Goal: Task Accomplishment & Management: Complete application form

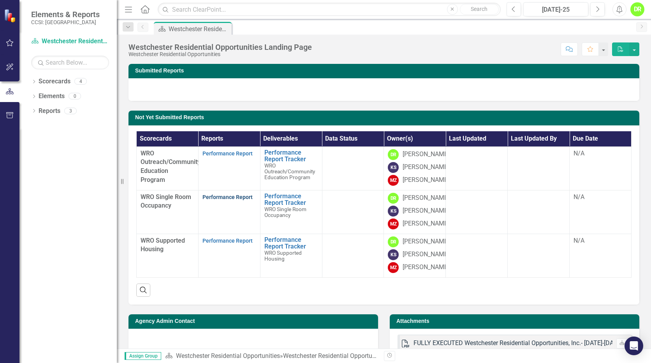
click at [245, 200] on link "Performance Report" at bounding box center [227, 197] width 50 height 6
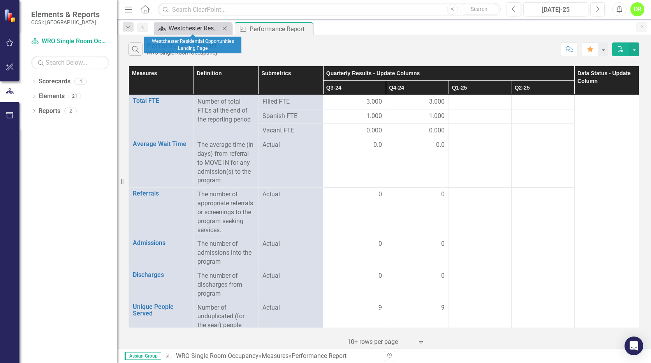
click at [209, 28] on div "Westchester Residential Opportunities Landing Page" at bounding box center [194, 28] width 51 height 10
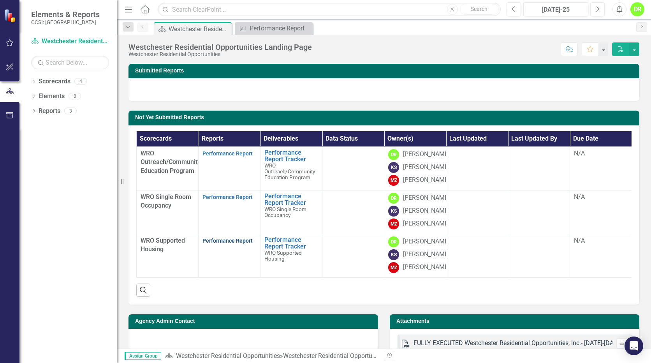
click at [229, 244] on link "Performance Report" at bounding box center [227, 240] width 50 height 6
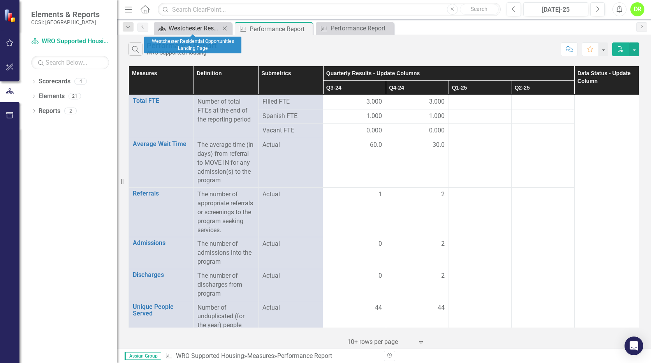
click at [191, 28] on div "Westchester Residential Opportunities Landing Page" at bounding box center [194, 28] width 51 height 10
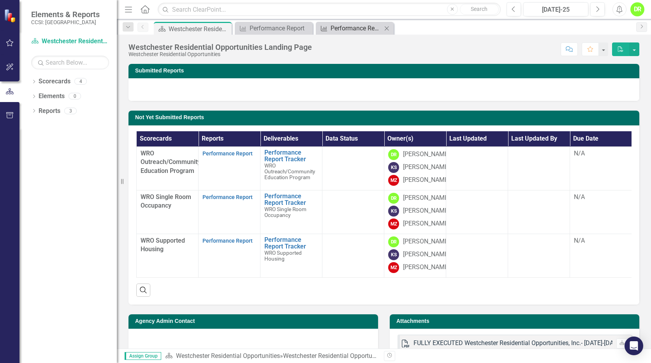
click at [353, 24] on div "Performance Report" at bounding box center [355, 28] width 51 height 10
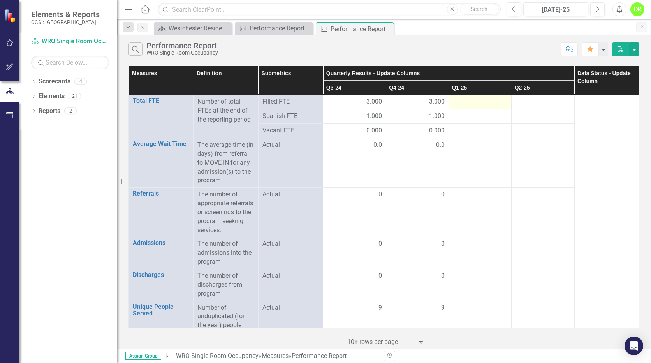
click at [479, 100] on div at bounding box center [480, 101] width 54 height 9
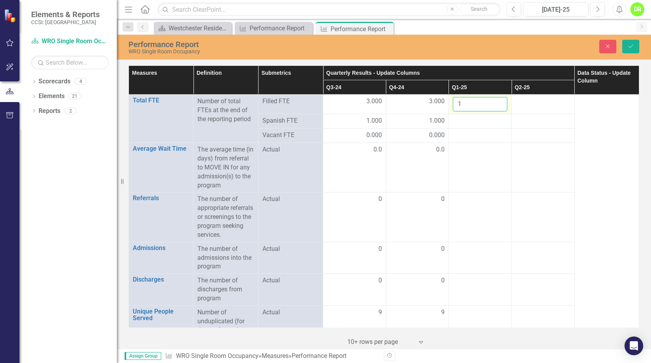
click at [495, 103] on input "1" at bounding box center [480, 104] width 54 height 14
click at [495, 103] on input "2" at bounding box center [480, 104] width 54 height 14
type input "3"
click at [495, 103] on input "3" at bounding box center [480, 104] width 54 height 14
click at [533, 105] on div at bounding box center [542, 101] width 54 height 9
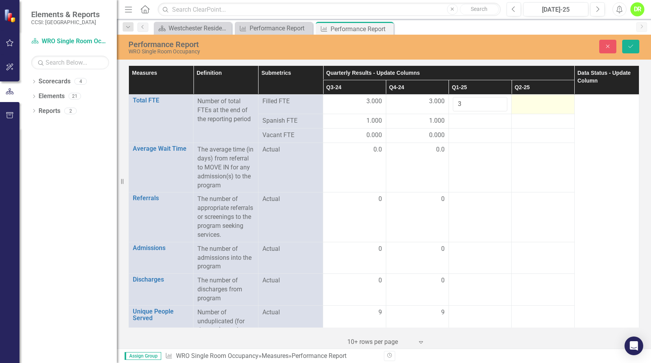
click at [533, 105] on div at bounding box center [542, 101] width 54 height 9
click at [533, 105] on input "number" at bounding box center [542, 104] width 54 height 14
click at [556, 103] on input "1" at bounding box center [542, 104] width 54 height 14
click at [556, 103] on input "2" at bounding box center [542, 104] width 54 height 14
click at [556, 103] on input "3" at bounding box center [542, 104] width 54 height 14
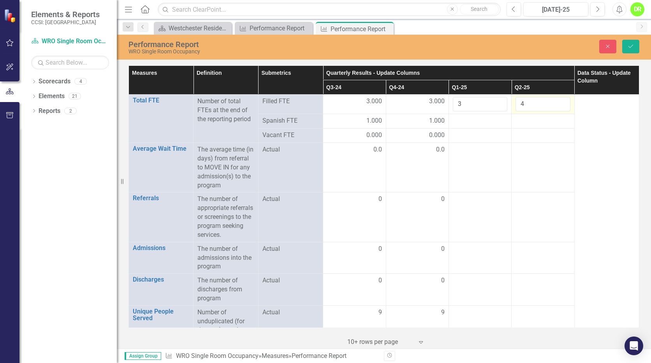
click at [556, 103] on input "4" at bounding box center [542, 104] width 54 height 14
type input "3"
click at [557, 106] on input "3" at bounding box center [542, 104] width 54 height 14
click at [477, 122] on div at bounding box center [480, 120] width 54 height 9
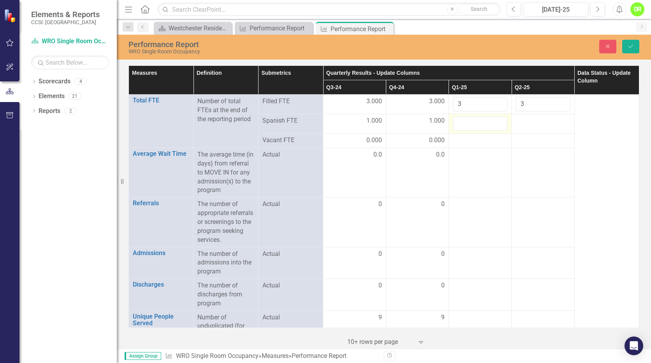
click at [477, 122] on input "number" at bounding box center [480, 123] width 54 height 14
type input "1"
click at [495, 122] on input "1" at bounding box center [480, 123] width 54 height 14
click at [530, 124] on div at bounding box center [542, 120] width 54 height 9
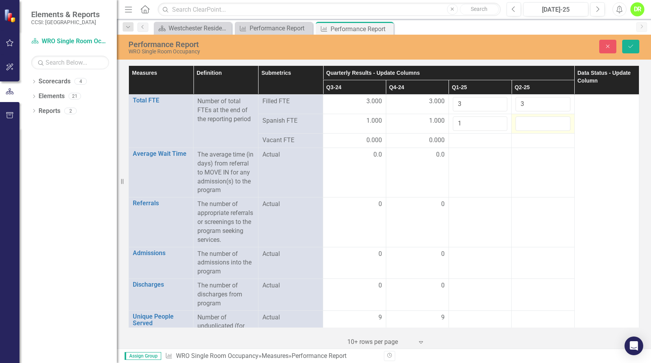
click at [530, 124] on input "number" at bounding box center [542, 123] width 54 height 14
type input "1"
click at [556, 121] on input "1" at bounding box center [542, 123] width 54 height 14
click at [479, 146] on td at bounding box center [479, 140] width 63 height 14
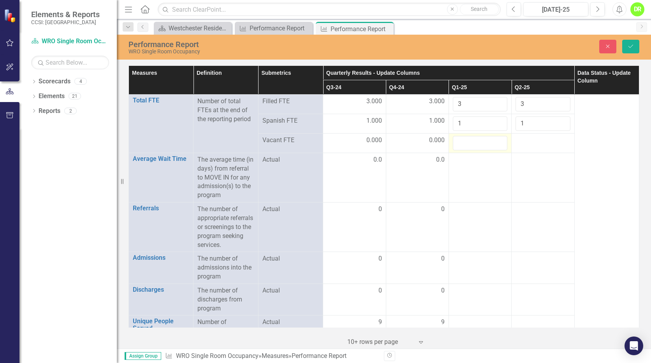
click at [479, 146] on input "number" at bounding box center [480, 143] width 54 height 14
type input "0"
click at [525, 140] on div at bounding box center [542, 140] width 54 height 9
click at [525, 140] on input "number" at bounding box center [542, 143] width 54 height 14
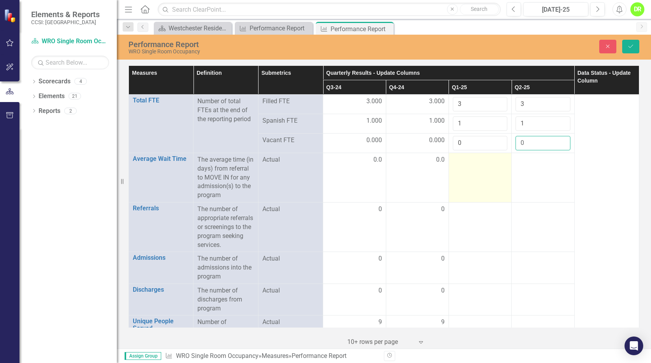
type input "0"
click at [491, 170] on td at bounding box center [479, 177] width 63 height 49
click at [488, 165] on input "number" at bounding box center [480, 162] width 54 height 14
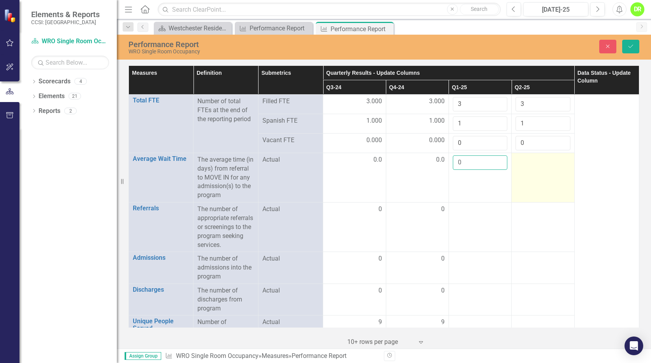
type input "0"
click at [534, 163] on div at bounding box center [542, 159] width 54 height 9
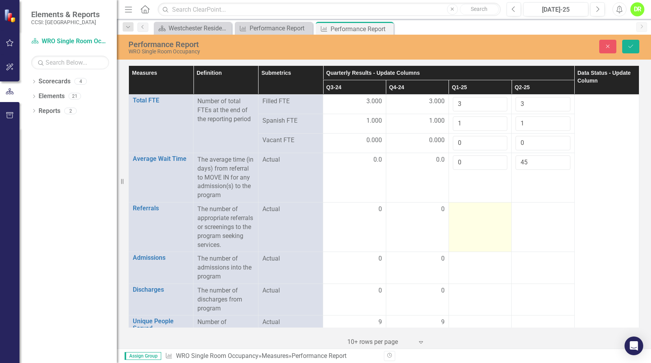
type input "45"
click at [481, 214] on div at bounding box center [480, 209] width 54 height 9
click at [481, 219] on input "number" at bounding box center [480, 212] width 54 height 14
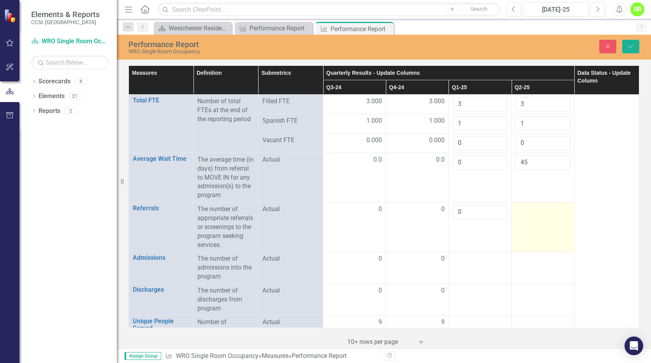
type input "0"
click at [543, 214] on div at bounding box center [542, 209] width 54 height 9
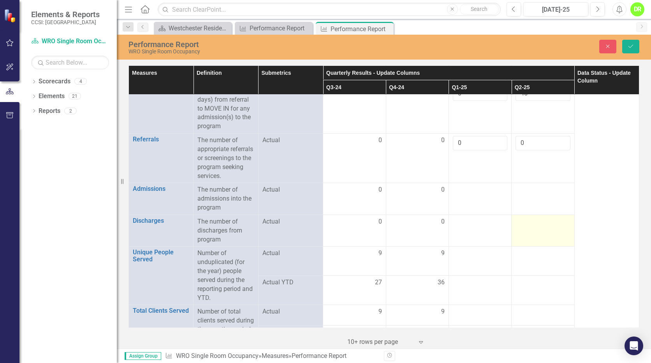
scroll to position [78, 0]
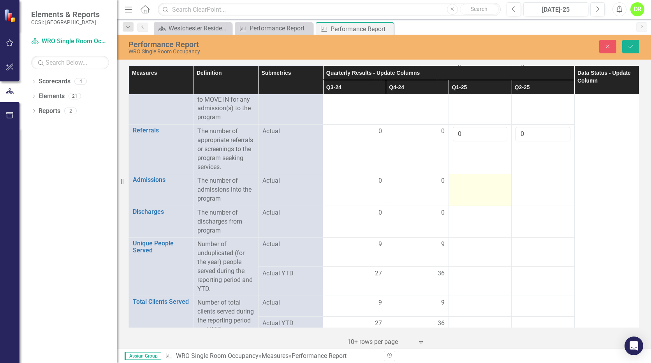
type input "0"
click at [479, 186] on div at bounding box center [480, 180] width 54 height 9
click at [479, 191] on input "number" at bounding box center [480, 183] width 54 height 14
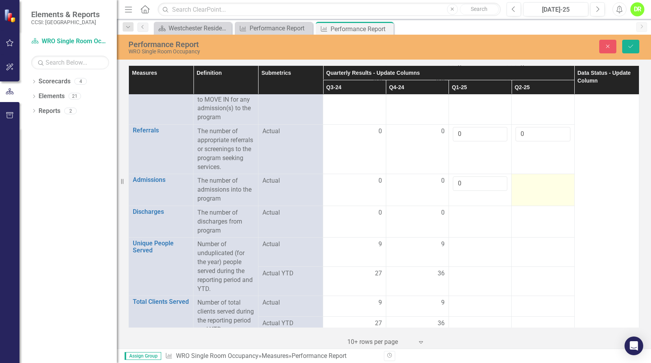
type input "0"
click at [518, 186] on div at bounding box center [542, 180] width 54 height 9
click at [518, 191] on input "number" at bounding box center [542, 183] width 54 height 14
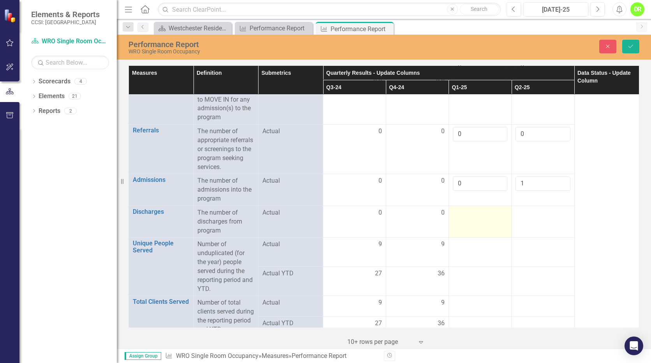
type input "1"
click at [486, 237] on td at bounding box center [479, 221] width 63 height 32
click at [485, 237] on td at bounding box center [479, 221] width 63 height 32
click at [485, 223] on input "number" at bounding box center [480, 215] width 54 height 14
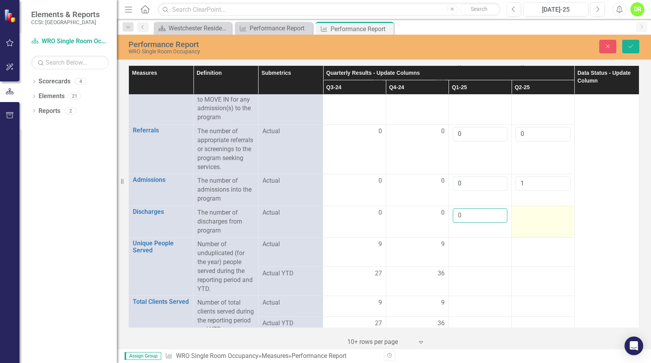
type input "0"
click at [549, 237] on td at bounding box center [542, 221] width 63 height 32
click at [549, 223] on input "number" at bounding box center [542, 215] width 54 height 14
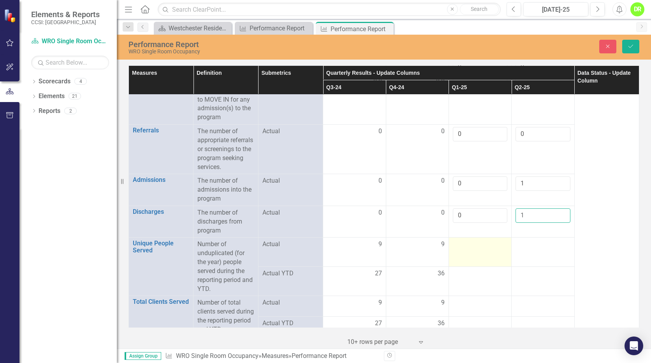
type input "1"
click at [482, 249] on div at bounding box center [480, 244] width 54 height 9
click at [482, 254] on input "number" at bounding box center [480, 247] width 54 height 14
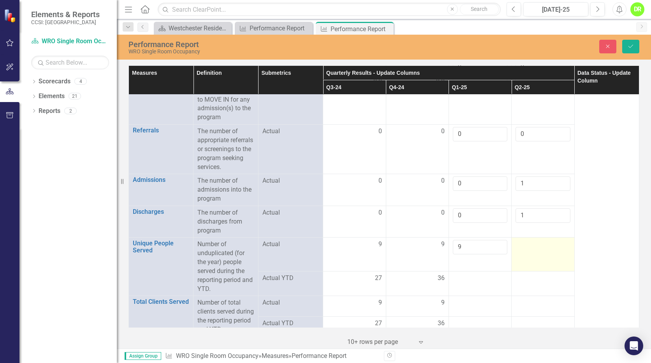
type input "9"
click at [532, 249] on div at bounding box center [542, 244] width 54 height 9
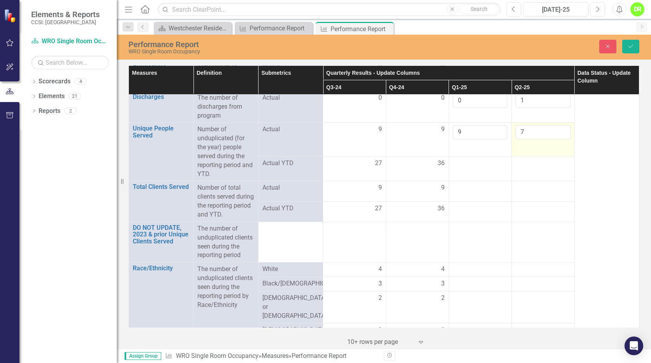
scroll to position [195, 0]
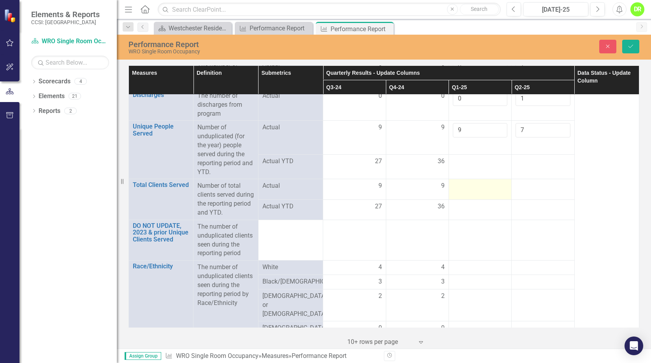
type input "7"
click at [487, 191] on div at bounding box center [480, 185] width 54 height 9
click at [487, 196] on input "number" at bounding box center [480, 188] width 54 height 14
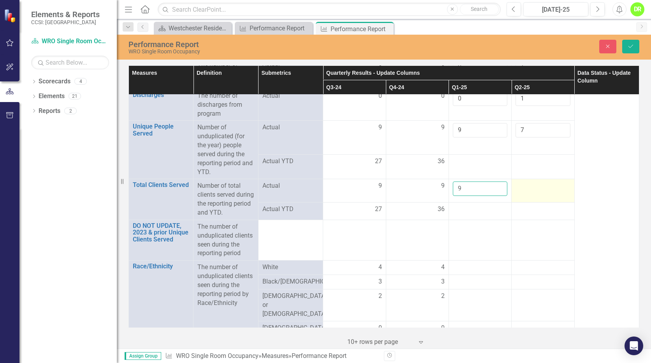
type input "9"
click at [523, 202] on td at bounding box center [542, 190] width 63 height 23
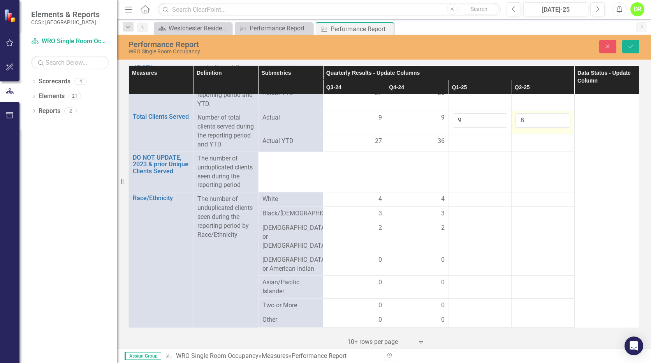
scroll to position [272, 0]
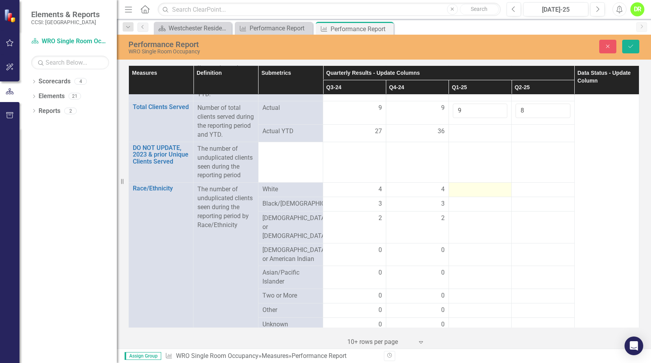
type input "8"
click at [488, 194] on div at bounding box center [480, 189] width 54 height 9
click at [488, 199] on input "number" at bounding box center [480, 192] width 54 height 14
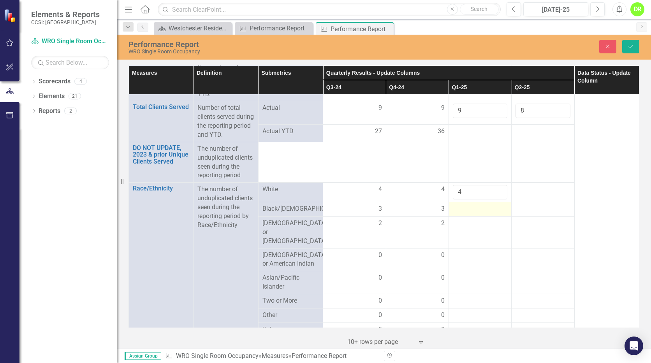
type input "4"
click at [485, 214] on div at bounding box center [480, 208] width 54 height 9
click at [485, 219] on input "number" at bounding box center [480, 211] width 54 height 14
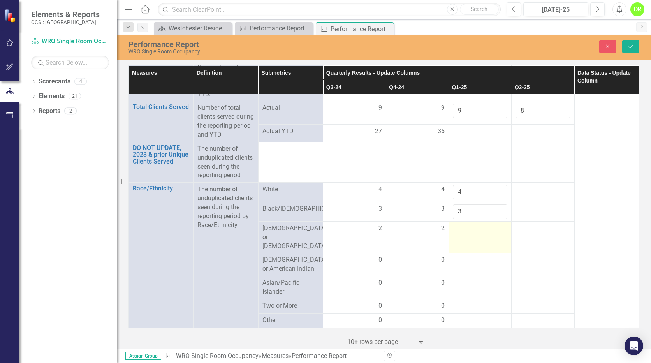
type input "3"
click at [478, 233] on div at bounding box center [480, 228] width 54 height 9
click at [478, 238] on input "number" at bounding box center [480, 231] width 54 height 14
type input "2"
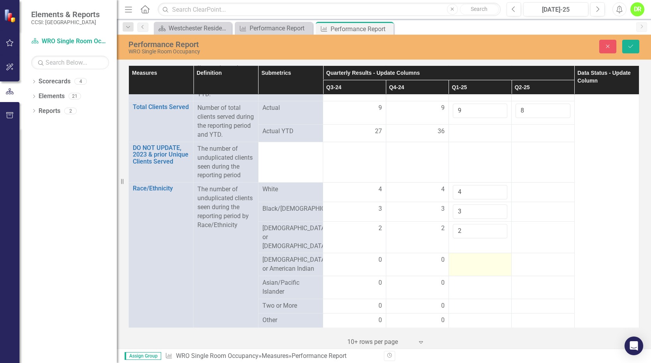
click at [466, 265] on div at bounding box center [480, 259] width 54 height 9
click at [466, 269] on input "number" at bounding box center [480, 262] width 54 height 14
type input "-2"
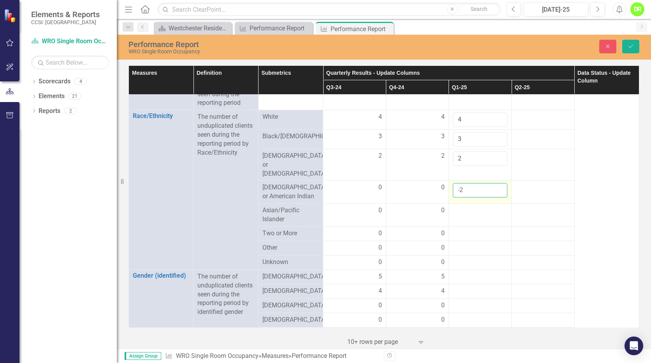
scroll to position [350, 0]
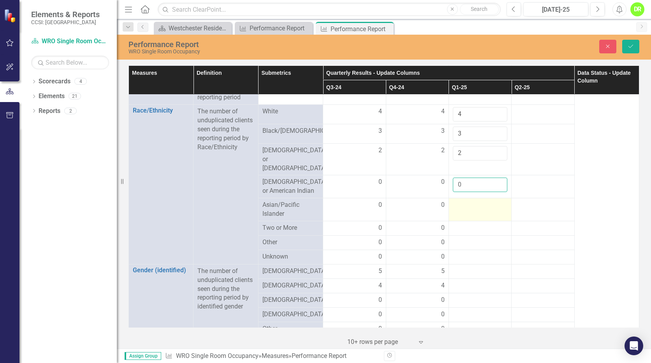
type input "0"
click at [467, 210] on div at bounding box center [480, 204] width 54 height 9
click at [467, 215] on input "number" at bounding box center [480, 207] width 54 height 14
type input "0"
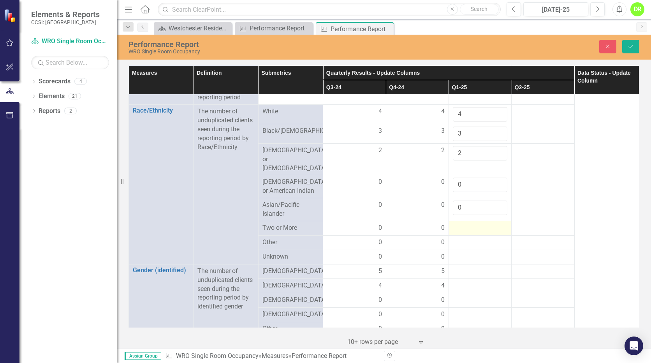
click at [465, 233] on div at bounding box center [480, 227] width 54 height 9
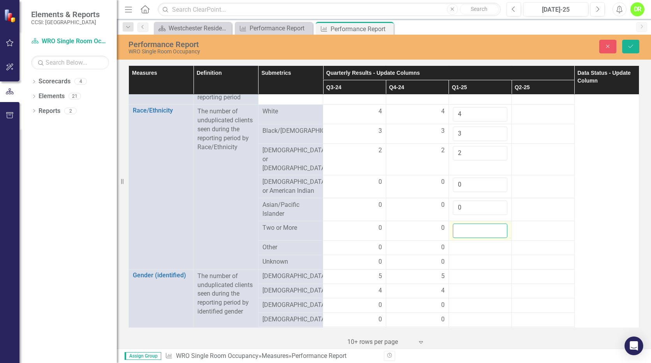
click at [465, 234] on input "number" at bounding box center [480, 230] width 54 height 14
type input "0"
click at [460, 252] on div at bounding box center [480, 247] width 54 height 9
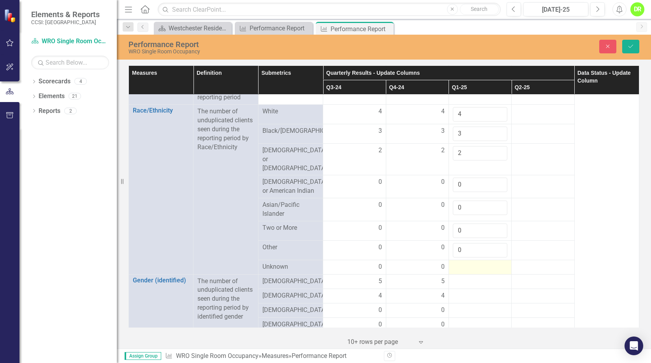
type input "0"
click at [461, 272] on div at bounding box center [480, 266] width 54 height 9
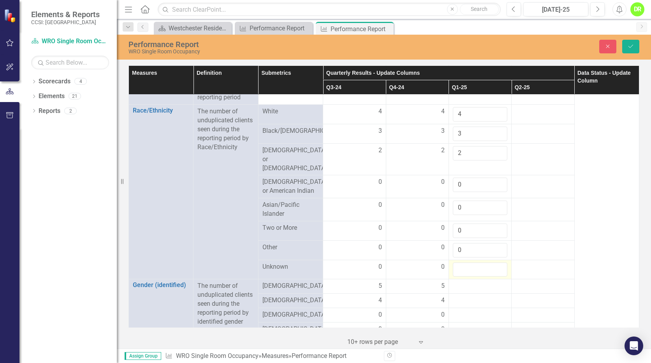
click at [461, 276] on input "number" at bounding box center [480, 269] width 54 height 14
type input "-1"
type input "0"
click at [455, 291] on div at bounding box center [480, 285] width 54 height 9
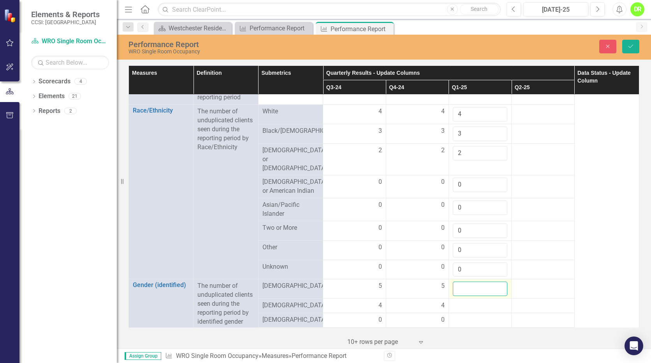
click at [460, 296] on input "number" at bounding box center [480, 288] width 54 height 14
type input "5"
click at [473, 277] on input "0" at bounding box center [480, 269] width 54 height 14
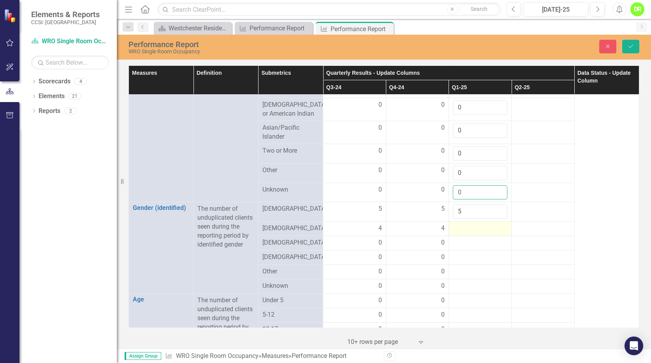
scroll to position [428, 0]
click at [467, 232] on div at bounding box center [480, 227] width 54 height 9
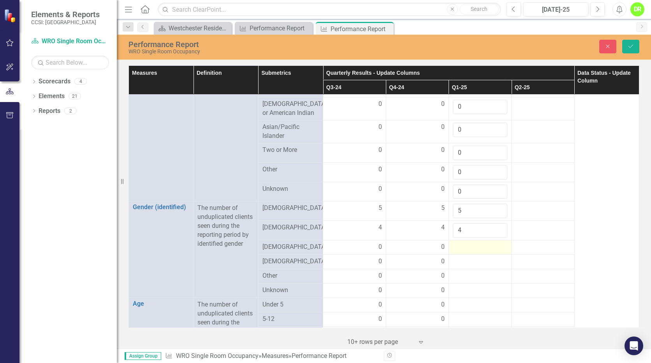
type input "4"
click at [474, 252] on div at bounding box center [480, 246] width 54 height 9
click at [471, 257] on input "number" at bounding box center [480, 249] width 54 height 14
type input "0"
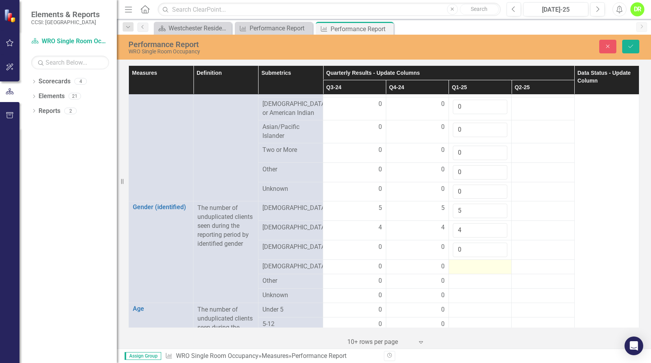
click at [469, 271] on div at bounding box center [480, 266] width 54 height 9
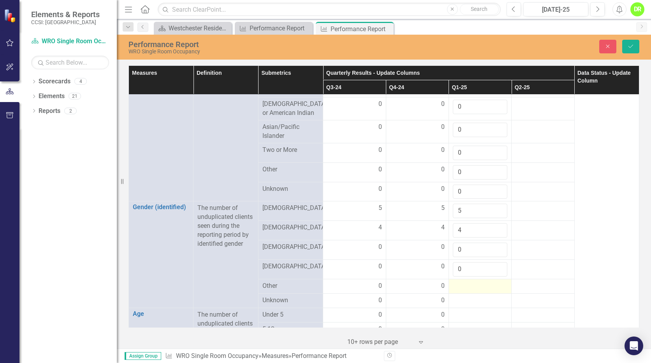
type input "0"
click at [468, 291] on div at bounding box center [480, 285] width 54 height 9
click at [468, 295] on input "number" at bounding box center [480, 288] width 54 height 14
type input "-1"
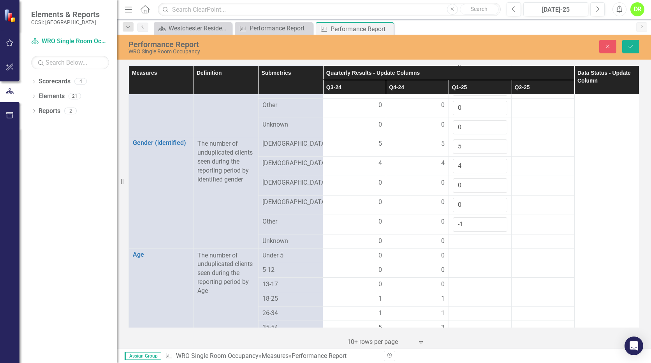
scroll to position [494, 0]
type input "0"
click at [469, 244] on div at bounding box center [480, 239] width 54 height 9
click at [469, 246] on input "number" at bounding box center [480, 242] width 54 height 14
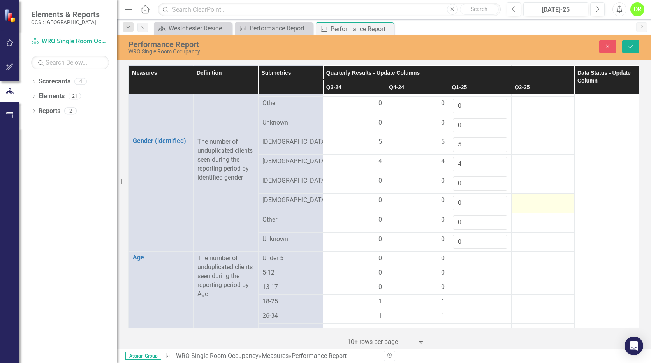
type input "0"
click at [549, 212] on td at bounding box center [542, 202] width 63 height 19
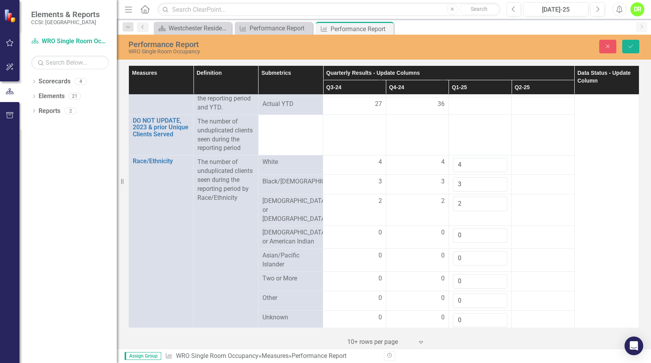
scroll to position [261, 0]
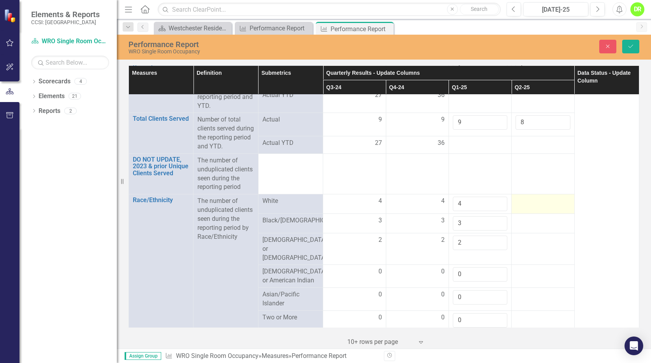
click at [535, 206] on div at bounding box center [542, 201] width 54 height 9
click at [531, 206] on div at bounding box center [542, 201] width 54 height 9
click at [558, 211] on input "1" at bounding box center [542, 204] width 54 height 14
click at [558, 211] on input "2" at bounding box center [542, 204] width 54 height 14
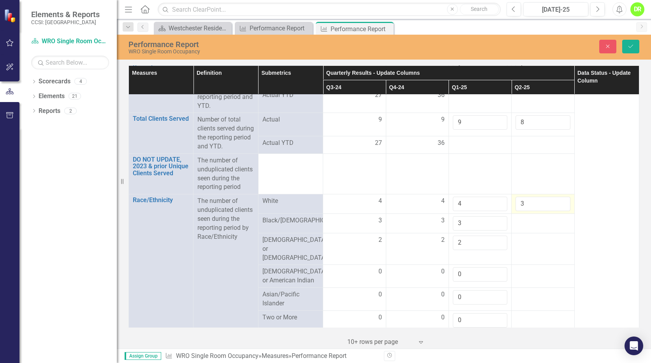
click at [558, 211] on input "3" at bounding box center [542, 204] width 54 height 14
click at [558, 211] on input "4" at bounding box center [542, 204] width 54 height 14
type input "5"
click at [558, 211] on input "5" at bounding box center [542, 204] width 54 height 14
click at [538, 225] on div at bounding box center [542, 220] width 54 height 9
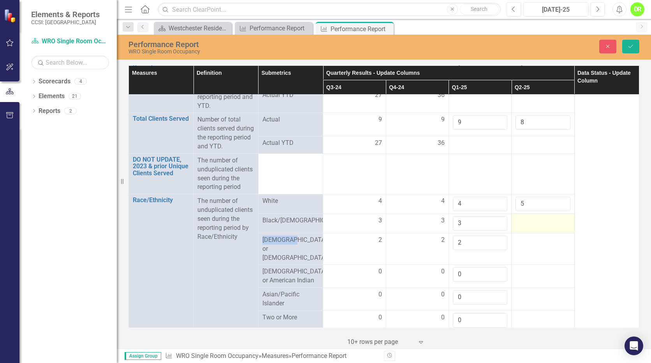
click at [538, 225] on div at bounding box center [542, 220] width 54 height 9
click at [538, 230] on div at bounding box center [542, 223] width 54 height 14
click at [538, 230] on input "number" at bounding box center [542, 223] width 54 height 14
click at [555, 230] on input "1" at bounding box center [542, 223] width 54 height 14
click at [555, 230] on input "2" at bounding box center [542, 223] width 54 height 14
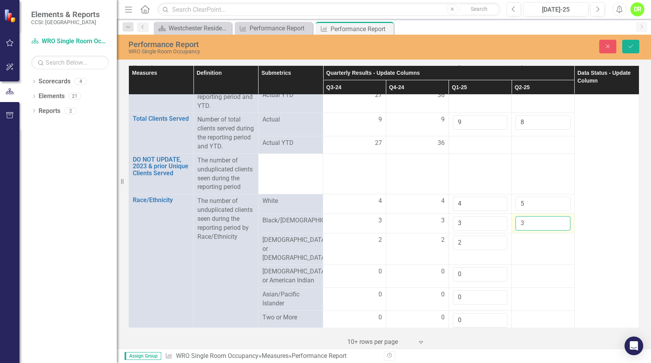
type input "3"
click at [555, 230] on input "3" at bounding box center [542, 223] width 54 height 14
click at [531, 265] on td at bounding box center [542, 249] width 63 height 32
type input "1"
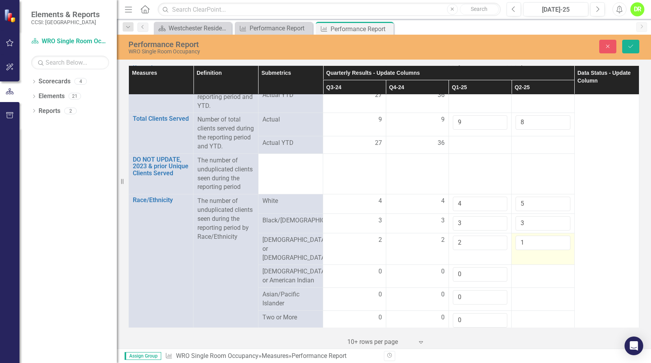
click at [558, 250] on input "1" at bounding box center [542, 242] width 54 height 14
click at [540, 276] on div at bounding box center [542, 271] width 54 height 9
click at [540, 281] on input "number" at bounding box center [542, 274] width 54 height 14
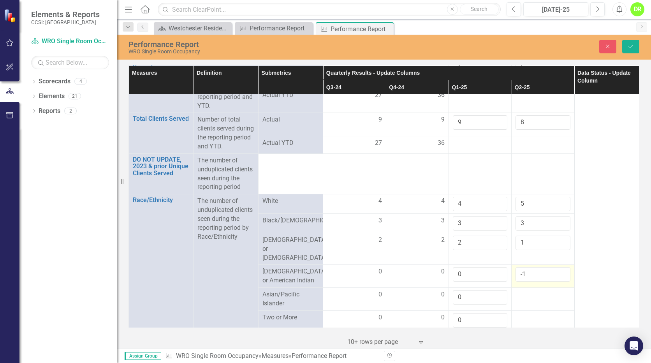
click at [555, 281] on input "-1" at bounding box center [542, 274] width 54 height 14
type input "0"
click at [556, 281] on input "0" at bounding box center [542, 274] width 54 height 14
click at [529, 299] on div at bounding box center [542, 294] width 54 height 9
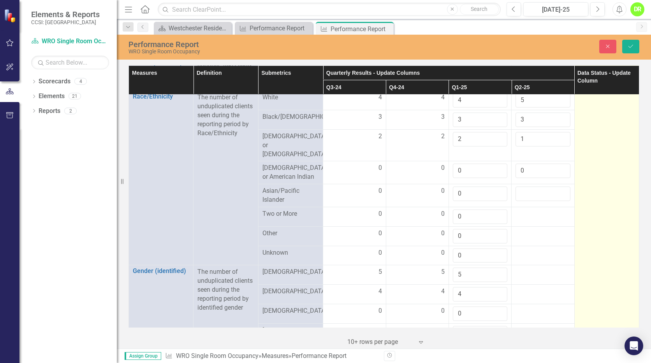
scroll to position [377, 0]
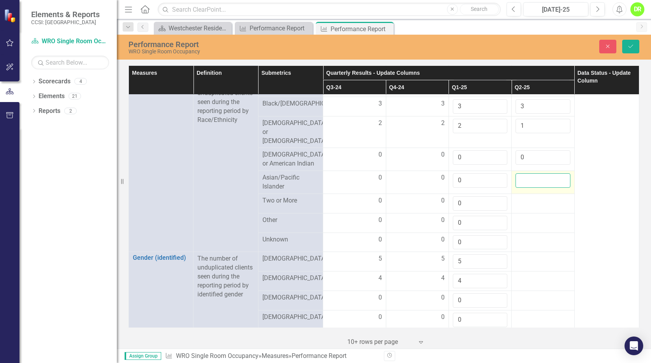
click at [550, 187] on input "number" at bounding box center [542, 180] width 54 height 14
click at [556, 186] on input "1" at bounding box center [542, 180] width 54 height 14
type input "0"
click at [556, 188] on input "0" at bounding box center [542, 180] width 54 height 14
click at [542, 213] on td at bounding box center [542, 202] width 63 height 19
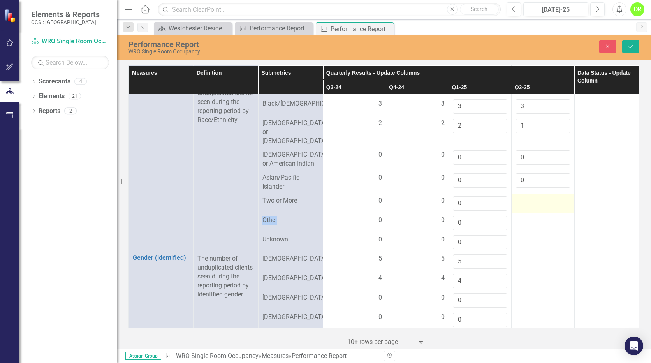
click at [542, 213] on td at bounding box center [542, 202] width 63 height 19
click at [556, 210] on input "1" at bounding box center [542, 203] width 54 height 14
type input "0"
click at [557, 211] on input "0" at bounding box center [542, 203] width 54 height 14
click at [537, 225] on div at bounding box center [542, 220] width 54 height 9
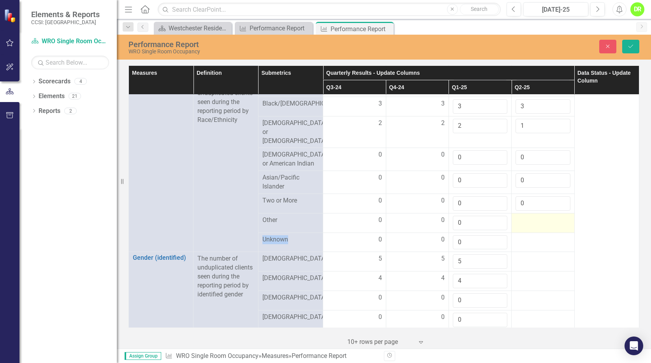
click at [536, 225] on div at bounding box center [542, 220] width 54 height 9
click at [556, 229] on input "1" at bounding box center [542, 223] width 54 height 14
type input "0"
click at [558, 230] on input "0" at bounding box center [542, 223] width 54 height 14
click at [535, 244] on div at bounding box center [542, 239] width 54 height 9
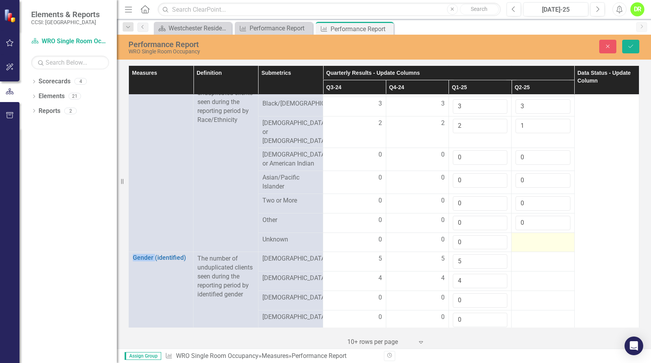
click at [535, 244] on div at bounding box center [542, 239] width 54 height 9
click at [535, 249] on input "number" at bounding box center [542, 242] width 54 height 14
click at [559, 248] on input "1" at bounding box center [542, 242] width 54 height 14
type input "0"
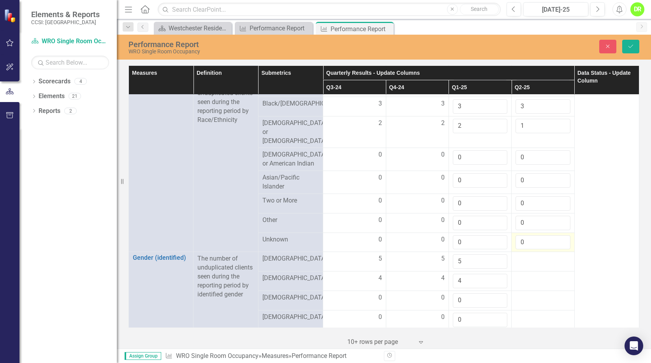
click at [558, 249] on input "0" at bounding box center [542, 242] width 54 height 14
click at [539, 263] on div at bounding box center [542, 258] width 54 height 9
click at [558, 267] on input "1" at bounding box center [542, 261] width 54 height 14
click at [558, 267] on input "2" at bounding box center [542, 261] width 54 height 14
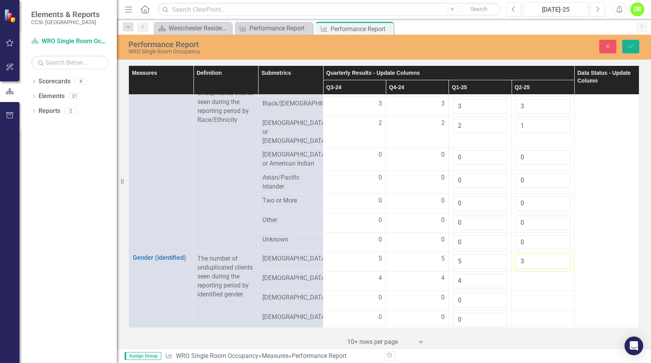
click at [558, 267] on input "3" at bounding box center [542, 261] width 54 height 14
click at [558, 267] on input "4" at bounding box center [542, 261] width 54 height 14
type input "5"
click at [558, 267] on input "5" at bounding box center [542, 261] width 54 height 14
click at [540, 283] on div at bounding box center [542, 278] width 54 height 9
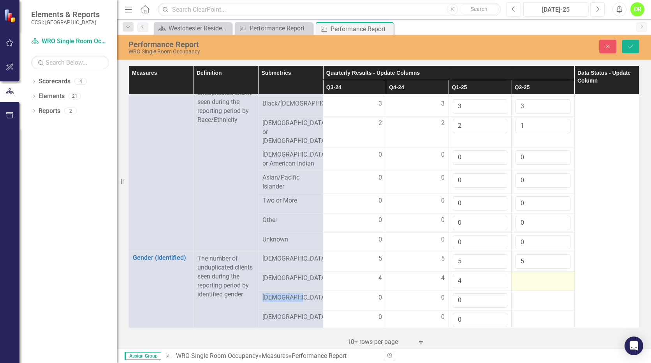
click at [540, 283] on div at bounding box center [542, 278] width 54 height 9
click at [555, 288] on input "1" at bounding box center [542, 281] width 54 height 14
click at [555, 288] on input "2" at bounding box center [542, 281] width 54 height 14
click at [555, 288] on input "3" at bounding box center [542, 281] width 54 height 14
type input "4"
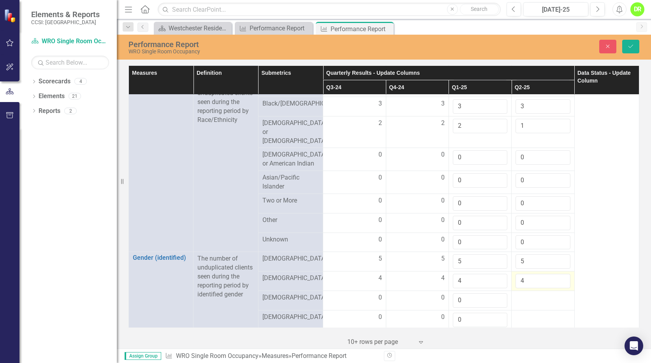
click at [555, 288] on input "4" at bounding box center [542, 281] width 54 height 14
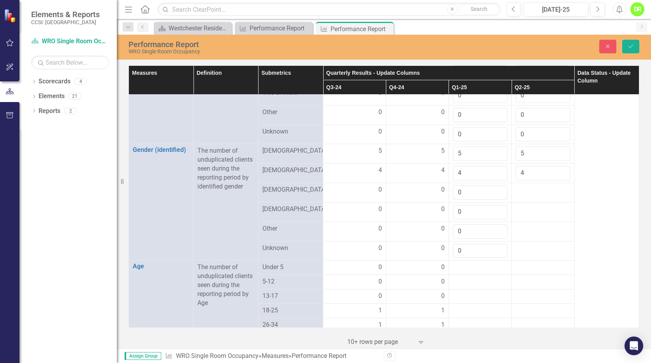
scroll to position [541, 0]
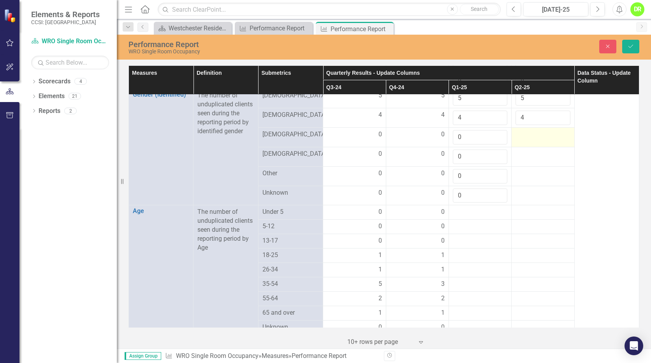
click at [531, 139] on div at bounding box center [542, 134] width 54 height 9
click at [531, 144] on input "number" at bounding box center [542, 137] width 54 height 14
click at [557, 144] on input "1" at bounding box center [542, 137] width 54 height 14
click at [557, 144] on input "2" at bounding box center [542, 137] width 54 height 14
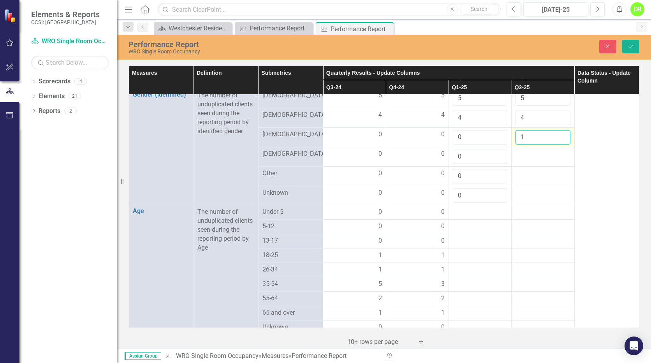
click at [557, 144] on input "1" at bounding box center [542, 137] width 54 height 14
click at [557, 144] on input "0" at bounding box center [542, 137] width 54 height 14
click at [557, 144] on input "-1" at bounding box center [542, 137] width 54 height 14
type input "0"
click at [556, 144] on input "0" at bounding box center [542, 137] width 54 height 14
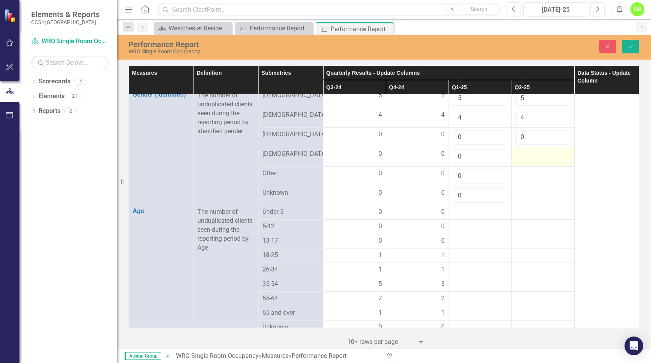
click at [535, 159] on div at bounding box center [542, 153] width 54 height 9
click at [557, 164] on input "1" at bounding box center [542, 156] width 54 height 14
type input "0"
click at [557, 164] on input "0" at bounding box center [542, 156] width 54 height 14
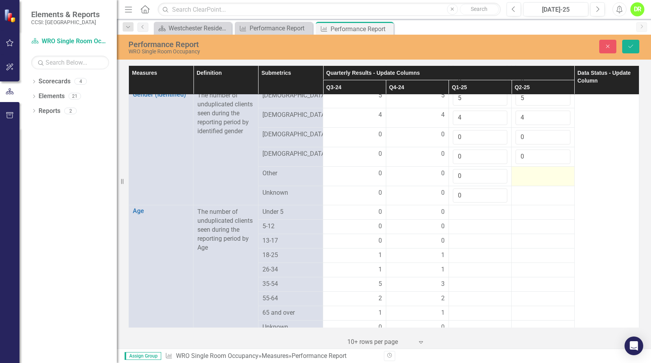
click at [537, 186] on td at bounding box center [542, 175] width 63 height 19
click at [555, 183] on input "1" at bounding box center [542, 176] width 54 height 14
click at [556, 183] on input "2" at bounding box center [542, 176] width 54 height 14
click at [557, 183] on input "1" at bounding box center [542, 176] width 54 height 14
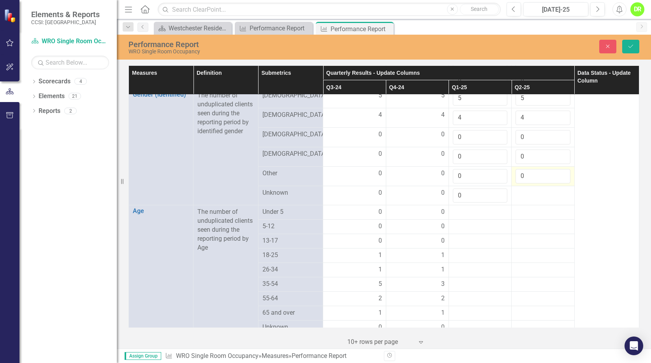
type input "0"
click at [557, 183] on input "0" at bounding box center [542, 176] width 54 height 14
click at [544, 198] on div at bounding box center [542, 192] width 54 height 9
click at [544, 202] on input "number" at bounding box center [542, 195] width 54 height 14
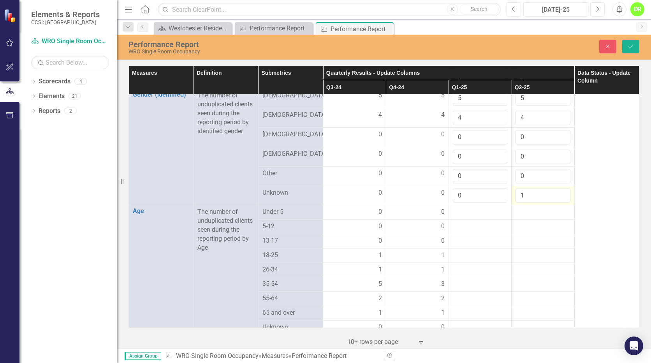
click at [556, 202] on input "1" at bounding box center [542, 195] width 54 height 14
type input "0"
click at [558, 203] on input "0" at bounding box center [542, 195] width 54 height 14
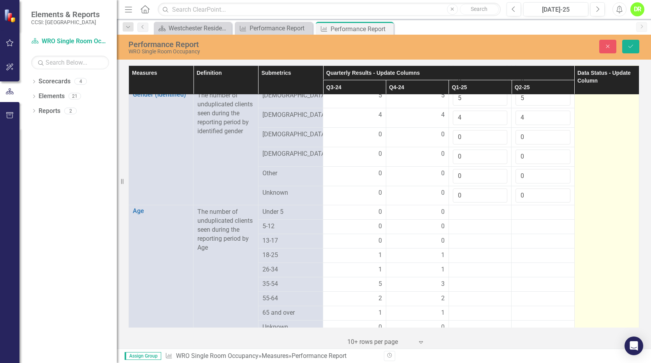
click at [579, 200] on td at bounding box center [606, 170] width 65 height 1233
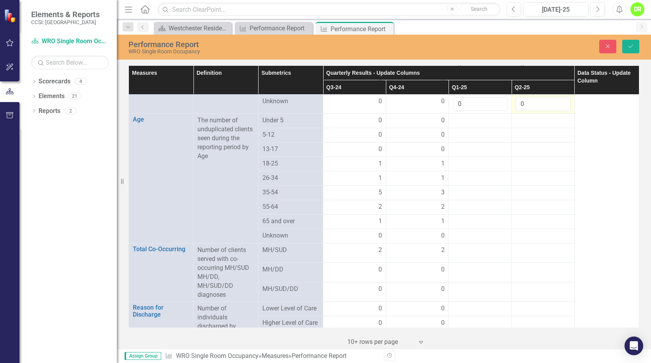
scroll to position [618, 0]
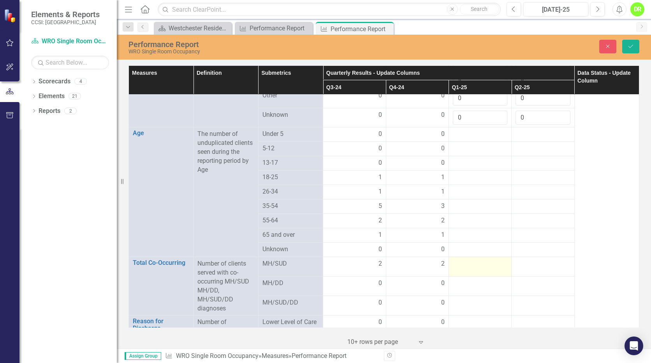
click at [484, 269] on div at bounding box center [480, 263] width 54 height 9
click at [495, 273] on input "1" at bounding box center [480, 266] width 54 height 14
type input "2"
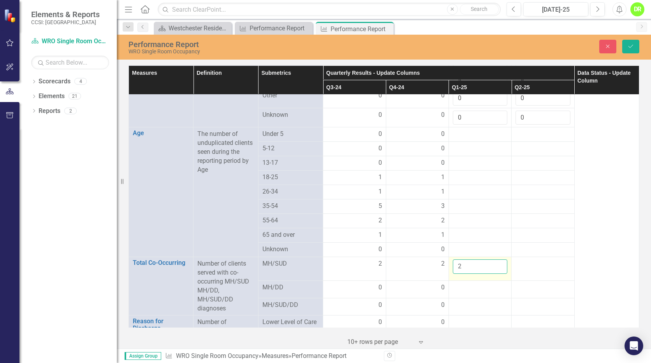
click at [495, 273] on input "2" at bounding box center [480, 266] width 54 height 14
click at [544, 269] on div at bounding box center [542, 263] width 54 height 9
click at [544, 274] on input "number" at bounding box center [542, 266] width 54 height 14
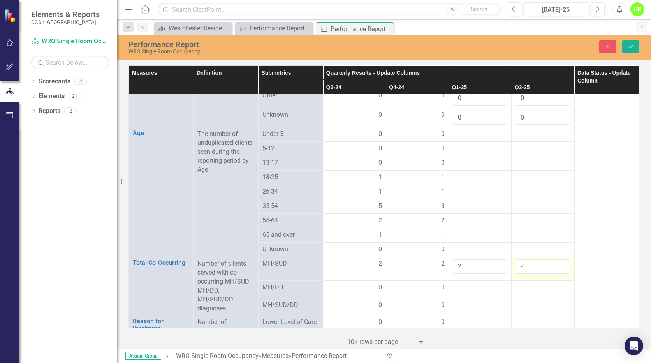
click at [557, 274] on input "-1" at bounding box center [542, 266] width 54 height 14
click at [557, 272] on input "0" at bounding box center [542, 266] width 54 height 14
type input "1"
click at [557, 272] on input "1" at bounding box center [542, 266] width 54 height 14
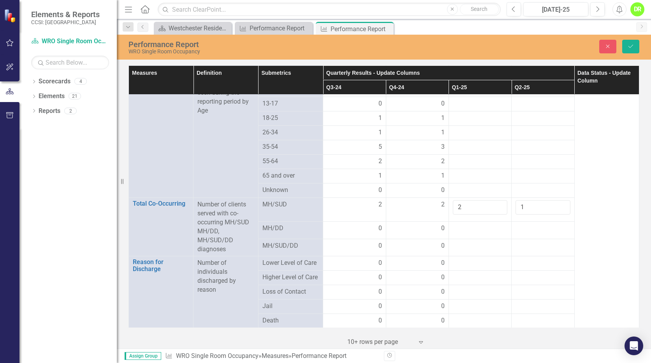
scroll to position [734, 0]
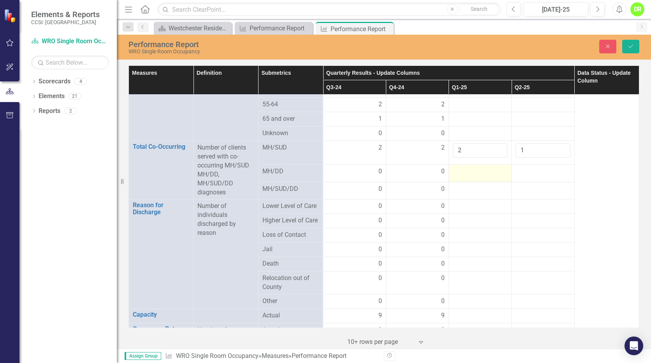
click at [495, 182] on td at bounding box center [479, 173] width 63 height 18
click at [493, 179] on input "-1" at bounding box center [480, 172] width 54 height 14
click at [495, 179] on input "-2" at bounding box center [480, 172] width 54 height 14
click at [495, 178] on input "1" at bounding box center [480, 172] width 54 height 14
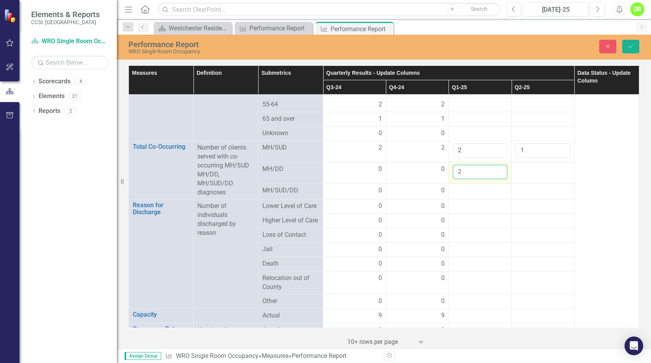
click at [495, 178] on input "2" at bounding box center [480, 172] width 54 height 14
click at [495, 179] on input "1" at bounding box center [480, 172] width 54 height 14
type input "0"
click at [495, 179] on input "0" at bounding box center [480, 172] width 54 height 14
click at [528, 183] on td at bounding box center [542, 172] width 63 height 21
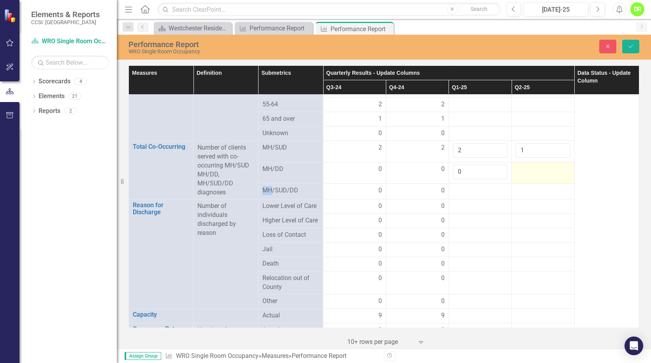
click at [528, 183] on td at bounding box center [542, 172] width 63 height 21
click at [528, 179] on input "number" at bounding box center [542, 172] width 54 height 14
click at [556, 179] on input "-1" at bounding box center [542, 172] width 54 height 14
type input "0"
click at [556, 178] on input "0" at bounding box center [542, 172] width 54 height 14
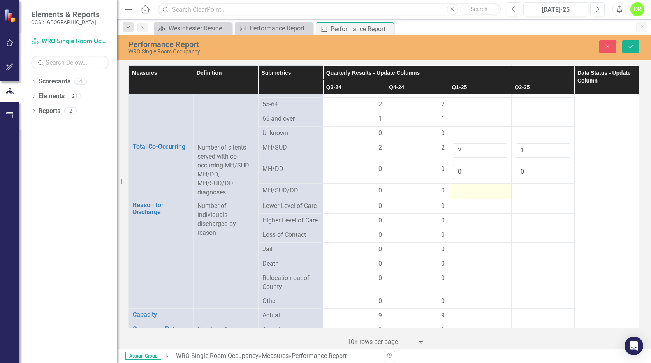
click at [484, 195] on div at bounding box center [480, 190] width 54 height 9
click at [484, 197] on input "number" at bounding box center [480, 189] width 54 height 14
click at [494, 197] on input "-1" at bounding box center [480, 189] width 54 height 14
type input "0"
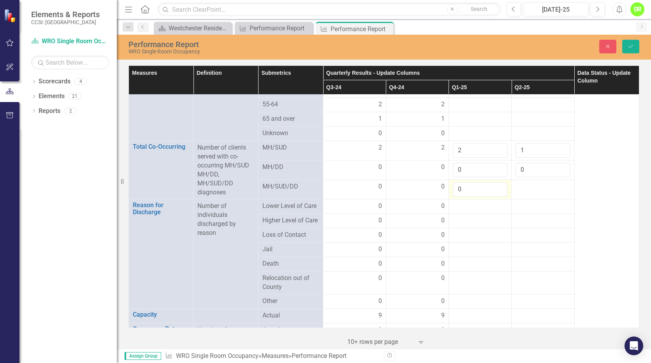
click at [494, 197] on input "0" at bounding box center [480, 189] width 54 height 14
click at [544, 191] on div at bounding box center [542, 186] width 54 height 9
click at [544, 197] on input "number" at bounding box center [542, 189] width 54 height 14
click at [556, 195] on input "1" at bounding box center [542, 189] width 54 height 14
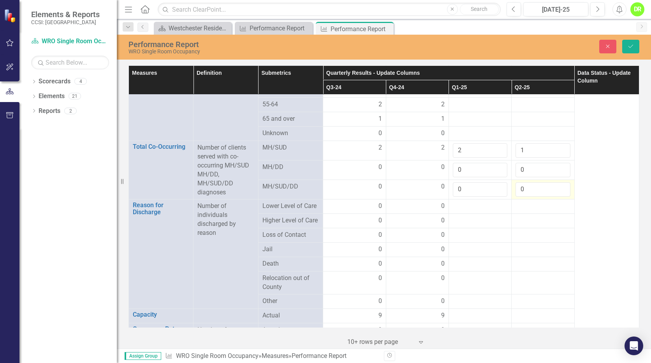
type input "0"
click at [557, 197] on input "0" at bounding box center [542, 189] width 54 height 14
click at [488, 211] on div at bounding box center [480, 206] width 54 height 9
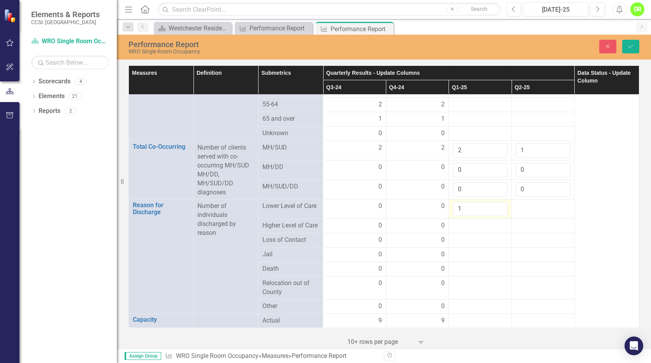
click at [495, 214] on input "1" at bounding box center [480, 209] width 54 height 14
type input "0"
click at [495, 216] on input "0" at bounding box center [480, 209] width 54 height 14
click at [486, 230] on div at bounding box center [480, 225] width 54 height 9
click at [485, 230] on div at bounding box center [480, 225] width 54 height 9
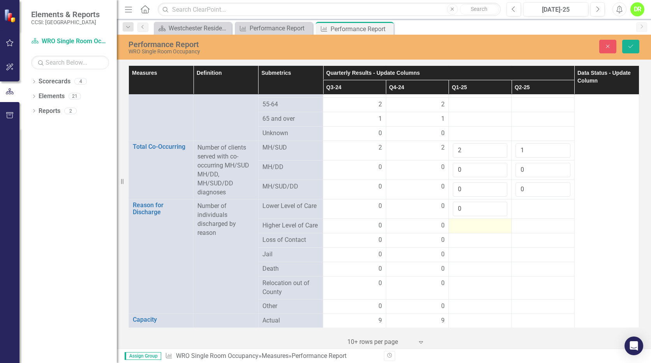
click at [485, 230] on div at bounding box center [480, 225] width 54 height 9
click at [485, 232] on input "number" at bounding box center [480, 228] width 54 height 14
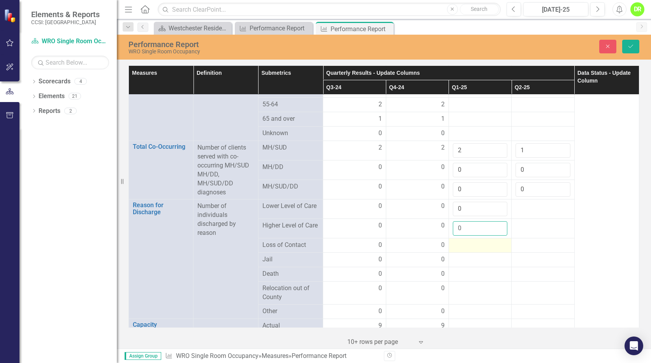
type input "0"
click at [479, 250] on div at bounding box center [480, 244] width 54 height 9
click at [479, 255] on input "number" at bounding box center [480, 247] width 54 height 14
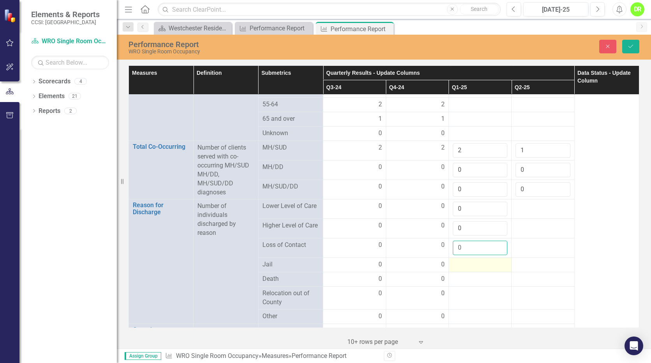
type input "0"
click at [475, 269] on div at bounding box center [480, 264] width 54 height 9
click at [475, 274] on input "number" at bounding box center [480, 267] width 54 height 14
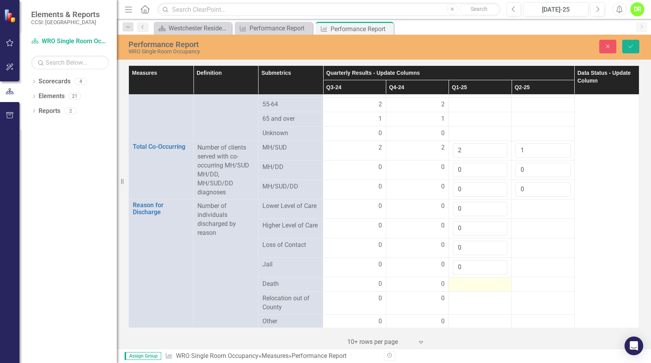
type input "0"
click at [478, 289] on div at bounding box center [480, 283] width 54 height 9
type input "0"
click at [483, 308] on div at bounding box center [480, 303] width 54 height 9
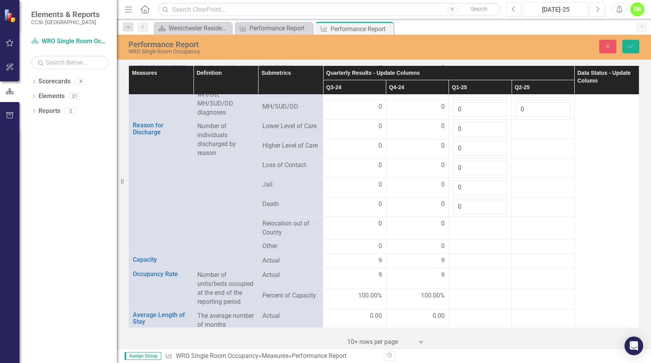
scroll to position [837, 0]
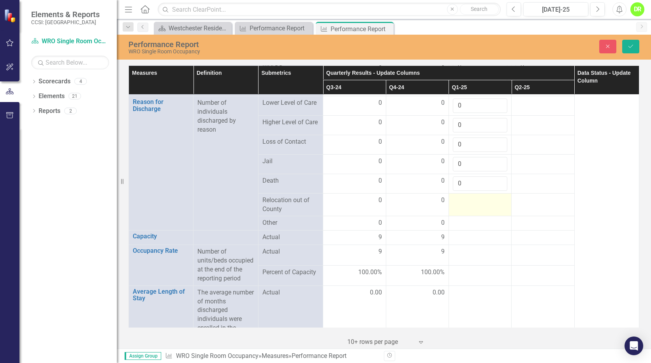
click at [462, 216] on td at bounding box center [479, 204] width 63 height 23
click at [462, 210] on input "number" at bounding box center [480, 203] width 54 height 14
type input "0"
click at [467, 227] on div at bounding box center [480, 222] width 54 height 9
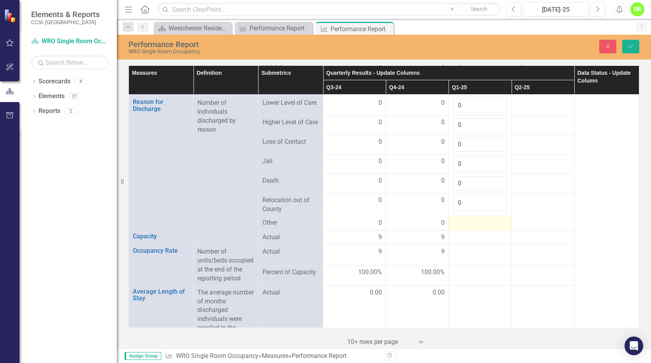
click at [467, 228] on div at bounding box center [480, 222] width 54 height 9
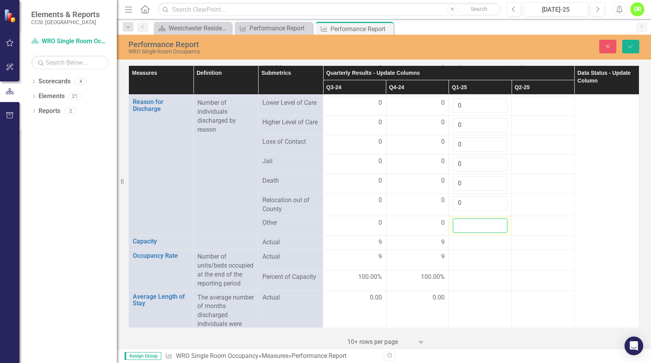
click at [467, 233] on input "number" at bounding box center [480, 225] width 54 height 14
type input "0"
click at [474, 247] on div at bounding box center [480, 242] width 54 height 9
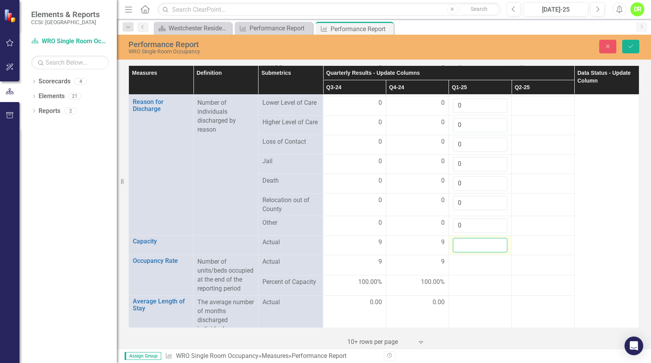
click at [472, 252] on input "number" at bounding box center [480, 245] width 54 height 14
type input "0"
type input "9"
click at [468, 267] on div at bounding box center [480, 261] width 54 height 9
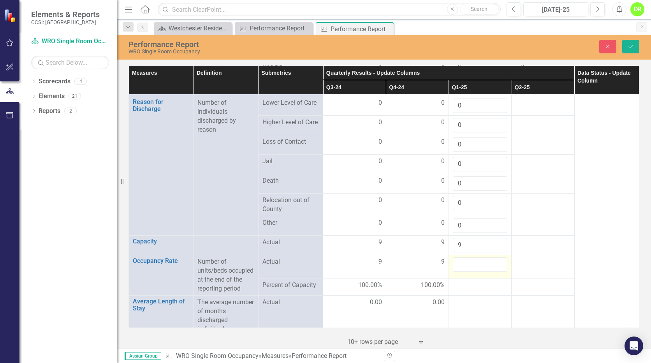
click at [468, 272] on input "number" at bounding box center [480, 264] width 54 height 14
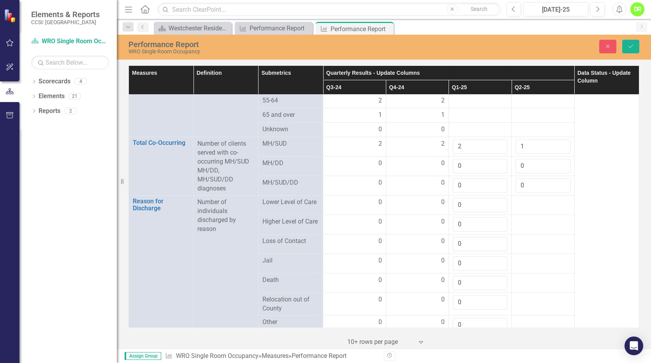
scroll to position [713, 0]
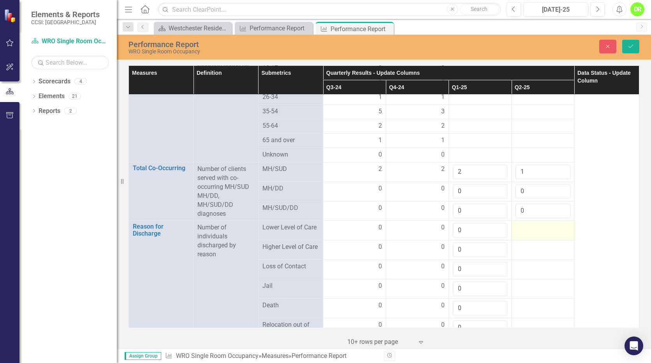
type input "9"
click at [529, 232] on div at bounding box center [542, 227] width 54 height 9
click at [529, 235] on input "number" at bounding box center [542, 230] width 54 height 14
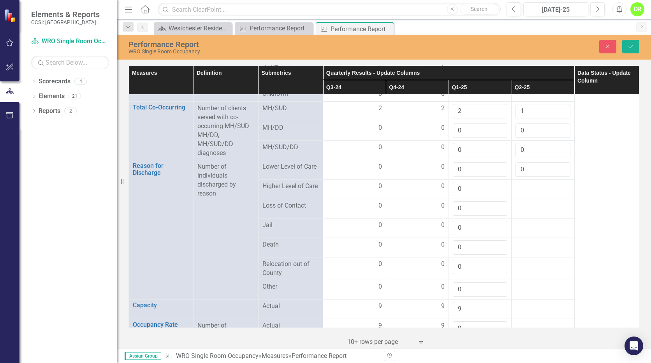
scroll to position [778, 0]
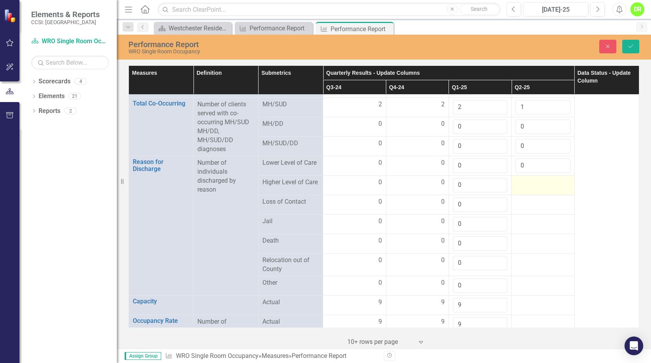
type input "0"
click at [546, 195] on td at bounding box center [542, 185] width 63 height 19
type input "0"
click at [535, 207] on div at bounding box center [542, 201] width 54 height 9
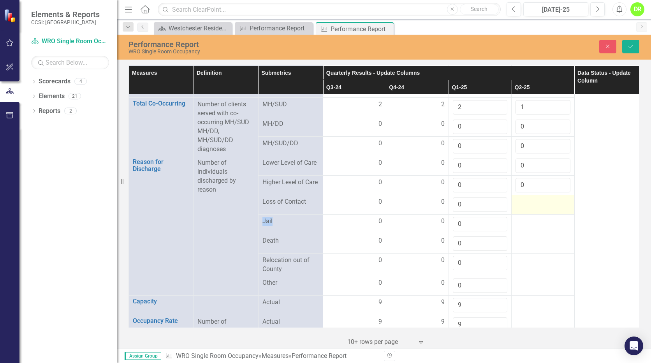
click at [535, 207] on div at bounding box center [542, 201] width 54 height 9
click at [535, 212] on input "number" at bounding box center [542, 204] width 54 height 14
type input "0"
click at [537, 226] on div at bounding box center [542, 221] width 54 height 9
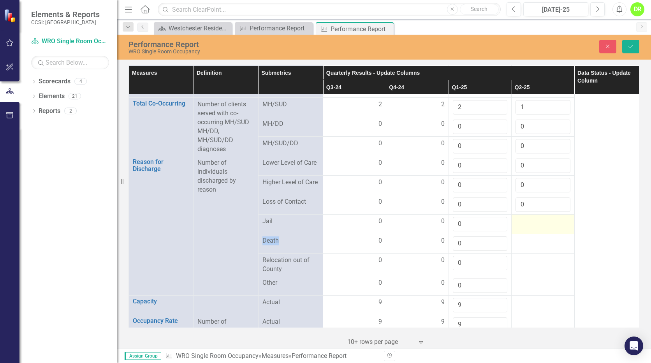
click at [537, 226] on div at bounding box center [542, 221] width 54 height 9
click at [537, 231] on input "number" at bounding box center [542, 224] width 54 height 14
type input "0"
click at [533, 246] on div at bounding box center [542, 240] width 54 height 9
click at [532, 246] on div at bounding box center [542, 240] width 54 height 9
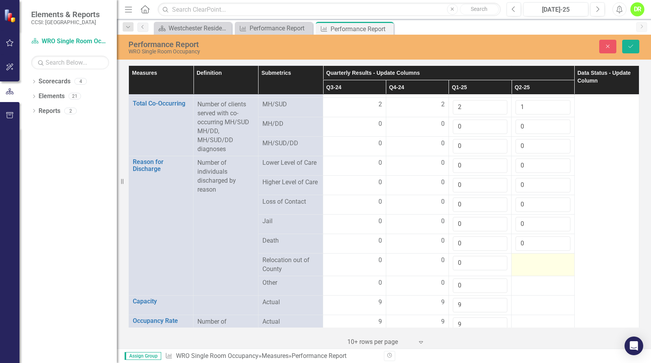
type input "0"
click at [531, 263] on td at bounding box center [542, 264] width 63 height 23
click at [528, 265] on div at bounding box center [542, 260] width 54 height 9
click at [528, 270] on div at bounding box center [542, 263] width 54 height 14
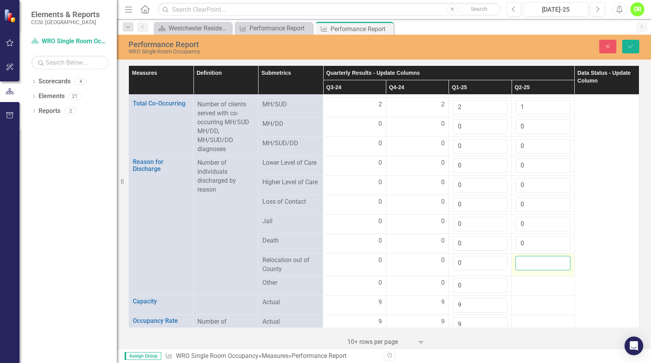
click at [528, 270] on input "number" at bounding box center [542, 263] width 54 height 14
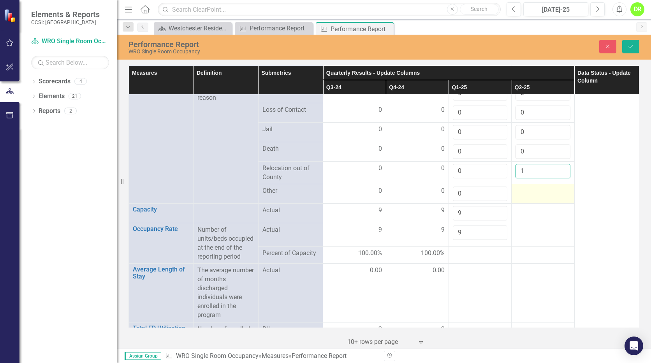
type input "1"
click at [539, 204] on td at bounding box center [542, 193] width 63 height 19
type input "0"
click at [527, 215] on div at bounding box center [542, 210] width 54 height 9
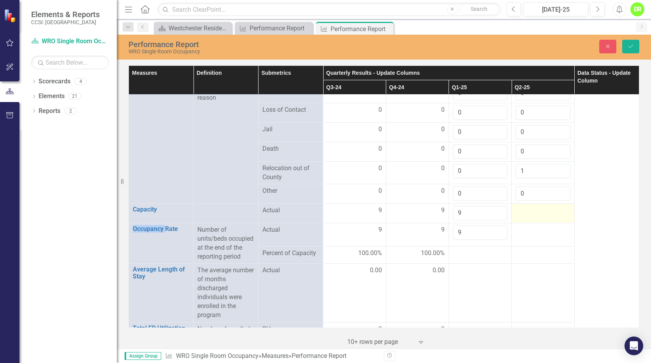
click at [527, 215] on div at bounding box center [542, 210] width 54 height 9
click at [527, 220] on input "number" at bounding box center [542, 213] width 54 height 14
click at [531, 235] on div at bounding box center [542, 229] width 54 height 9
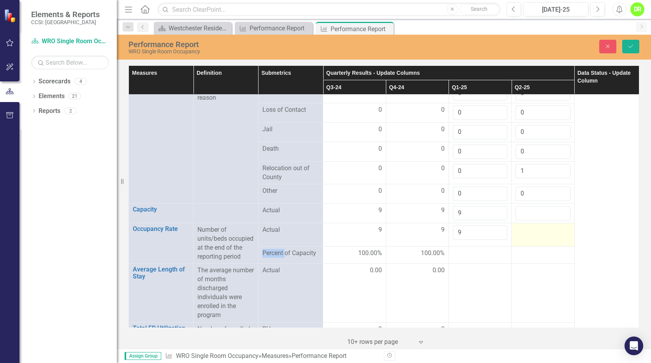
click at [531, 235] on div at bounding box center [542, 229] width 54 height 9
click at [531, 240] on input "number" at bounding box center [542, 232] width 54 height 14
type input "9"
click at [553, 258] on div at bounding box center [542, 253] width 54 height 9
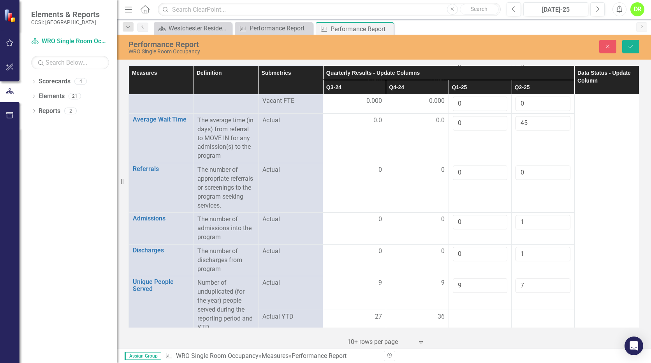
scroll to position [0, 0]
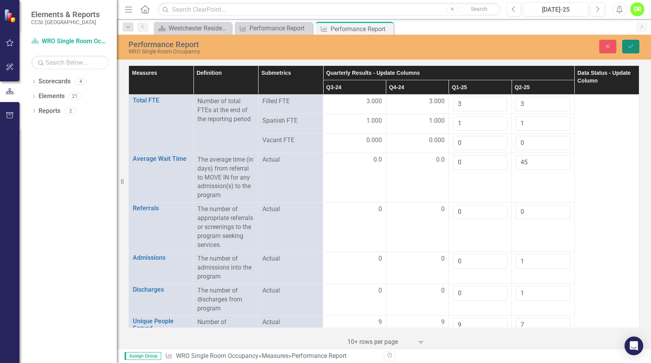
click at [631, 45] on icon "Save" at bounding box center [630, 46] width 7 height 5
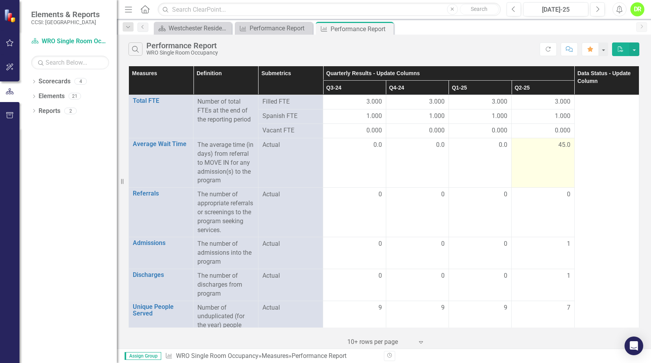
scroll to position [156, 0]
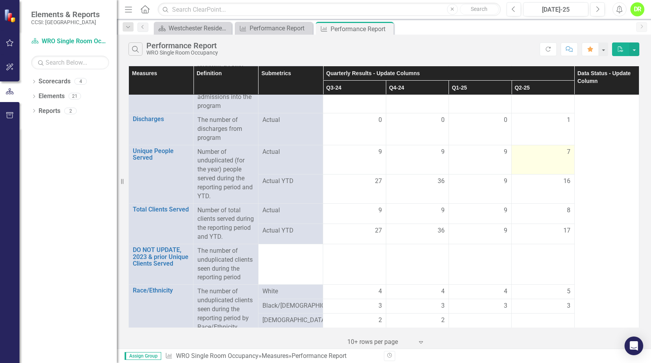
click at [558, 174] on td "7" at bounding box center [542, 159] width 63 height 29
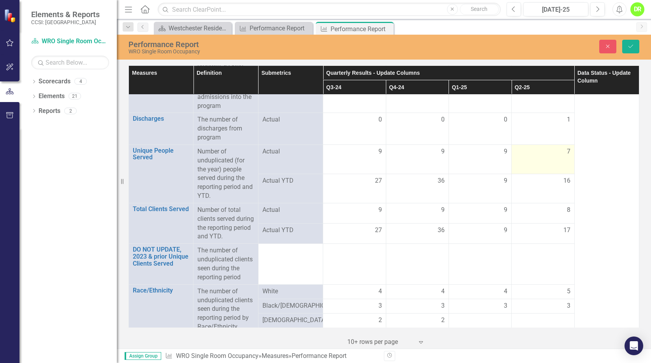
click at [558, 174] on td "7" at bounding box center [542, 158] width 63 height 29
click at [556, 161] on input "8" at bounding box center [542, 154] width 54 height 14
type input "9"
click at [556, 161] on input "9" at bounding box center [542, 154] width 54 height 14
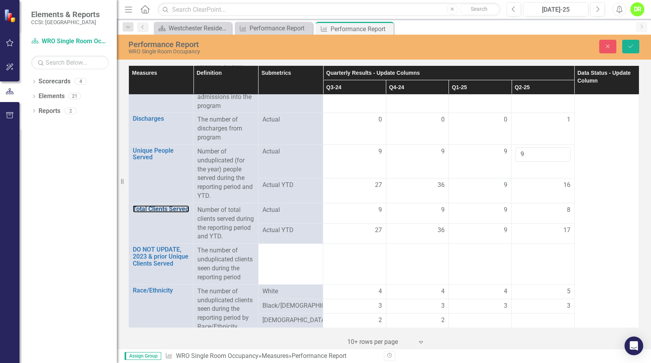
scroll to position [160, 0]
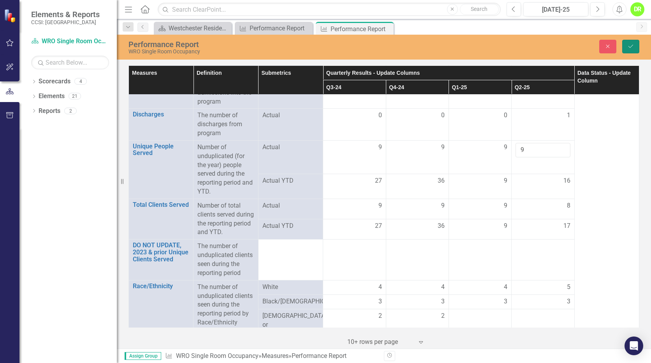
click at [628, 46] on icon "Save" at bounding box center [630, 46] width 7 height 5
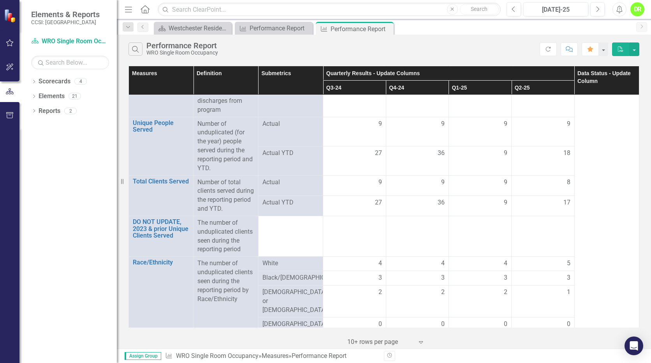
scroll to position [185, 0]
click at [561, 185] on div "8" at bounding box center [542, 180] width 54 height 9
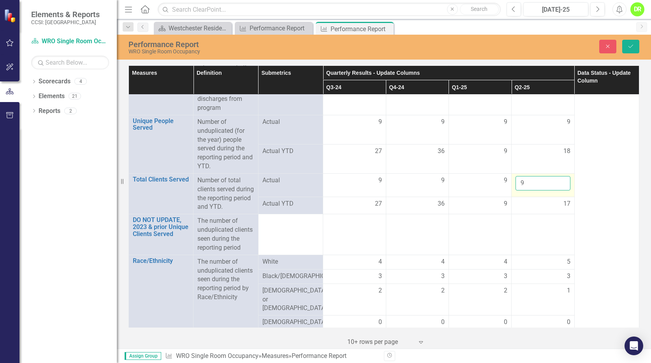
drag, startPoint x: 561, startPoint y: 198, endPoint x: 555, endPoint y: 198, distance: 5.9
type input "9"
click at [555, 190] on input "9" at bounding box center [542, 183] width 54 height 14
click at [630, 44] on icon "Save" at bounding box center [630, 46] width 7 height 5
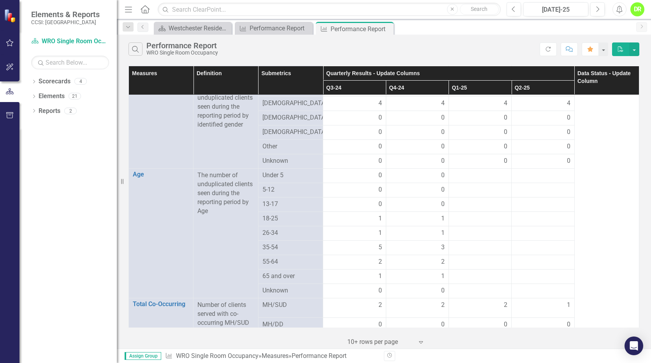
scroll to position [531, 0]
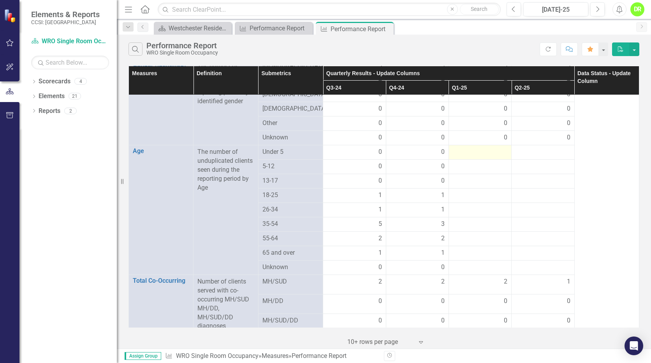
click at [489, 157] on div at bounding box center [480, 151] width 54 height 9
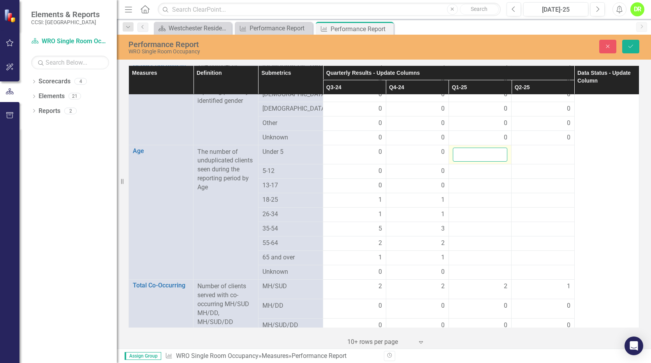
click at [489, 162] on input "number" at bounding box center [480, 154] width 54 height 14
click at [484, 161] on input "number" at bounding box center [480, 154] width 54 height 14
type input "0"
click at [482, 176] on div at bounding box center [480, 171] width 54 height 9
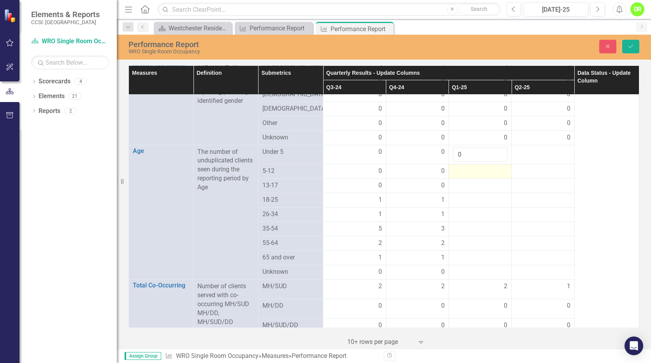
click at [482, 176] on div at bounding box center [480, 171] width 54 height 9
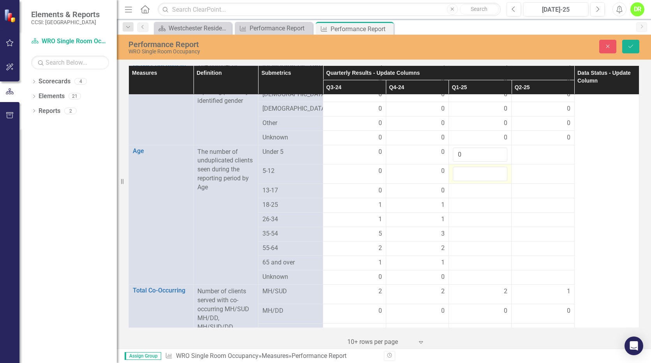
click at [482, 177] on input "number" at bounding box center [480, 174] width 54 height 14
type input "0"
click at [481, 195] on div at bounding box center [480, 190] width 54 height 9
click at [481, 198] on input "number" at bounding box center [480, 193] width 54 height 14
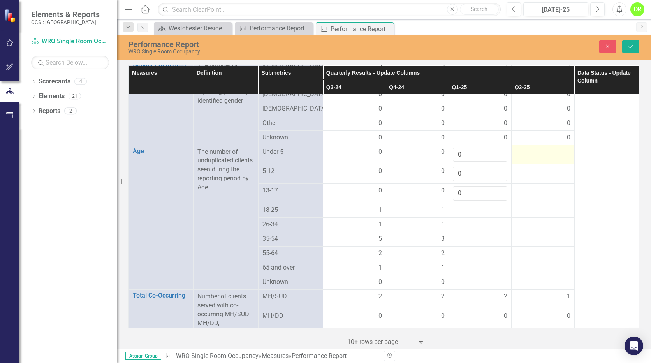
type input "0"
click at [521, 157] on div at bounding box center [542, 151] width 54 height 9
click at [521, 162] on input "number" at bounding box center [542, 154] width 54 height 14
type input "0"
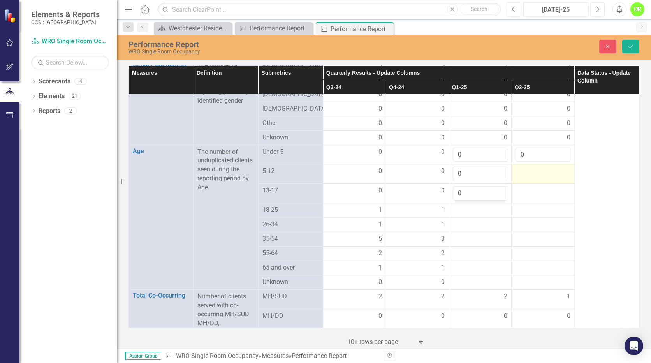
click at [532, 176] on div at bounding box center [542, 171] width 54 height 9
type input "0"
click at [535, 195] on div at bounding box center [542, 190] width 54 height 9
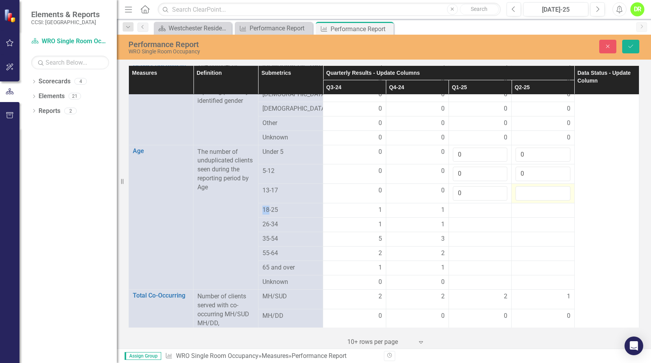
click at [535, 200] on input "number" at bounding box center [542, 193] width 54 height 14
type input "0"
click at [484, 287] on div at bounding box center [480, 281] width 54 height 9
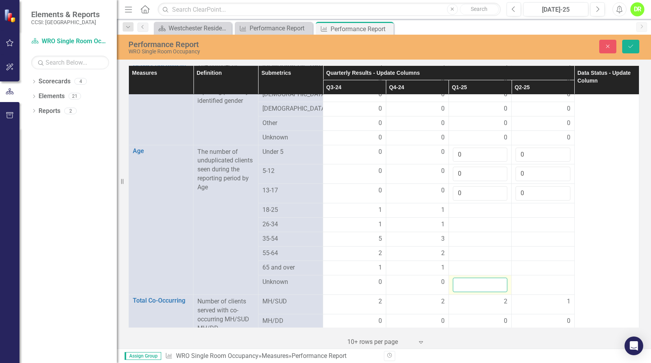
click at [481, 292] on input "number" at bounding box center [480, 284] width 54 height 14
type input "0"
click at [524, 287] on div at bounding box center [542, 281] width 54 height 9
type input "0"
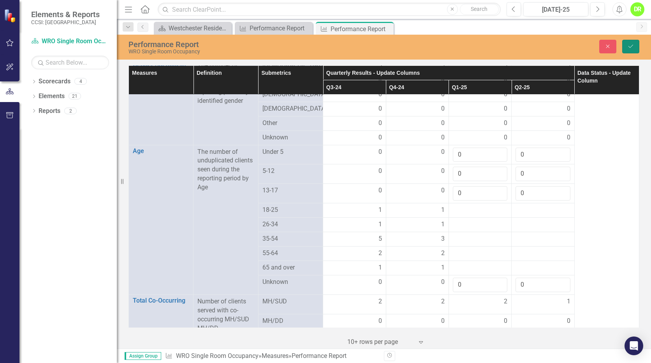
click at [635, 40] on button "Save" at bounding box center [630, 47] width 17 height 14
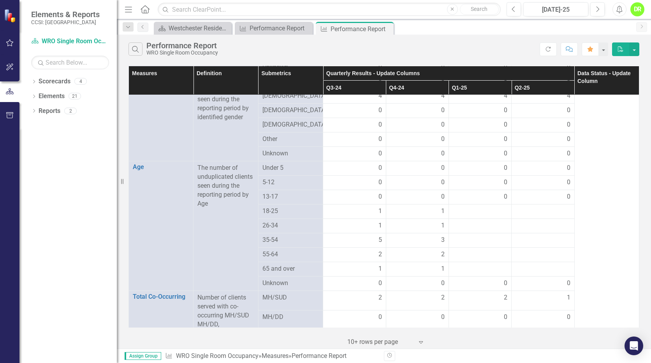
scroll to position [529, 0]
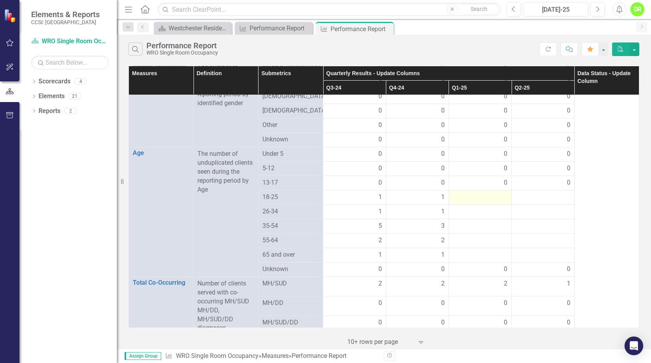
click at [490, 202] on div at bounding box center [480, 197] width 54 height 9
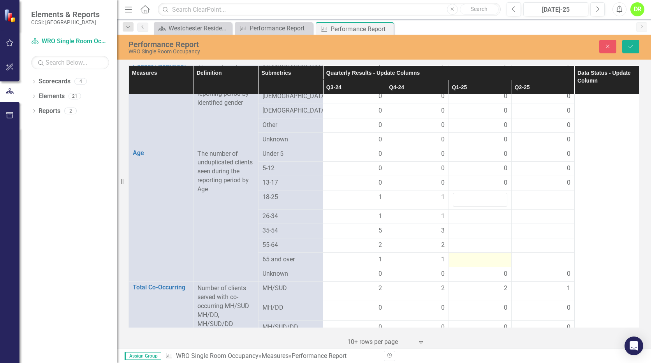
click at [495, 264] on div at bounding box center [480, 259] width 54 height 9
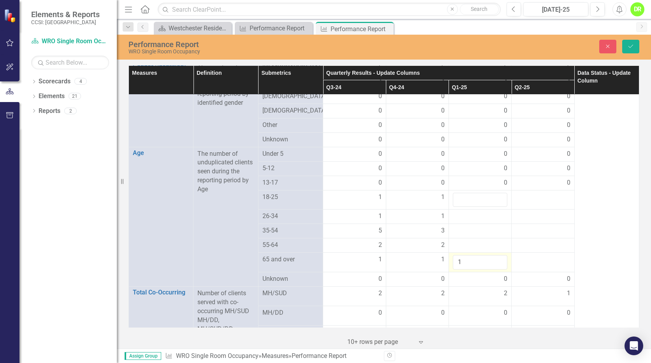
type input "1"
click at [495, 269] on input "1" at bounding box center [480, 262] width 54 height 14
click at [549, 264] on div at bounding box center [542, 259] width 54 height 9
click at [548, 269] on input "number" at bounding box center [542, 262] width 54 height 14
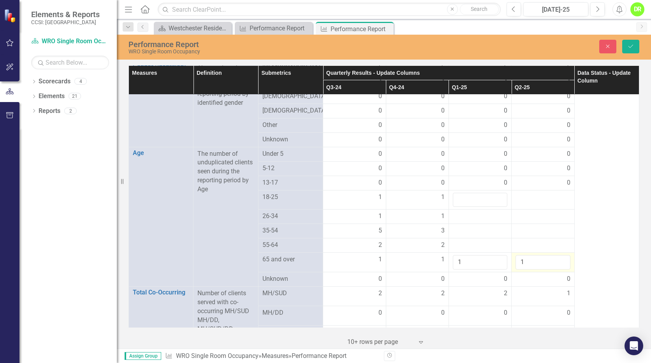
type input "1"
click at [556, 267] on input "1" at bounding box center [542, 262] width 54 height 14
click at [493, 250] on div at bounding box center [480, 244] width 54 height 9
click at [493, 254] on input "2" at bounding box center [480, 247] width 54 height 14
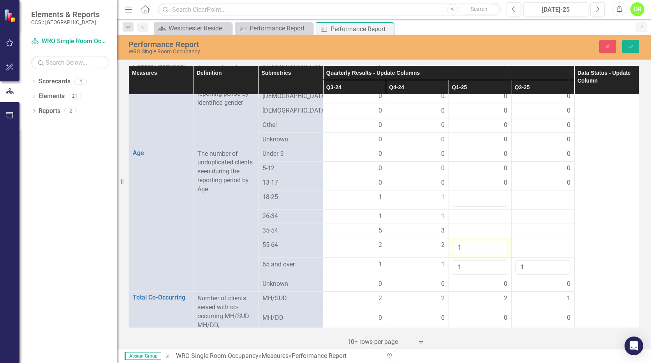
type input "1"
click at [495, 255] on input "1" at bounding box center [480, 247] width 54 height 14
click at [545, 258] on td at bounding box center [542, 247] width 63 height 19
click at [545, 255] on input "number" at bounding box center [542, 247] width 54 height 14
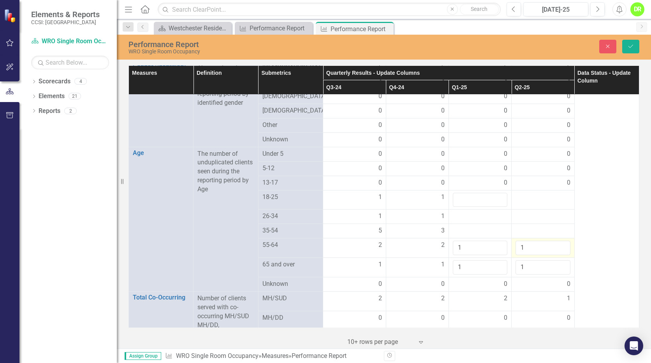
type input "1"
click at [558, 255] on input "1" at bounding box center [542, 247] width 54 height 14
click at [548, 235] on div at bounding box center [542, 230] width 54 height 9
click at [548, 240] on input "number" at bounding box center [542, 233] width 54 height 14
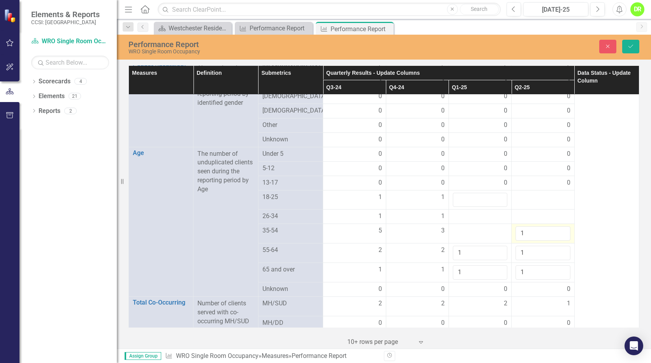
type input "1"
click at [556, 239] on input "1" at bounding box center [542, 233] width 54 height 14
click at [505, 239] on td at bounding box center [479, 233] width 63 height 19
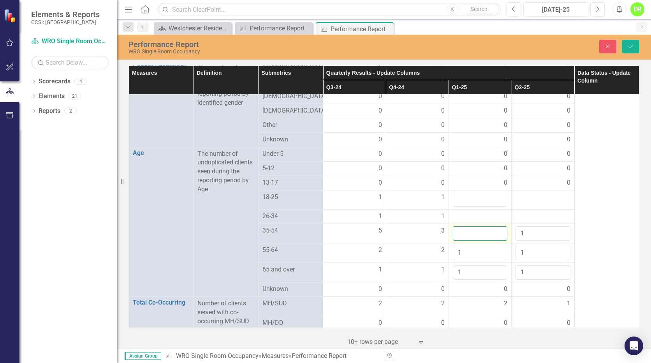
click at [500, 239] on input "number" at bounding box center [480, 233] width 54 height 14
click at [495, 240] on input "1" at bounding box center [480, 233] width 54 height 14
click at [495, 240] on input "2" at bounding box center [480, 233] width 54 height 14
type input "3"
click at [495, 240] on input "3" at bounding box center [480, 233] width 54 height 14
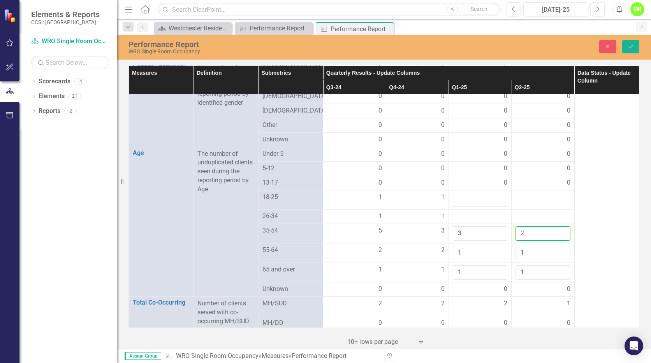
type input "2"
click at [557, 239] on input "2" at bounding box center [542, 233] width 54 height 14
type input "4"
click at [497, 240] on input "4" at bounding box center [480, 233] width 54 height 14
type input "3"
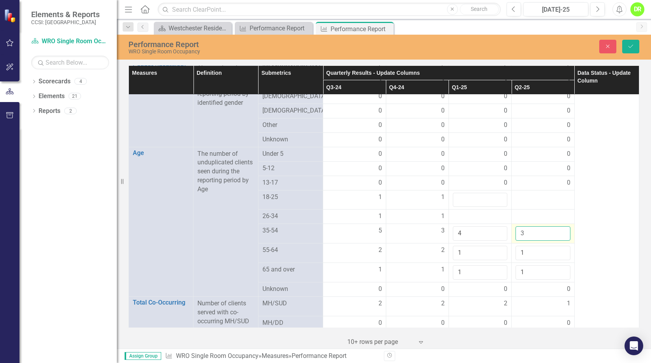
click at [556, 240] on input "3" at bounding box center [542, 233] width 54 height 14
click at [498, 221] on div at bounding box center [480, 216] width 54 height 9
click at [497, 221] on div at bounding box center [480, 216] width 54 height 9
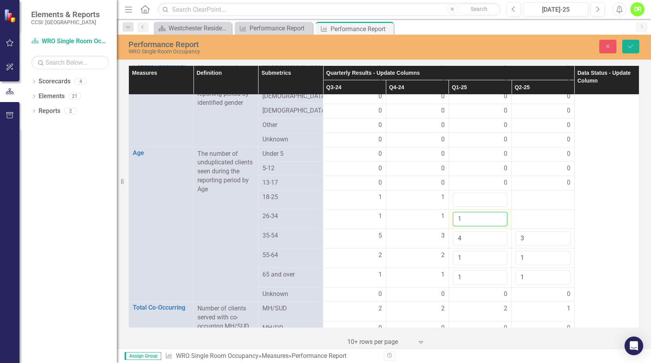
type input "1"
click at [495, 225] on input "1" at bounding box center [480, 219] width 54 height 14
click at [526, 221] on div at bounding box center [542, 216] width 54 height 9
click at [526, 226] on input "number" at bounding box center [542, 219] width 54 height 14
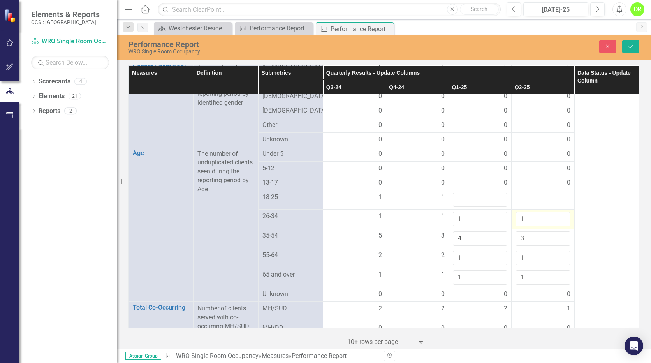
type input "1"
click at [556, 226] on input "1" at bounding box center [542, 219] width 54 height 14
type input "1"
click at [494, 207] on input "1" at bounding box center [480, 200] width 54 height 14
click at [560, 202] on div at bounding box center [542, 197] width 54 height 9
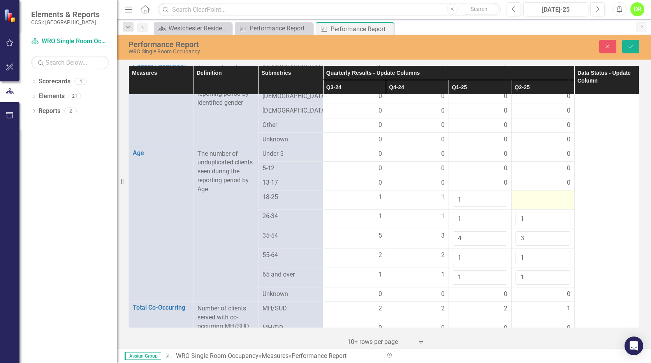
click at [555, 202] on div at bounding box center [542, 197] width 54 height 9
type input "1"
click at [556, 205] on input "1" at bounding box center [542, 200] width 54 height 14
type input "5"
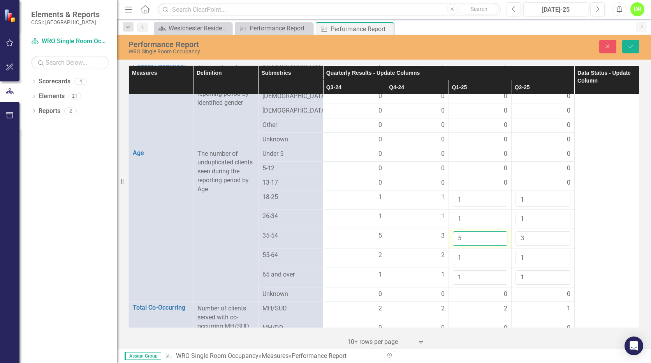
click at [496, 246] on input "5" at bounding box center [480, 238] width 54 height 14
type input "2"
click at [556, 284] on input "2" at bounding box center [542, 277] width 54 height 14
type input "4"
click at [557, 246] on input "4" at bounding box center [542, 238] width 54 height 14
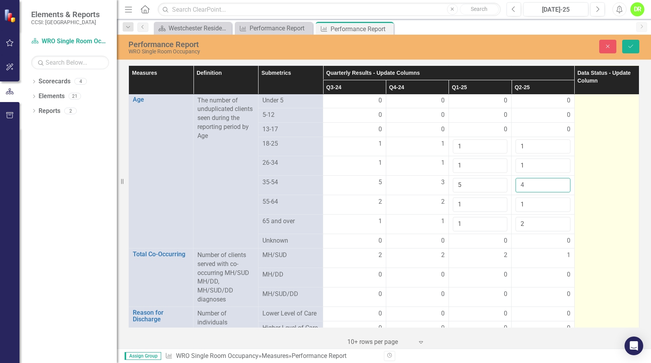
scroll to position [568, 0]
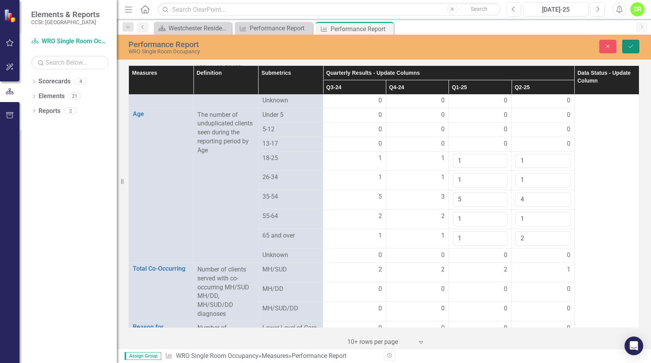
click at [627, 48] on icon "Save" at bounding box center [630, 46] width 7 height 5
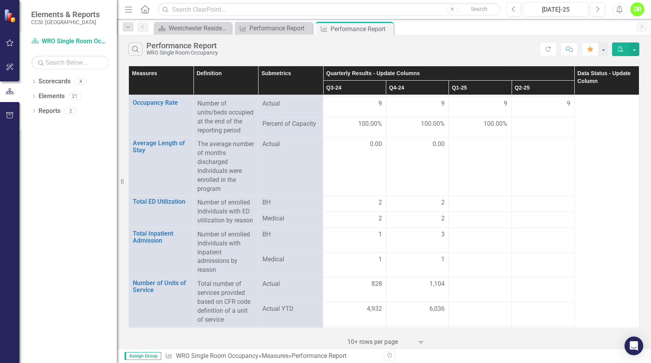
scroll to position [905, 0]
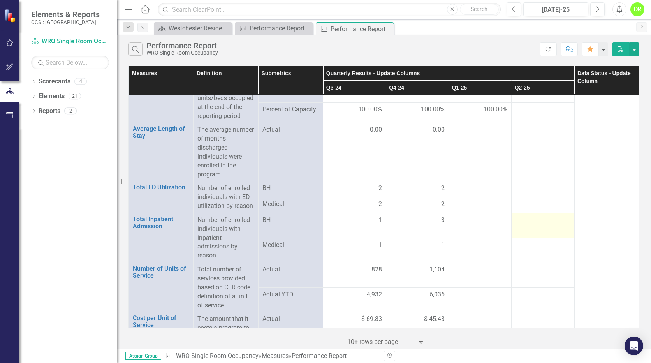
click at [555, 225] on div at bounding box center [542, 220] width 54 height 9
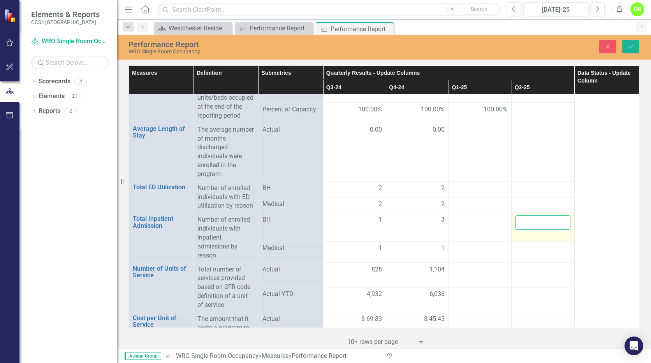
click at [555, 230] on input "number" at bounding box center [542, 222] width 54 height 14
click at [558, 230] on input "1" at bounding box center [542, 222] width 54 height 14
type input "2"
click at [556, 230] on input "2" at bounding box center [542, 222] width 54 height 14
click at [497, 225] on div at bounding box center [480, 219] width 54 height 9
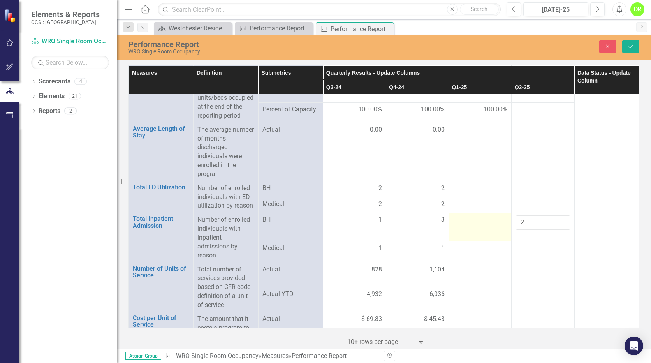
click at [497, 225] on div at bounding box center [480, 219] width 54 height 9
click at [495, 230] on input "-2" at bounding box center [480, 222] width 54 height 14
click at [494, 230] on input "-1" at bounding box center [480, 222] width 54 height 14
type input "0"
click at [494, 230] on input "0" at bounding box center [480, 222] width 54 height 14
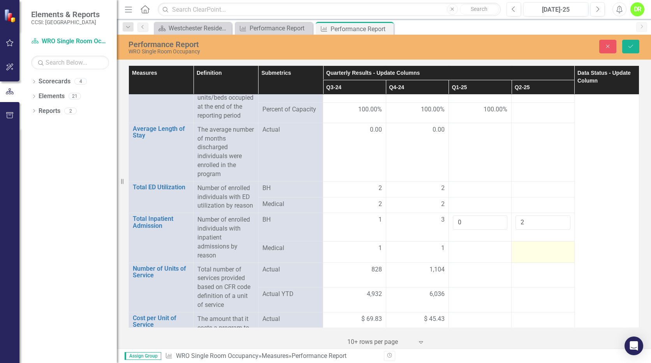
click at [530, 253] on div at bounding box center [542, 248] width 54 height 9
drag, startPoint x: 530, startPoint y: 269, endPoint x: 486, endPoint y: 268, distance: 44.4
click at [486, 262] on td at bounding box center [479, 249] width 63 height 25
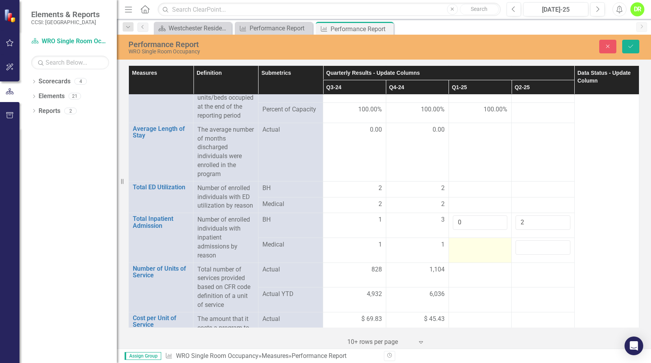
click at [486, 262] on td at bounding box center [479, 249] width 63 height 25
click at [487, 255] on input "number" at bounding box center [480, 247] width 54 height 14
click at [494, 255] on input "-1" at bounding box center [480, 247] width 54 height 14
type input "0"
click at [494, 255] on input "0" at bounding box center [480, 247] width 54 height 14
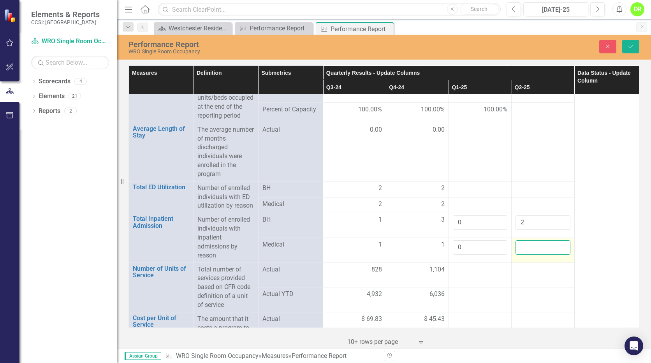
click at [538, 255] on input "number" at bounding box center [542, 247] width 54 height 14
click at [559, 255] on input "-1" at bounding box center [542, 247] width 54 height 14
type input "0"
click at [559, 255] on input "0" at bounding box center [542, 247] width 54 height 14
click at [480, 193] on div at bounding box center [480, 188] width 54 height 9
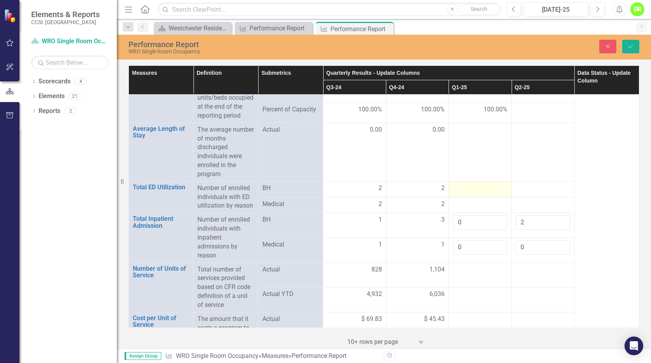
click at [480, 193] on div at bounding box center [480, 188] width 54 height 9
click at [480, 198] on input "number" at bounding box center [480, 191] width 54 height 14
type input "1"
click at [494, 198] on input "1" at bounding box center [480, 191] width 54 height 14
click at [488, 212] on div at bounding box center [480, 207] width 54 height 9
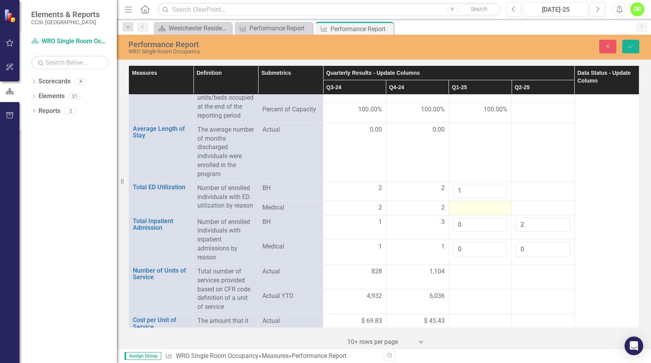
click at [488, 212] on div at bounding box center [480, 207] width 54 height 9
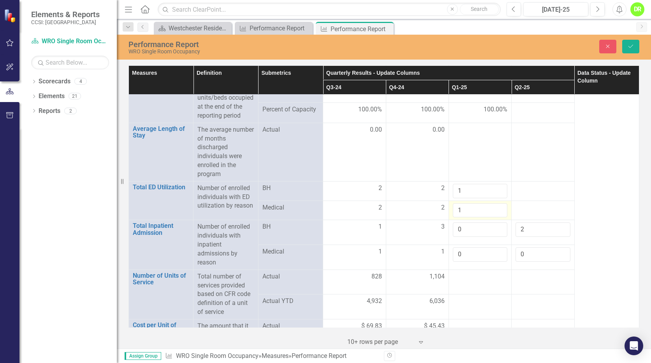
click at [495, 218] on input "1" at bounding box center [480, 210] width 54 height 14
type input "2"
click at [495, 218] on input "2" at bounding box center [480, 210] width 54 height 14
click at [536, 193] on div at bounding box center [542, 188] width 54 height 9
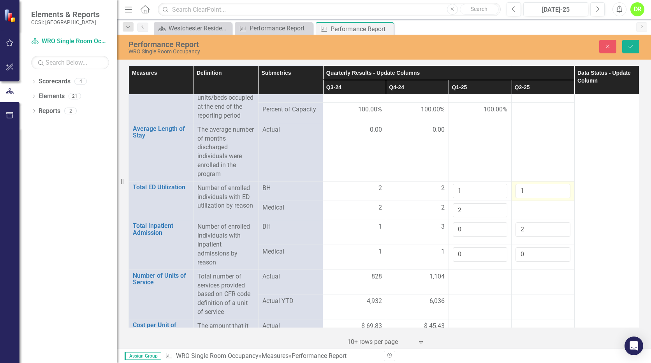
type input "1"
click at [556, 198] on input "1" at bounding box center [542, 191] width 54 height 14
click at [554, 212] on div at bounding box center [542, 207] width 54 height 9
click at [554, 218] on input "1" at bounding box center [542, 210] width 54 height 14
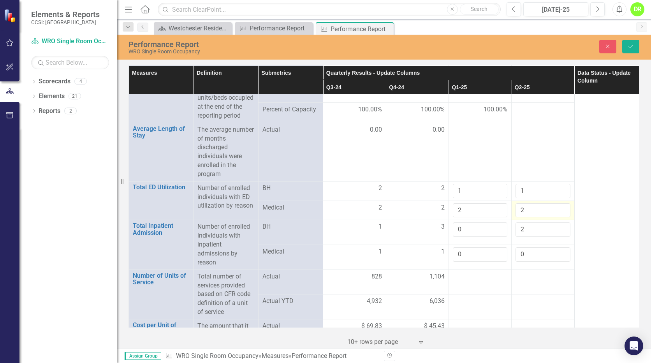
type input "2"
click at [556, 218] on input "2" at bounding box center [542, 210] width 54 height 14
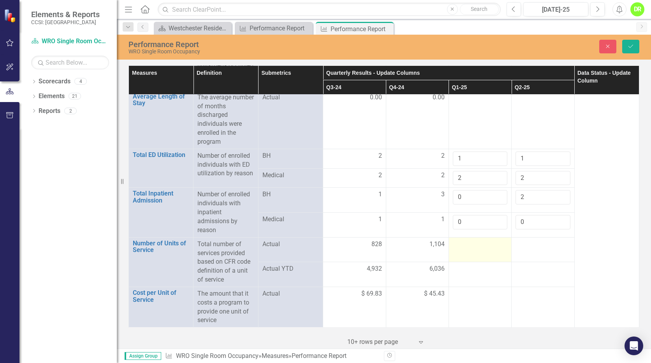
click at [476, 252] on td at bounding box center [479, 249] width 63 height 25
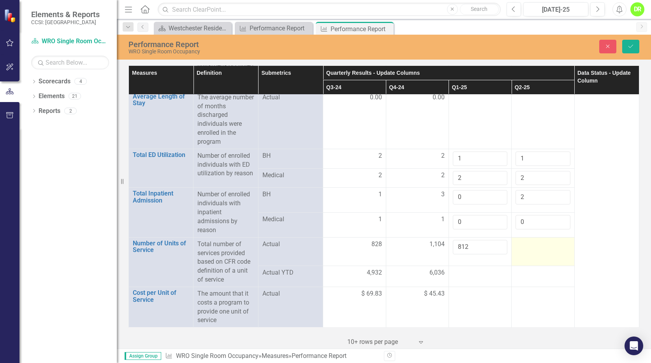
click at [541, 253] on td at bounding box center [542, 251] width 63 height 28
click at [541, 253] on input "number" at bounding box center [542, 247] width 54 height 14
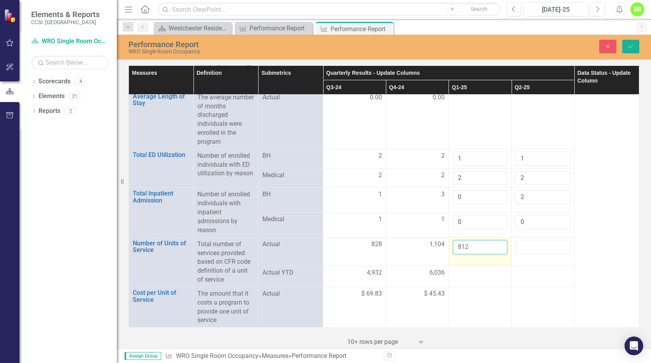
click at [466, 248] on input "812" at bounding box center [480, 247] width 54 height 14
type input "810"
click at [524, 246] on input "number" at bounding box center [542, 247] width 54 height 14
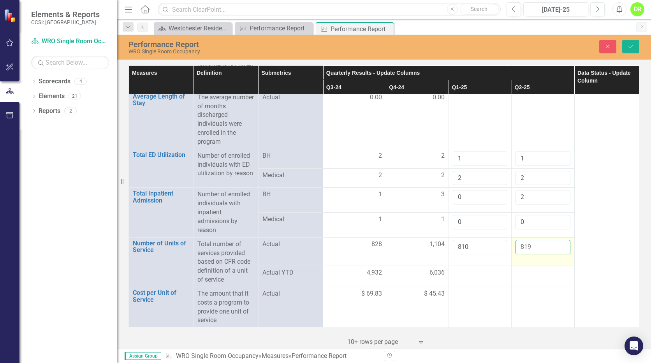
type input "819"
click at [636, 48] on button "Save" at bounding box center [630, 47] width 17 height 14
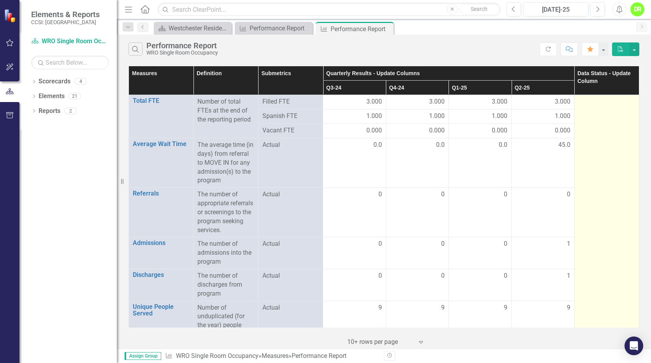
scroll to position [948, 0]
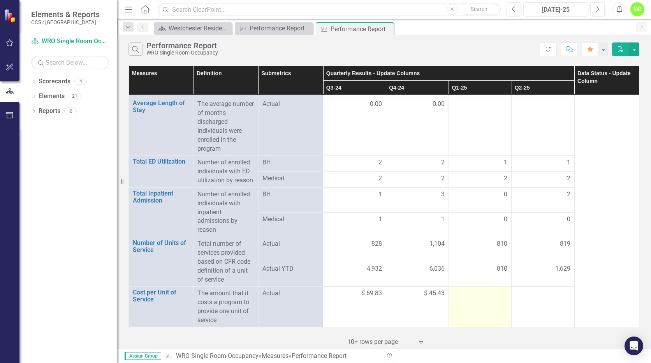
click at [474, 292] on div at bounding box center [480, 293] width 54 height 9
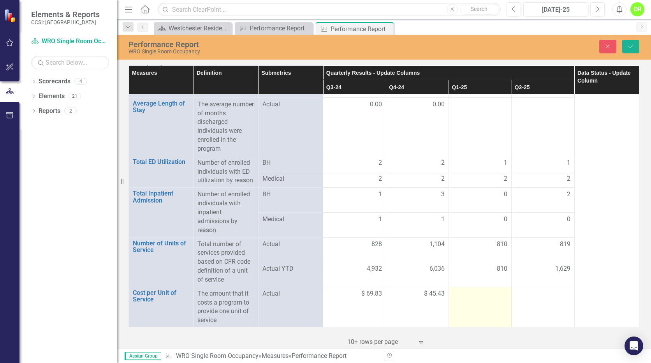
click at [474, 292] on div at bounding box center [480, 293] width 54 height 9
click at [475, 297] on input "number" at bounding box center [480, 296] width 54 height 14
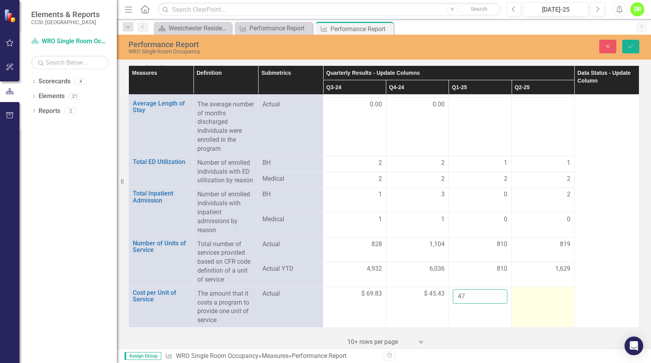
type input "47"
click at [544, 291] on div at bounding box center [542, 293] width 54 height 9
click at [544, 298] on div at bounding box center [542, 293] width 54 height 9
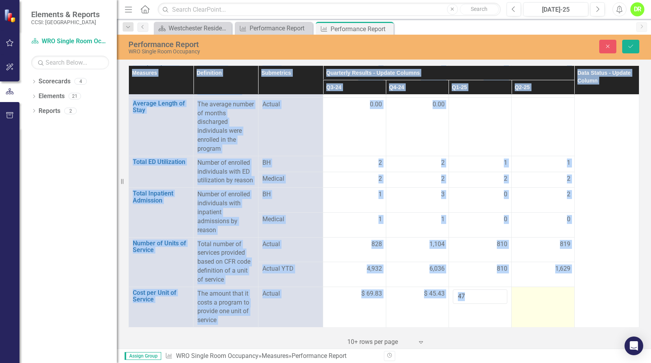
click at [544, 298] on div at bounding box center [542, 293] width 54 height 9
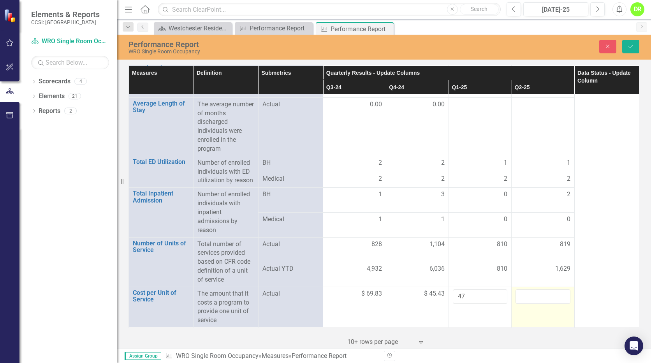
click at [544, 298] on input "number" at bounding box center [542, 296] width 54 height 14
type input "47.86"
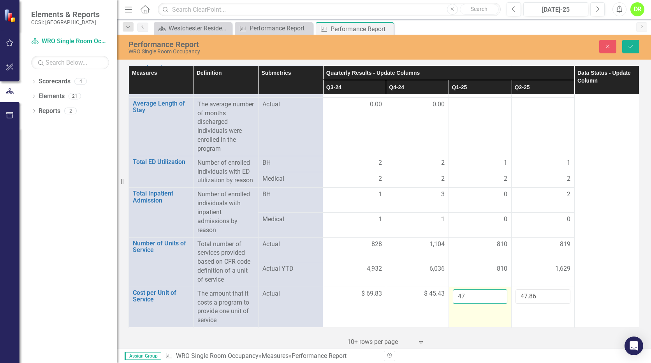
click at [477, 295] on input "47" at bounding box center [480, 296] width 54 height 14
type input "4"
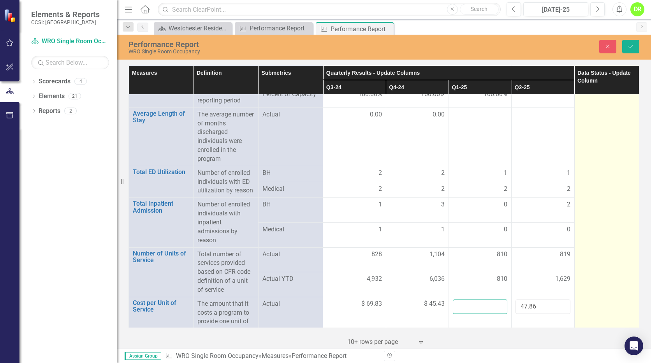
scroll to position [909, 0]
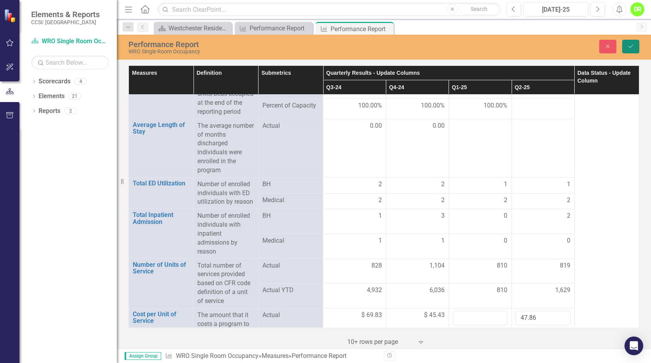
click at [627, 47] on icon "Save" at bounding box center [630, 46] width 7 height 5
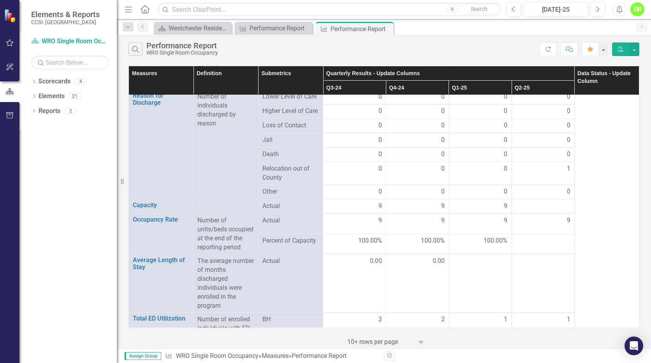
scroll to position [835, 0]
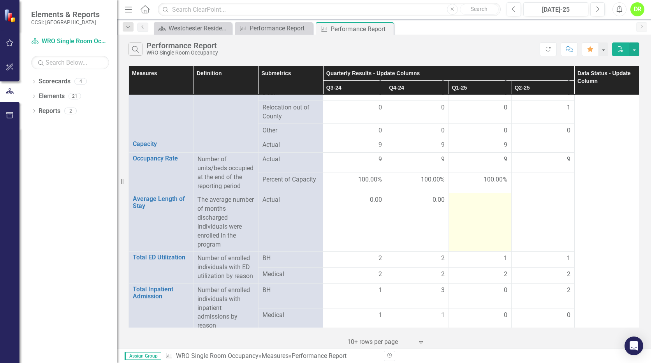
click at [480, 230] on td at bounding box center [479, 222] width 63 height 58
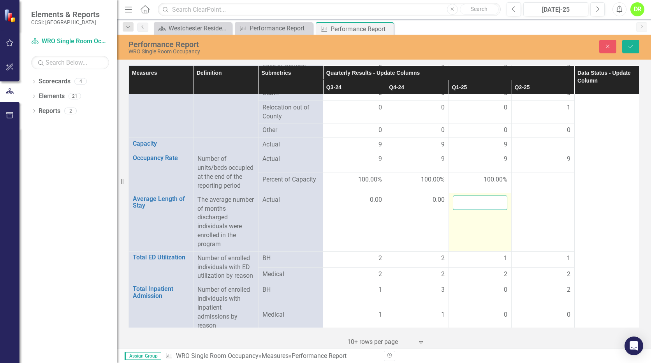
click at [479, 210] on input "number" at bounding box center [480, 202] width 54 height 14
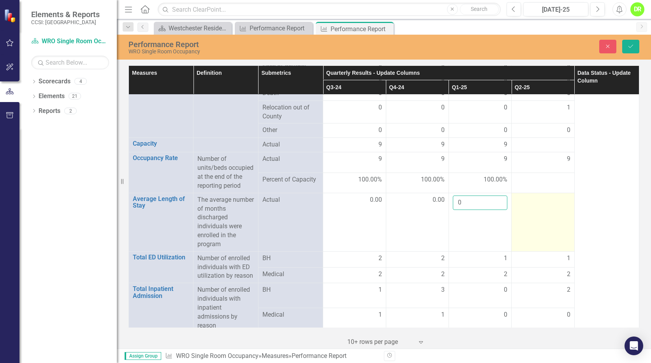
type input "0"
click at [533, 205] on div at bounding box center [542, 199] width 54 height 9
click at [533, 210] on input "number" at bounding box center [542, 202] width 54 height 14
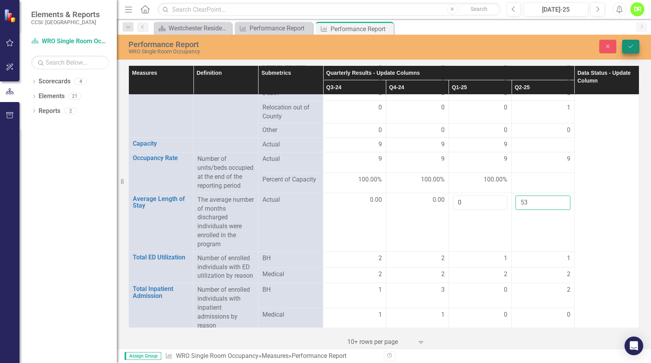
type input "53"
click at [632, 44] on icon "Save" at bounding box center [630, 46] width 7 height 5
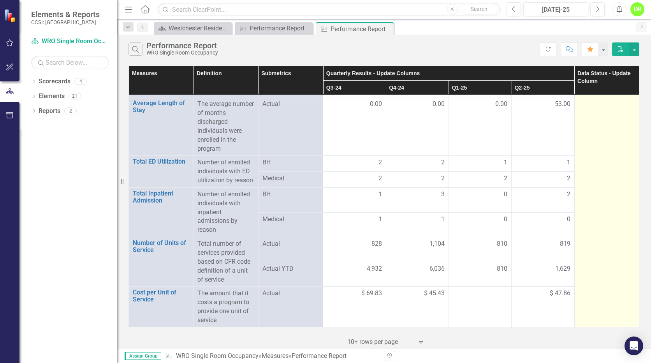
scroll to position [948, 0]
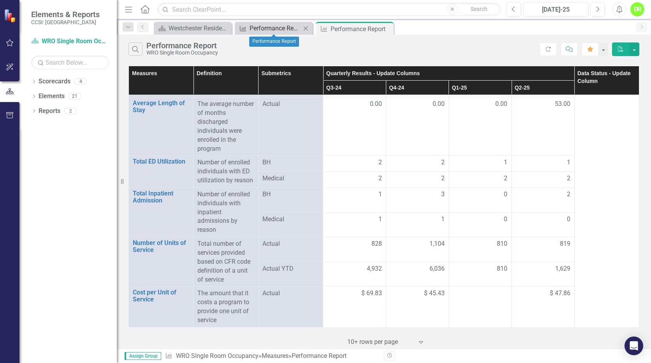
click at [259, 27] on div "Performance Report" at bounding box center [274, 28] width 51 height 10
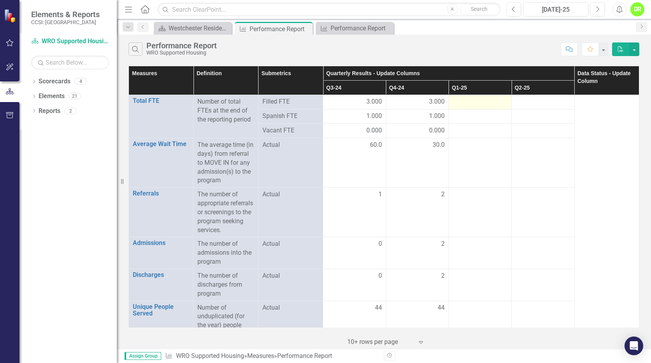
click at [462, 104] on div at bounding box center [480, 101] width 54 height 9
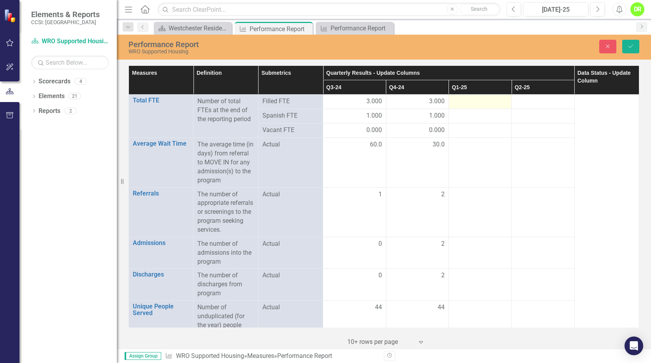
click at [462, 104] on div at bounding box center [480, 101] width 54 height 9
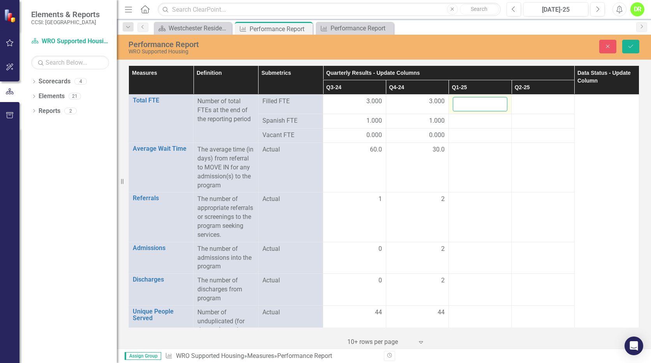
click at [462, 104] on input "number" at bounding box center [480, 104] width 54 height 14
type input "3"
click at [470, 125] on div at bounding box center [480, 120] width 54 height 9
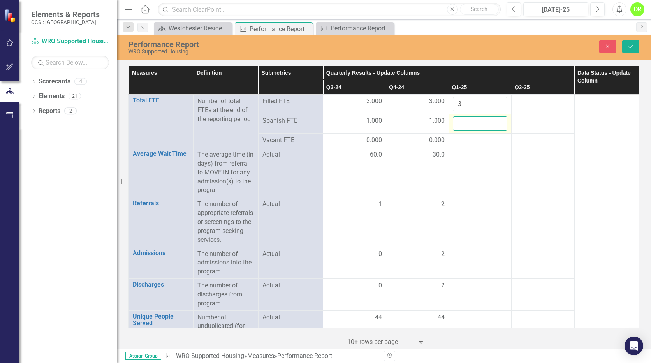
click at [469, 124] on input "number" at bounding box center [480, 123] width 54 height 14
type input "1"
click at [463, 144] on div at bounding box center [480, 140] width 54 height 9
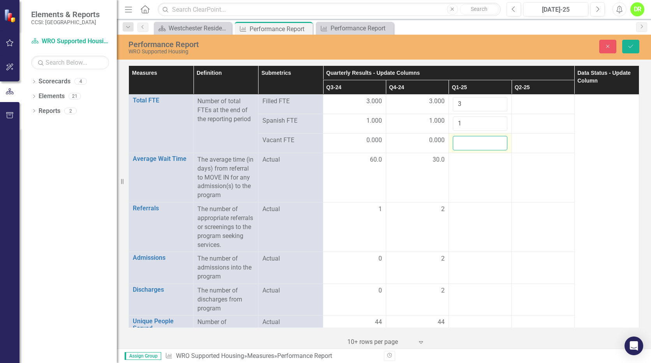
click at [463, 144] on input "number" at bounding box center [480, 143] width 54 height 14
type input "0"
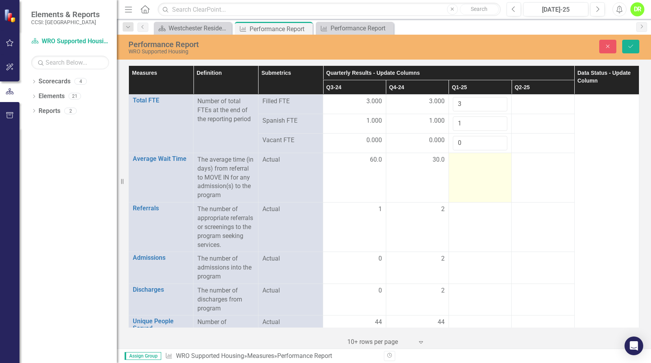
click at [461, 169] on td at bounding box center [479, 177] width 63 height 49
click at [459, 161] on input "number" at bounding box center [480, 162] width 54 height 14
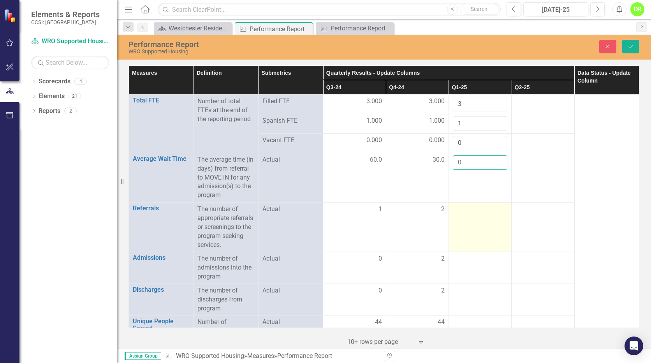
type input "0"
click at [467, 214] on div at bounding box center [480, 209] width 54 height 9
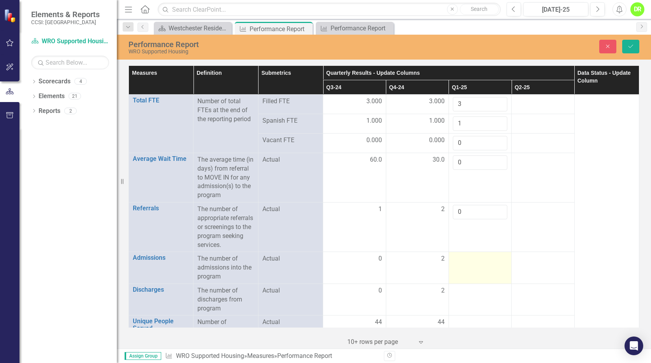
type input "0"
click at [461, 263] on div at bounding box center [480, 258] width 54 height 9
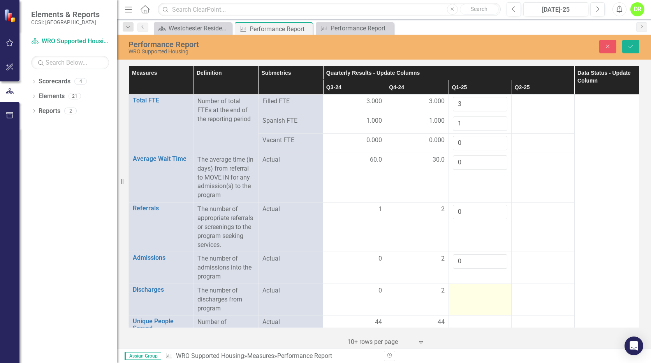
type input "0"
click at [466, 295] on div at bounding box center [480, 290] width 54 height 9
click at [465, 295] on div at bounding box center [480, 290] width 54 height 9
click at [466, 300] on input "number" at bounding box center [480, 293] width 54 height 14
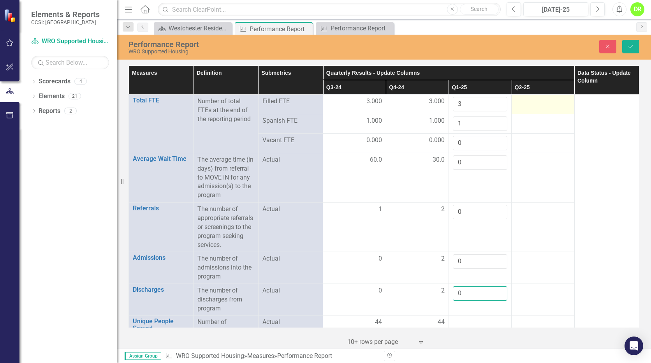
type input "0"
click at [519, 102] on div at bounding box center [542, 101] width 54 height 9
click at [519, 102] on div at bounding box center [542, 104] width 54 height 14
click at [519, 102] on input "number" at bounding box center [542, 104] width 54 height 14
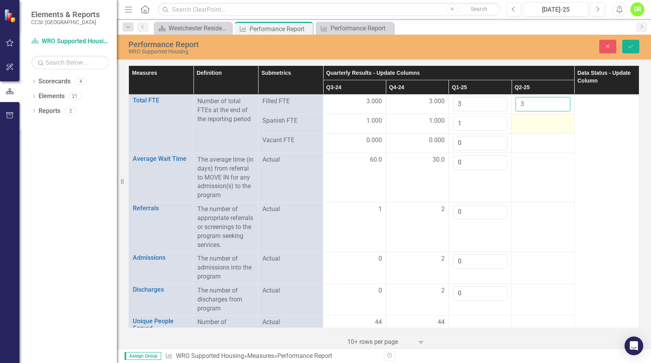
type input "3"
click at [522, 125] on div at bounding box center [542, 120] width 54 height 9
type input "3"
click at [522, 143] on div at bounding box center [542, 140] width 54 height 9
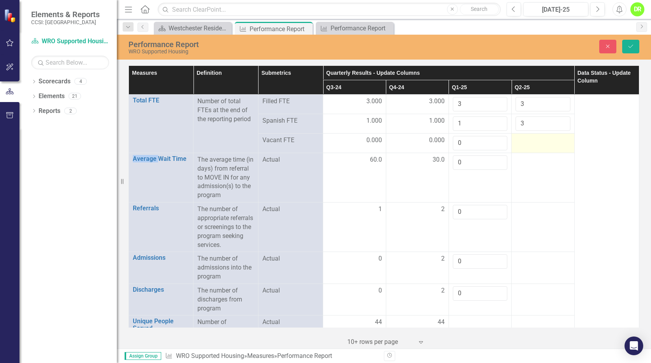
click at [522, 143] on div at bounding box center [542, 140] width 54 height 9
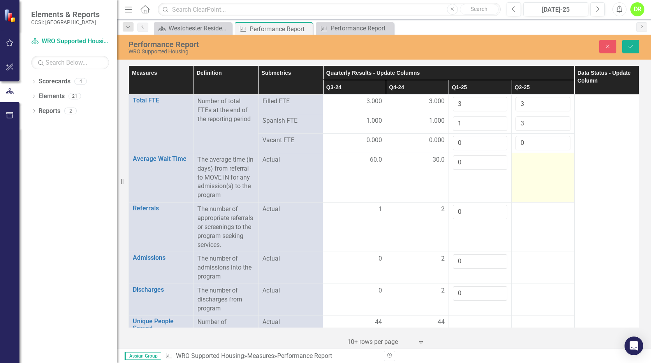
type input "0"
click at [527, 165] on td at bounding box center [542, 177] width 63 height 49
click at [525, 164] on div at bounding box center [542, 159] width 54 height 9
click at [525, 164] on input "number" at bounding box center [542, 162] width 54 height 14
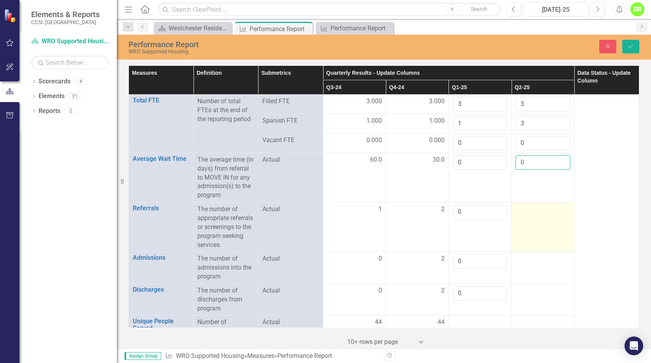
type input "0"
click at [528, 214] on div at bounding box center [542, 209] width 54 height 9
click at [528, 219] on input "number" at bounding box center [542, 212] width 54 height 14
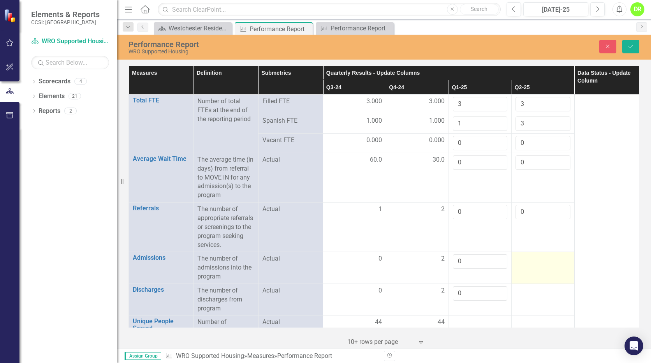
type input "0"
click at [529, 263] on div at bounding box center [542, 258] width 54 height 9
click at [529, 269] on input "number" at bounding box center [542, 261] width 54 height 14
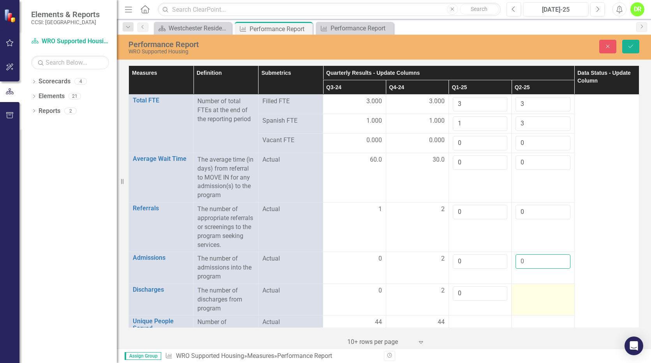
type input "0"
click at [516, 295] on div at bounding box center [542, 290] width 54 height 9
click at [516, 300] on input "number" at bounding box center [542, 293] width 54 height 14
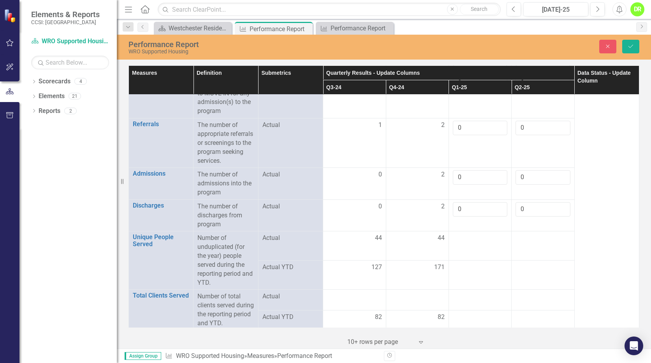
scroll to position [129, 0]
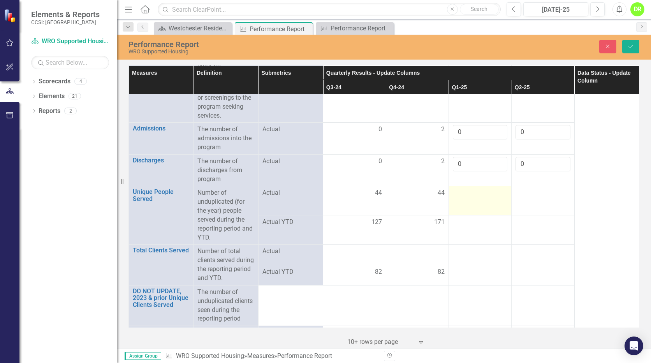
type input "0"
click at [465, 198] on div at bounding box center [480, 192] width 54 height 9
click at [465, 203] on input "number" at bounding box center [480, 195] width 54 height 14
type input "44"
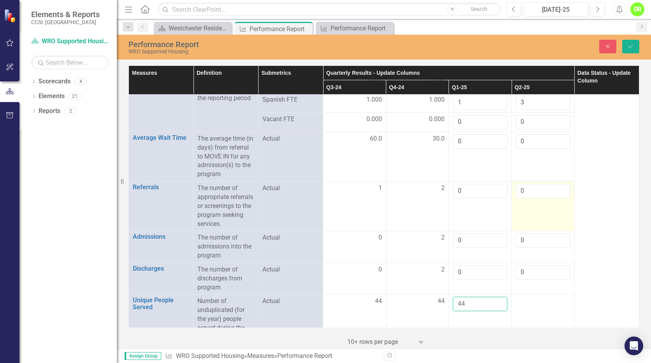
scroll to position [0, 0]
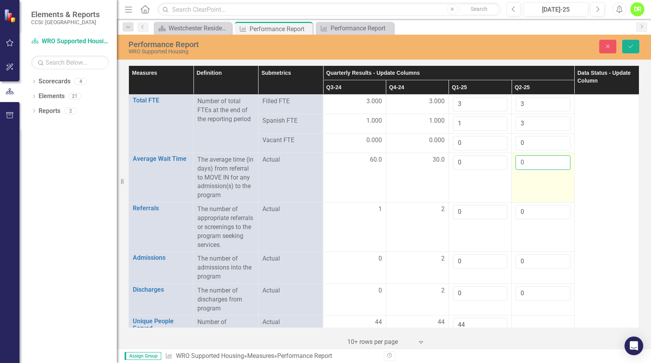
click at [520, 163] on input "0" at bounding box center [542, 162] width 54 height 14
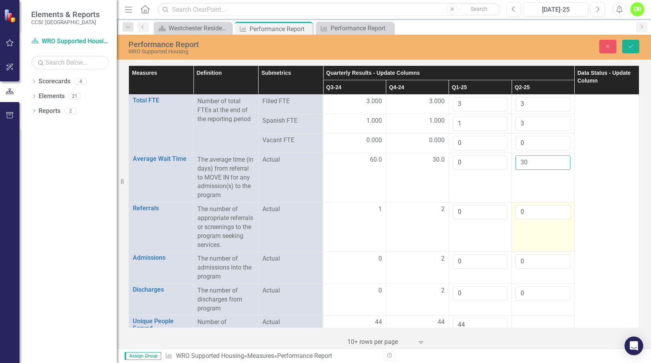
type input "30"
click at [526, 219] on input "0" at bounding box center [542, 212] width 54 height 14
click at [525, 219] on input "0" at bounding box center [542, 212] width 54 height 14
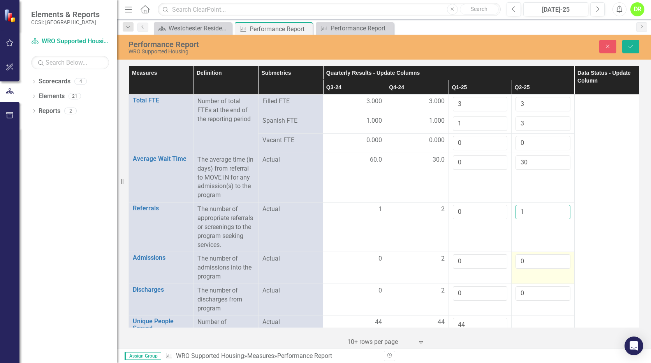
type input "1"
click at [518, 269] on input "0" at bounding box center [542, 261] width 54 height 14
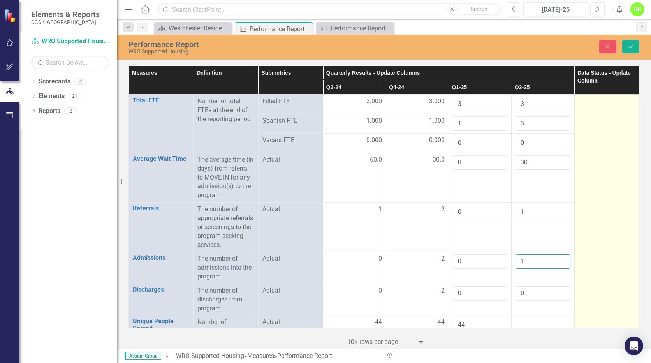
type input "1"
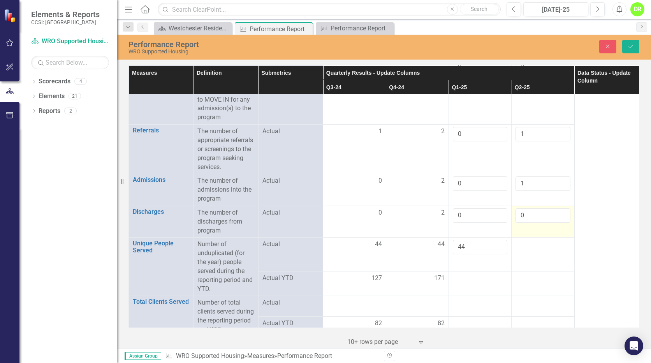
scroll to position [117, 0]
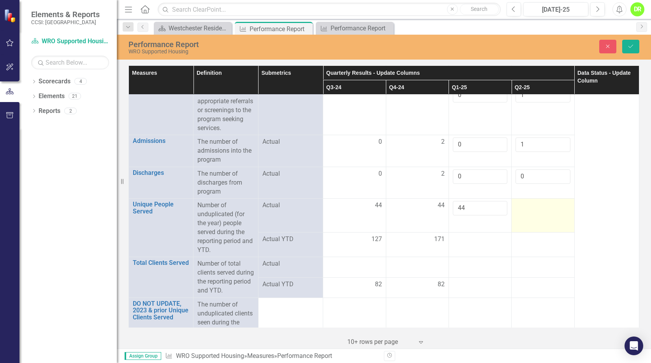
click at [524, 210] on div at bounding box center [542, 205] width 54 height 9
click at [524, 215] on input "number" at bounding box center [542, 208] width 54 height 14
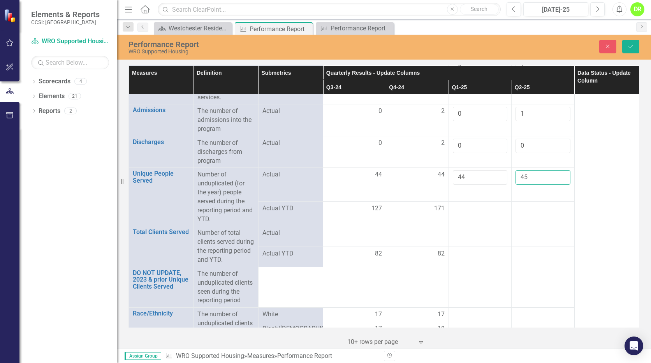
scroll to position [193, 0]
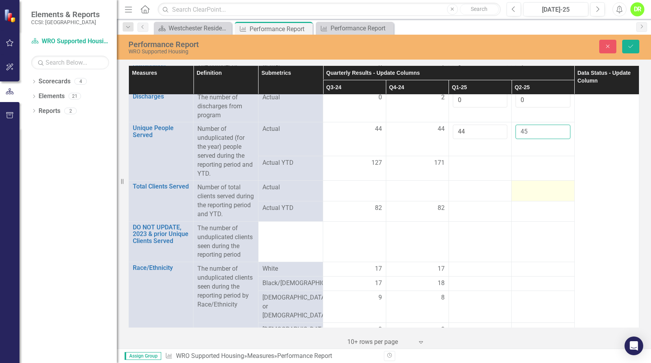
type input "45"
click at [521, 192] on div at bounding box center [542, 187] width 54 height 9
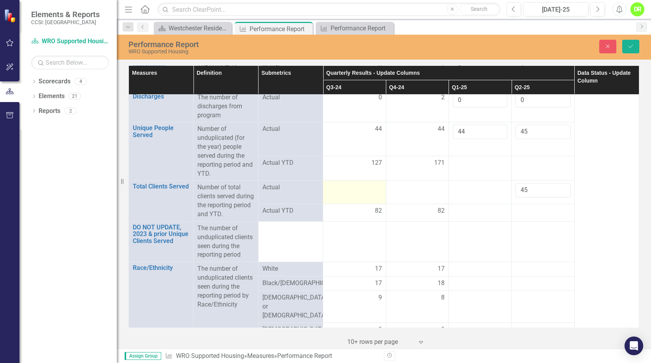
type input "45"
click at [373, 192] on div at bounding box center [354, 187] width 54 height 9
type input "44"
click at [411, 192] on div at bounding box center [417, 187] width 54 height 9
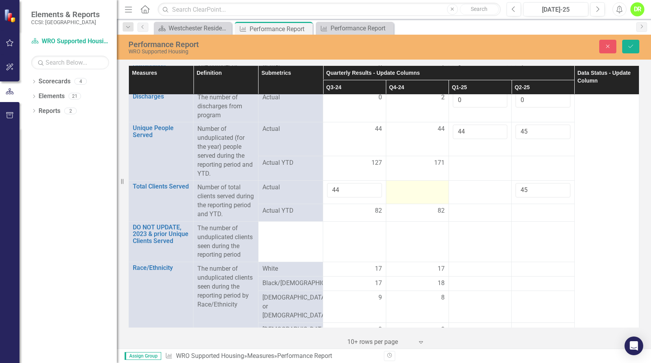
click at [411, 192] on div at bounding box center [417, 187] width 54 height 9
click at [411, 197] on input "number" at bounding box center [417, 190] width 54 height 14
type input "44"
click at [475, 192] on div at bounding box center [480, 187] width 54 height 9
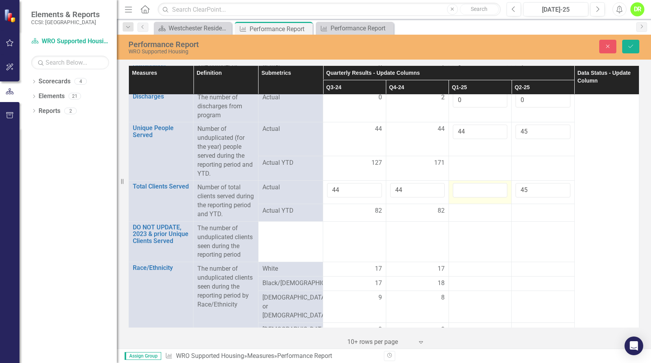
click at [475, 197] on input "number" at bounding box center [480, 190] width 54 height 14
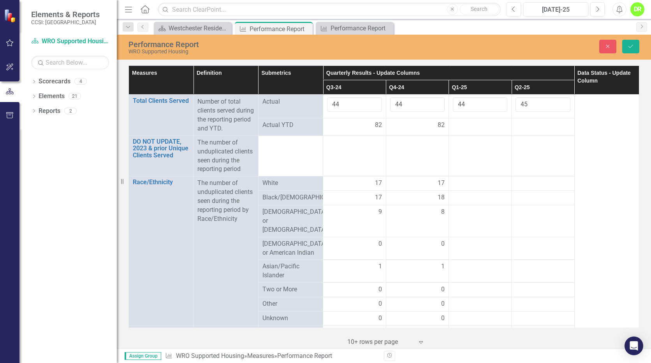
scroll to position [311, 0]
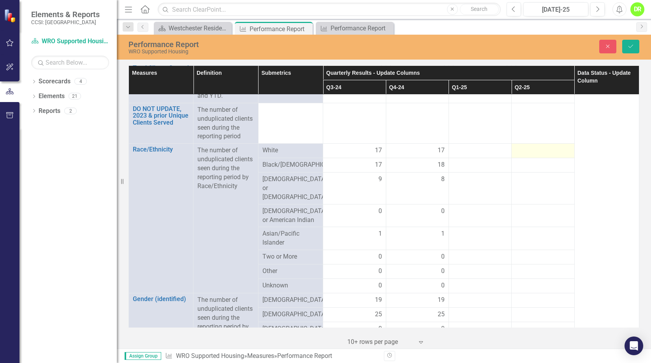
type input "44"
click at [537, 155] on div at bounding box center [542, 150] width 54 height 9
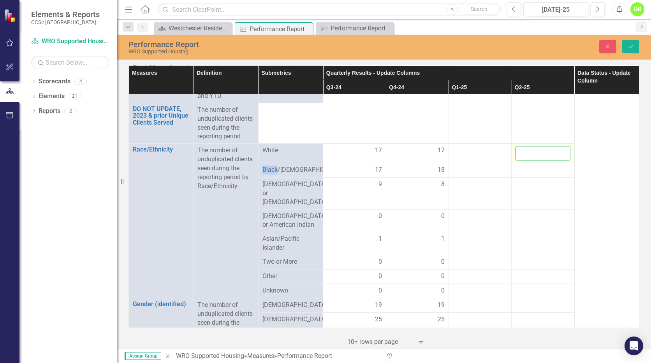
click at [537, 160] on input "number" at bounding box center [542, 153] width 54 height 14
type input "18"
click at [527, 175] on div at bounding box center [542, 169] width 54 height 9
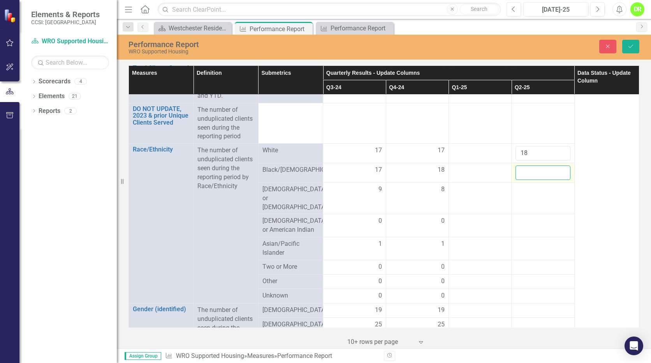
click at [527, 180] on input "number" at bounding box center [542, 172] width 54 height 14
type input "18"
click at [524, 194] on div at bounding box center [542, 189] width 54 height 9
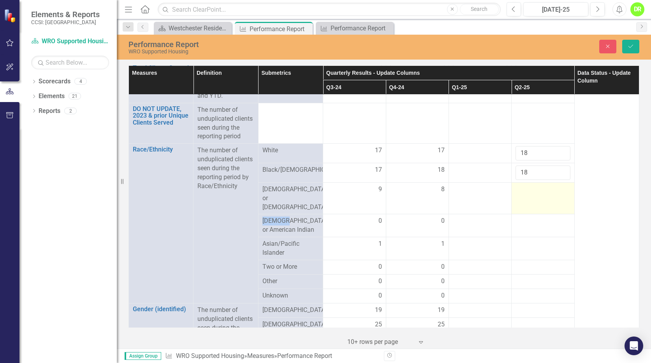
click at [524, 194] on div at bounding box center [542, 189] width 54 height 9
click at [524, 199] on input "number" at bounding box center [542, 192] width 54 height 14
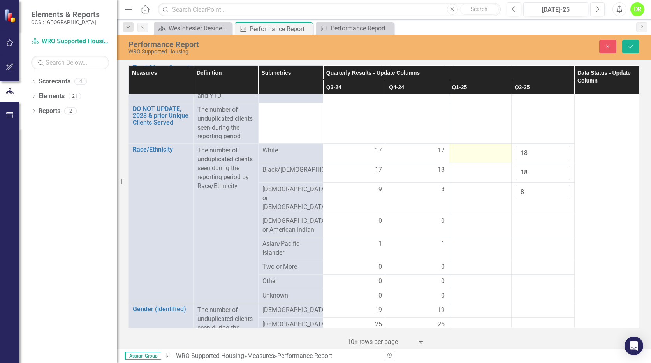
type input "8"
click at [483, 155] on div at bounding box center [480, 150] width 54 height 9
click at [483, 160] on input "number" at bounding box center [480, 153] width 54 height 14
type input "17"
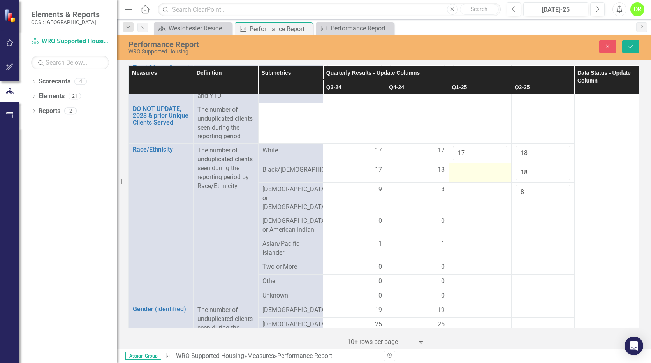
click at [487, 175] on div at bounding box center [480, 169] width 54 height 9
click at [486, 175] on div at bounding box center [480, 169] width 54 height 9
click at [479, 180] on input "number" at bounding box center [480, 172] width 54 height 14
type input "18"
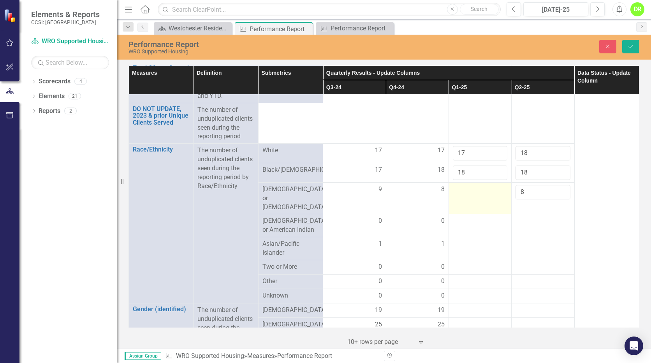
click at [470, 194] on div at bounding box center [480, 189] width 54 height 9
type input "8"
click at [474, 226] on div at bounding box center [480, 220] width 54 height 9
click at [473, 226] on div at bounding box center [480, 220] width 54 height 9
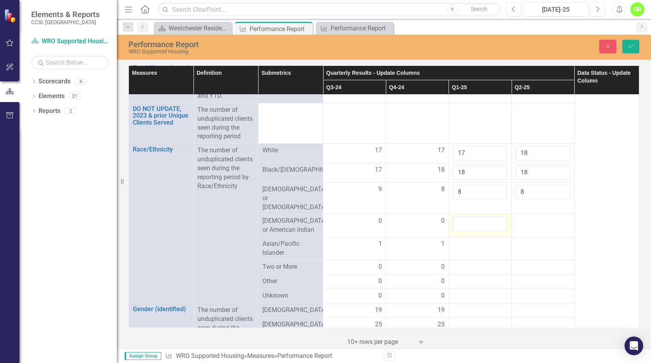
click at [473, 231] on input "number" at bounding box center [480, 223] width 54 height 14
type input "0"
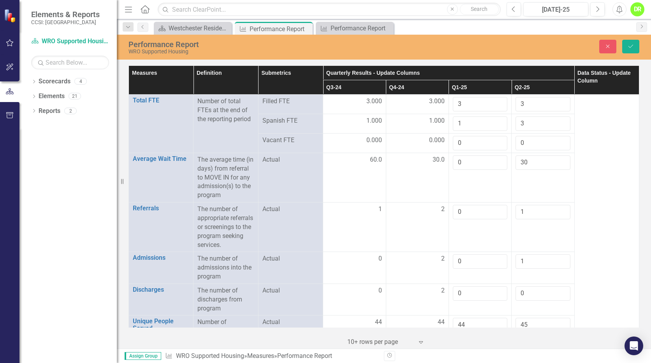
scroll to position [311, 0]
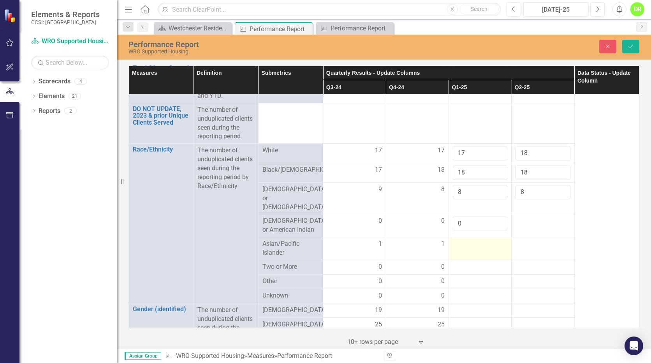
type input "0"
click at [472, 249] on div at bounding box center [480, 243] width 54 height 9
click at [472, 252] on input "number" at bounding box center [480, 246] width 54 height 14
type input "1"
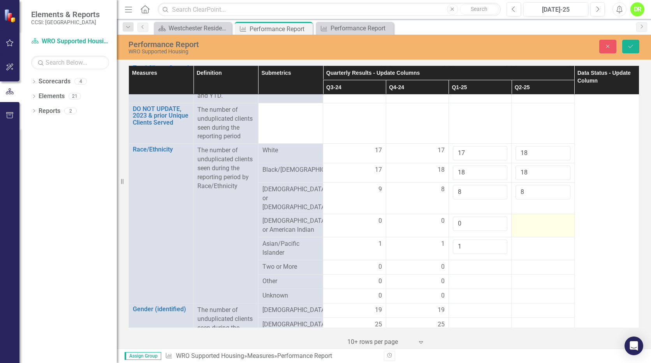
click at [537, 235] on td at bounding box center [542, 225] width 63 height 23
click at [535, 226] on div at bounding box center [542, 220] width 54 height 9
drag, startPoint x: 535, startPoint y: 235, endPoint x: 531, endPoint y: 232, distance: 5.6
click at [531, 231] on input "number" at bounding box center [542, 223] width 54 height 14
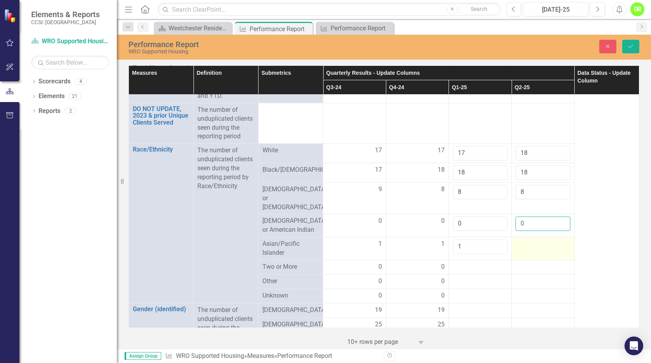
type input "0"
click at [520, 258] on td at bounding box center [542, 248] width 63 height 23
click at [520, 254] on input "number" at bounding box center [542, 246] width 54 height 14
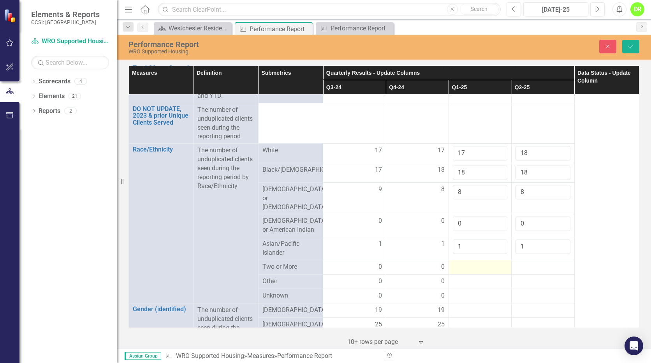
type input "1"
click at [491, 272] on div at bounding box center [480, 266] width 54 height 9
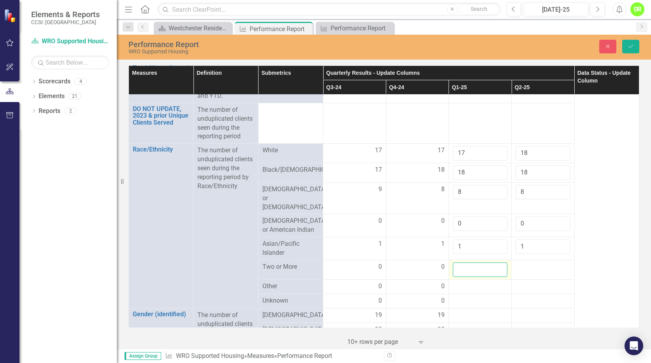
click at [472, 274] on input "number" at bounding box center [480, 269] width 54 height 14
type input "0"
click at [516, 272] on div at bounding box center [542, 266] width 54 height 9
type input "0"
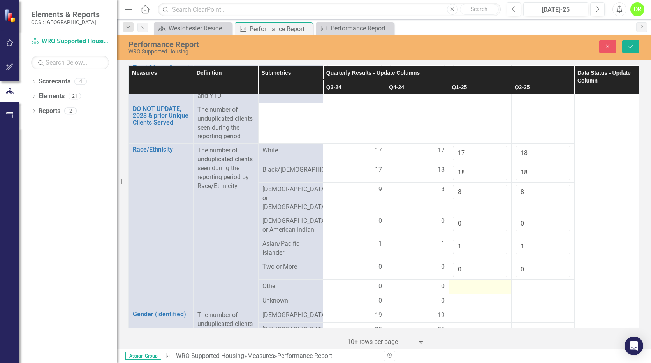
click at [477, 291] on div at bounding box center [480, 286] width 54 height 9
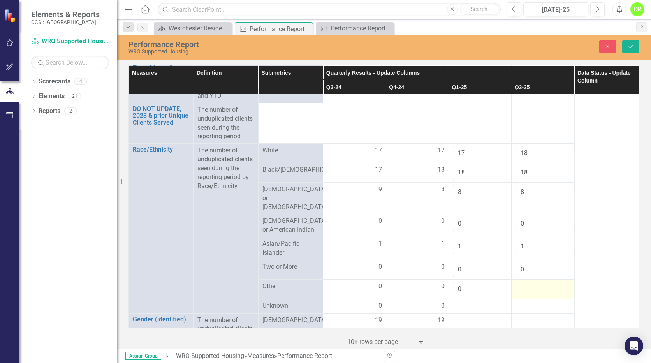
type input "0"
click at [535, 291] on div at bounding box center [542, 286] width 54 height 9
click at [533, 291] on div at bounding box center [542, 286] width 54 height 9
click at [533, 296] on div at bounding box center [542, 289] width 54 height 14
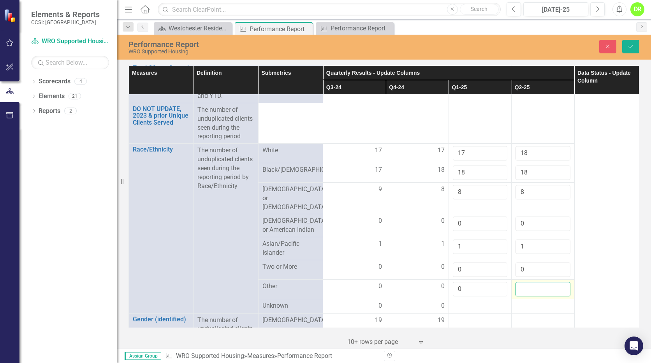
click at [533, 296] on input "number" at bounding box center [542, 289] width 54 height 14
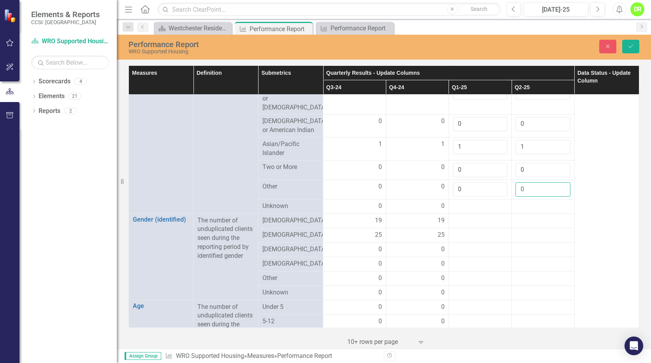
scroll to position [417, 0]
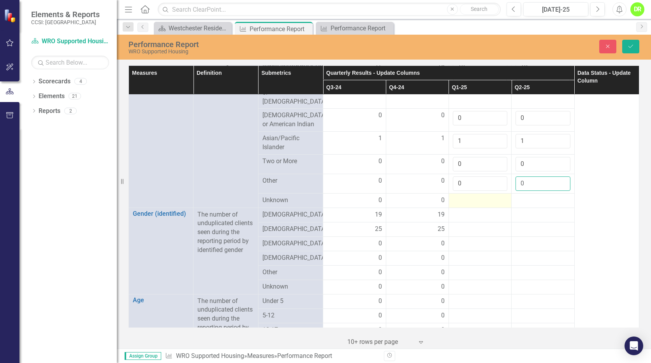
type input "0"
click at [482, 205] on div at bounding box center [480, 200] width 54 height 9
click at [481, 205] on div at bounding box center [480, 200] width 54 height 9
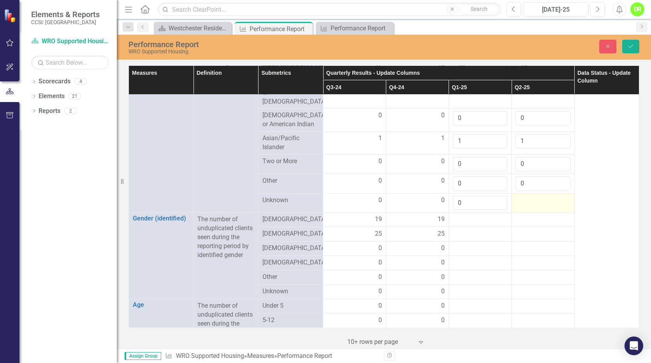
type input "0"
click at [515, 205] on div at bounding box center [542, 200] width 54 height 9
click at [515, 210] on input "number" at bounding box center [542, 203] width 54 height 14
type input "0"
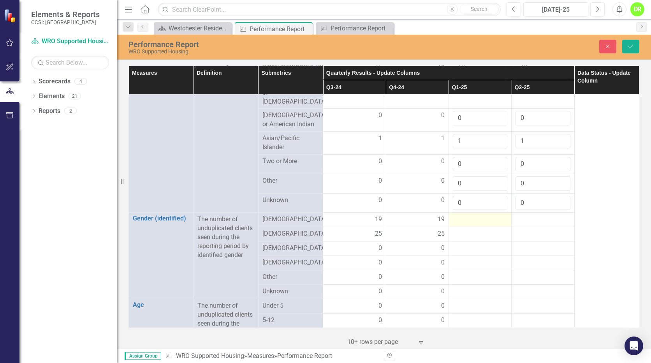
click at [479, 224] on div at bounding box center [480, 219] width 54 height 9
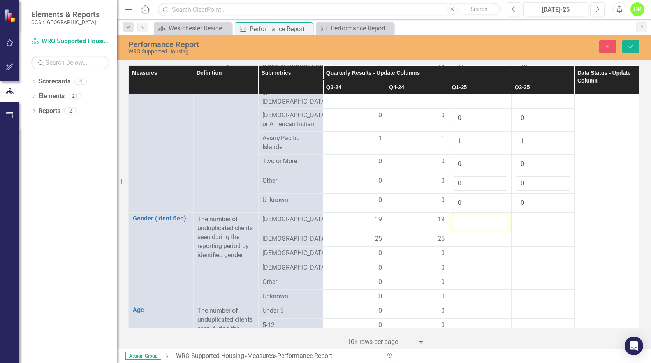
click at [479, 227] on input "number" at bounding box center [480, 222] width 54 height 14
type input "19"
click at [477, 244] on div at bounding box center [480, 238] width 54 height 9
click at [477, 248] on input "number" at bounding box center [480, 241] width 54 height 14
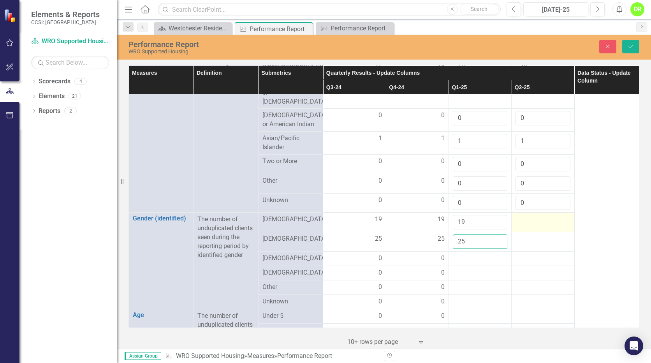
type input "25"
click at [528, 224] on div at bounding box center [542, 219] width 54 height 9
type input "19"
click at [520, 244] on div at bounding box center [542, 238] width 54 height 9
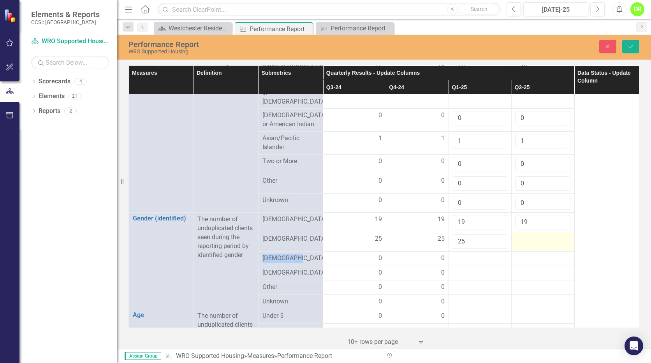
click at [520, 244] on div at bounding box center [542, 238] width 54 height 9
type input "26"
click at [479, 263] on div at bounding box center [480, 258] width 54 height 9
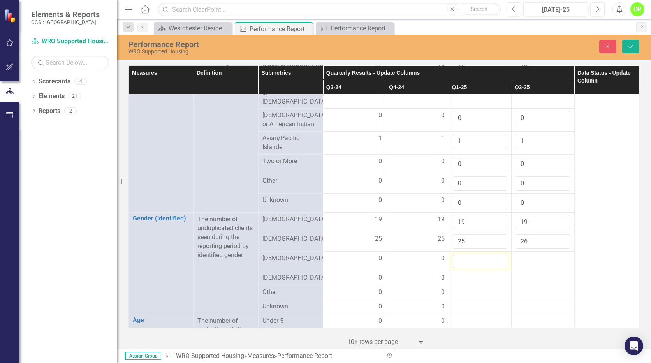
click at [479, 268] on input "number" at bounding box center [480, 261] width 54 height 14
type input "0"
click at [474, 283] on div at bounding box center [480, 277] width 54 height 9
click at [474, 284] on input "number" at bounding box center [480, 280] width 54 height 14
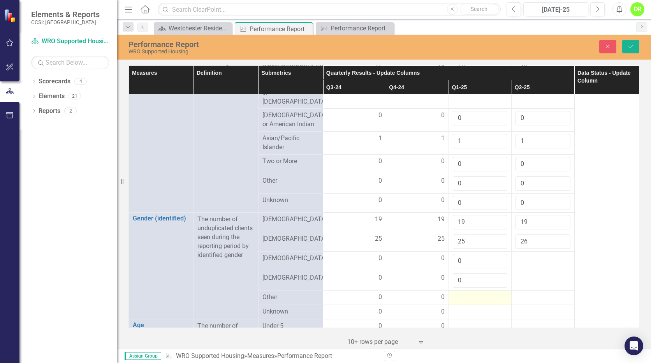
type input "0"
click at [469, 302] on div at bounding box center [480, 297] width 54 height 9
click at [469, 304] on input "number" at bounding box center [480, 300] width 54 height 14
type input "0"
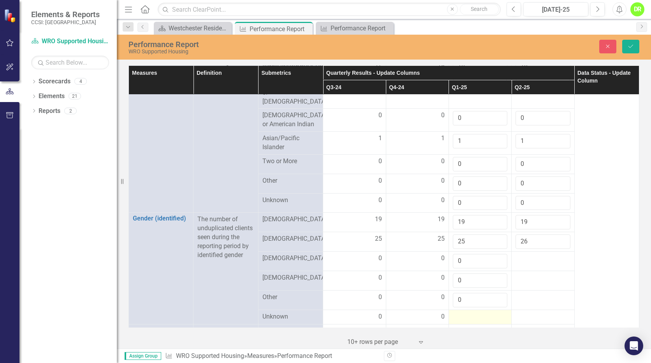
click at [472, 321] on div at bounding box center [480, 316] width 54 height 9
click at [472, 321] on input "number" at bounding box center [480, 319] width 54 height 14
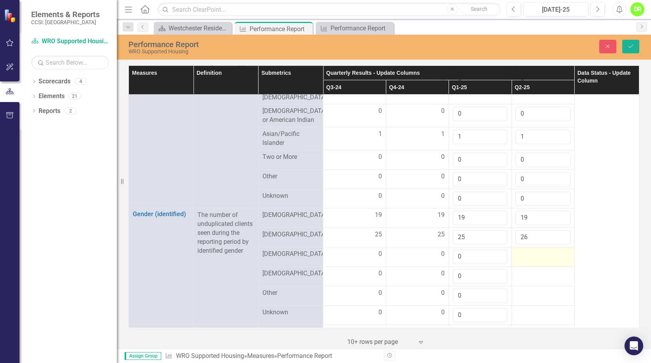
type input "0"
click at [520, 259] on div at bounding box center [542, 253] width 54 height 9
type input "0"
click at [533, 278] on div at bounding box center [542, 273] width 54 height 9
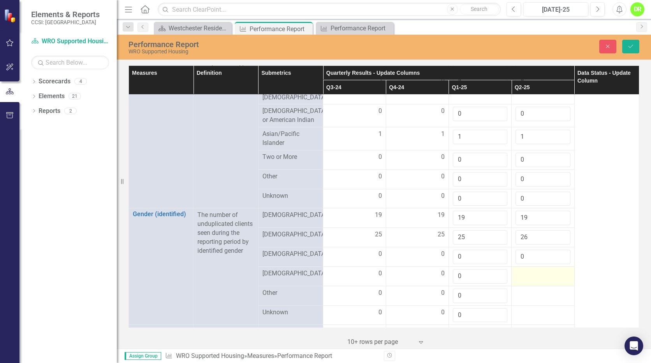
click at [532, 278] on div at bounding box center [542, 273] width 54 height 9
click at [532, 283] on input "number" at bounding box center [542, 276] width 54 height 14
type input "0"
click at [524, 298] on div at bounding box center [542, 292] width 54 height 9
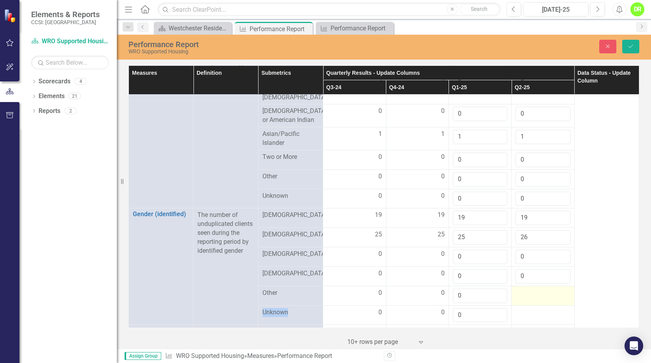
click at [524, 298] on div at bounding box center [542, 292] width 54 height 9
click at [524, 303] on input "number" at bounding box center [542, 295] width 54 height 14
type input "0"
click at [526, 317] on div at bounding box center [542, 312] width 54 height 9
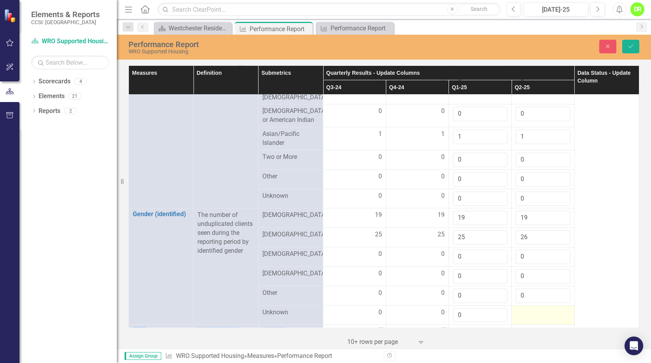
click at [526, 323] on tbody "Total FTE Link Open Element Number of total FTEs at the end of the reporting pe…" at bounding box center [384, 290] width 510 height 1233
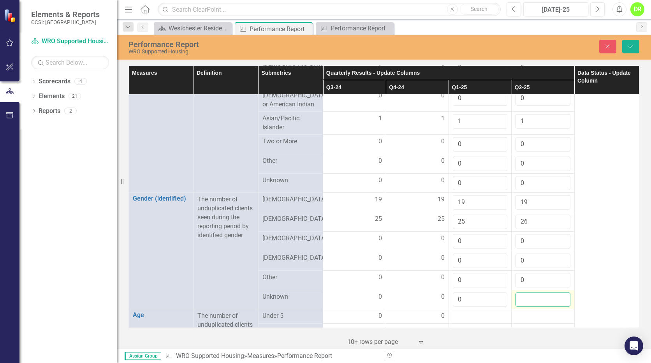
drag, startPoint x: 526, startPoint y: 323, endPoint x: 518, endPoint y: 308, distance: 17.1
click at [518, 307] on input "number" at bounding box center [542, 299] width 54 height 14
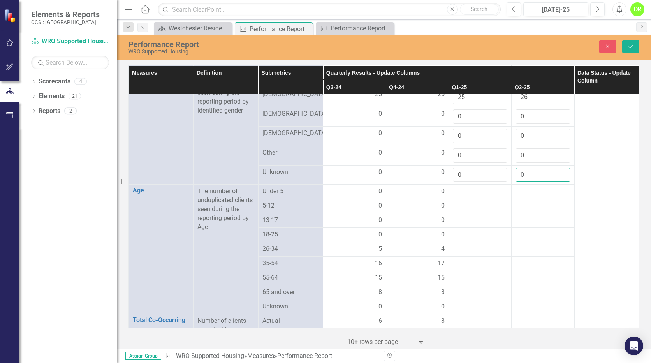
scroll to position [573, 0]
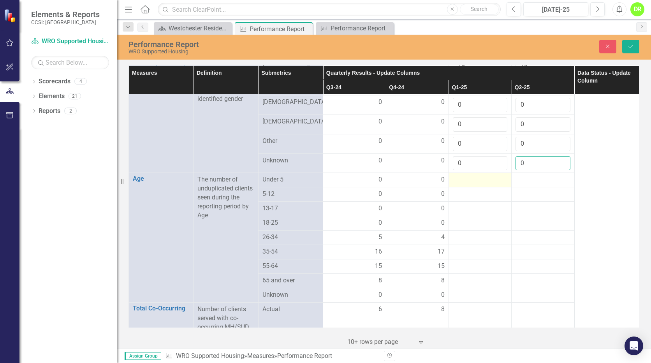
type input "0"
click at [475, 184] on div at bounding box center [480, 179] width 54 height 9
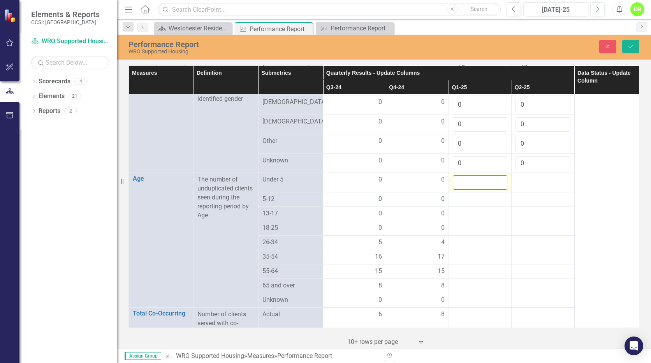
click at [465, 190] on input "number" at bounding box center [480, 182] width 54 height 14
type input "0"
click at [468, 204] on div at bounding box center [480, 199] width 54 height 9
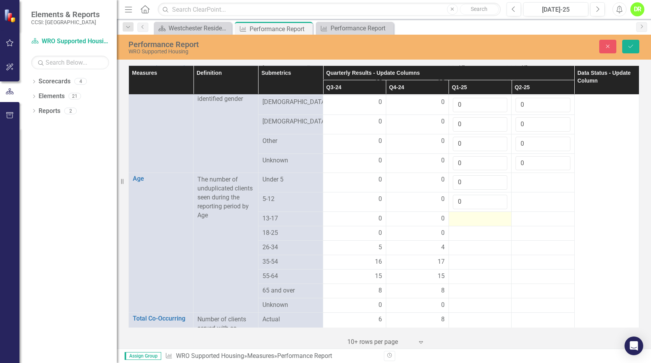
type input "0"
click at [470, 223] on div at bounding box center [480, 218] width 54 height 9
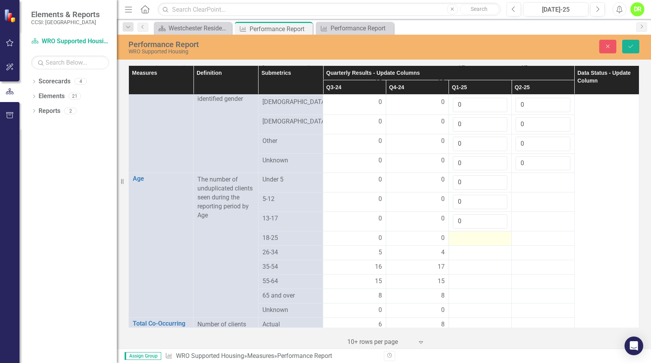
type input "0"
click at [459, 243] on div at bounding box center [480, 237] width 54 height 9
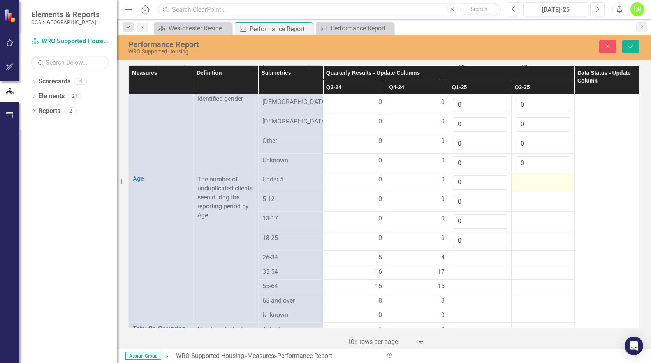
type input "0"
click at [526, 184] on div at bounding box center [542, 179] width 54 height 9
type input "0"
click at [529, 204] on div at bounding box center [542, 199] width 54 height 9
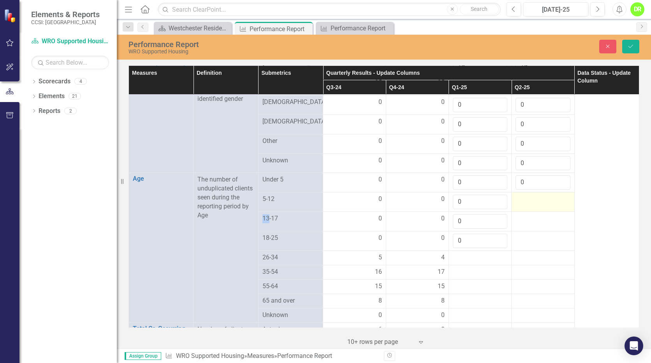
click at [529, 204] on div at bounding box center [542, 199] width 54 height 9
click at [529, 209] on div at bounding box center [542, 202] width 54 height 14
click at [524, 209] on input "number" at bounding box center [542, 202] width 54 height 14
type input "0"
click at [519, 223] on div at bounding box center [542, 218] width 54 height 9
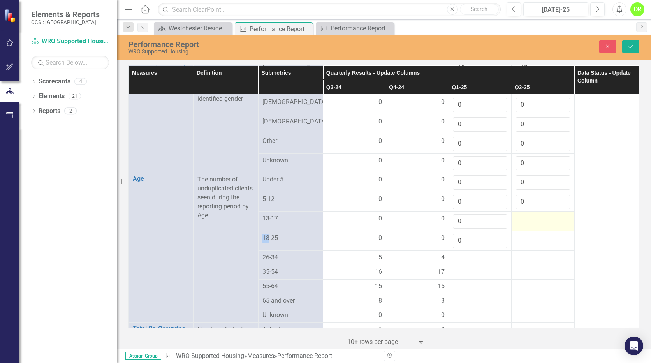
click at [519, 223] on div at bounding box center [542, 218] width 54 height 9
type input "0"
click at [525, 243] on div at bounding box center [542, 237] width 54 height 9
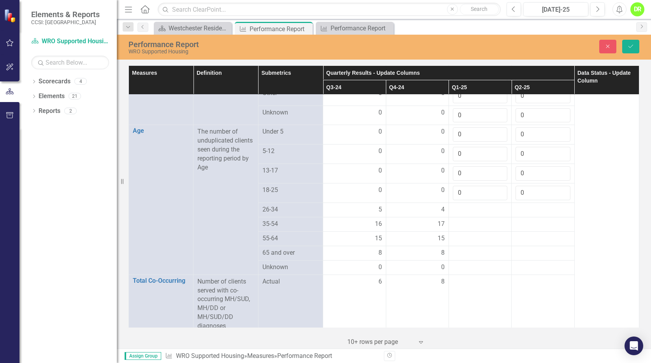
scroll to position [665, 0]
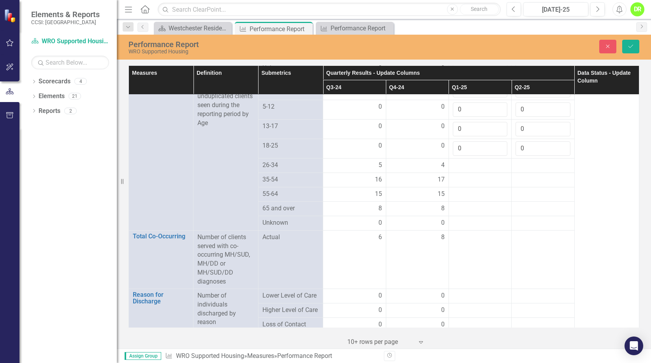
type input "0"
click at [483, 213] on div at bounding box center [480, 208] width 54 height 9
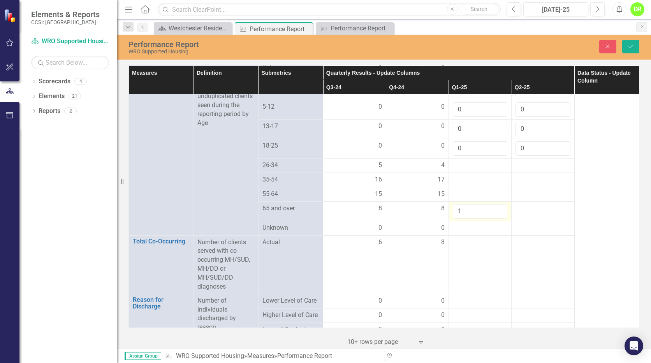
type input "1"
click at [497, 218] on input "1" at bounding box center [480, 211] width 54 height 14
click at [537, 213] on div at bounding box center [542, 208] width 54 height 9
type input "1"
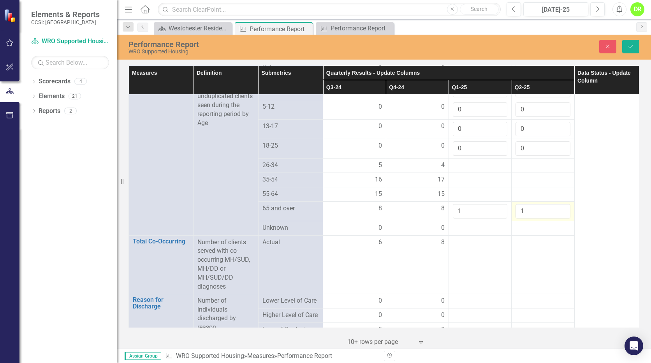
click at [557, 218] on input "1" at bounding box center [542, 211] width 54 height 14
click at [491, 184] on div at bounding box center [480, 179] width 54 height 9
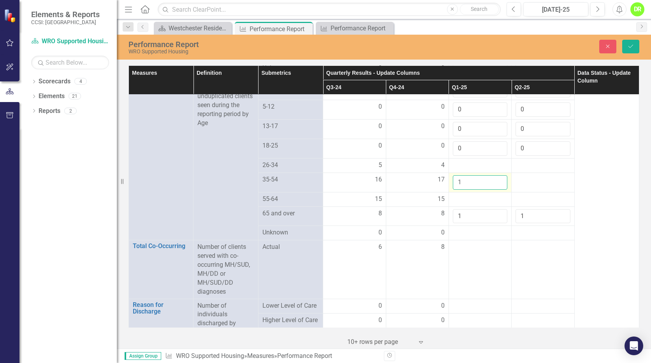
type input "1"
click at [495, 188] on input "1" at bounding box center [480, 182] width 54 height 14
click at [552, 184] on div at bounding box center [542, 179] width 54 height 9
type input "1"
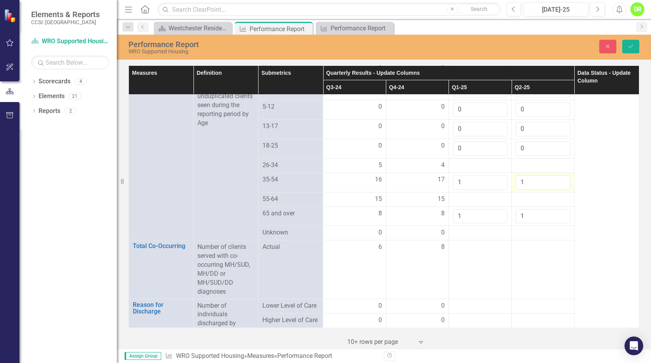
click at [556, 188] on input "1" at bounding box center [542, 182] width 54 height 14
type input "2"
click at [495, 188] on input "2" at bounding box center [480, 182] width 54 height 14
type input "2"
click at [558, 188] on input "2" at bounding box center [542, 182] width 54 height 14
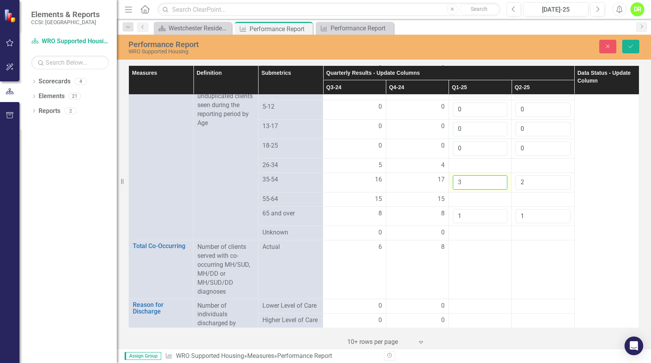
type input "3"
click at [495, 189] on input "3" at bounding box center [480, 182] width 54 height 14
type input "3"
click at [558, 190] on input "3" at bounding box center [542, 182] width 54 height 14
type input "2"
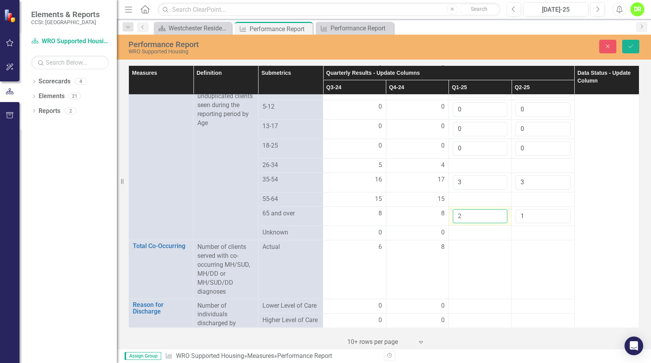
click at [494, 222] on input "2" at bounding box center [480, 216] width 54 height 14
type input "2"
click at [555, 222] on input "2" at bounding box center [542, 216] width 54 height 14
type input "4"
click at [495, 188] on input "4" at bounding box center [480, 182] width 54 height 14
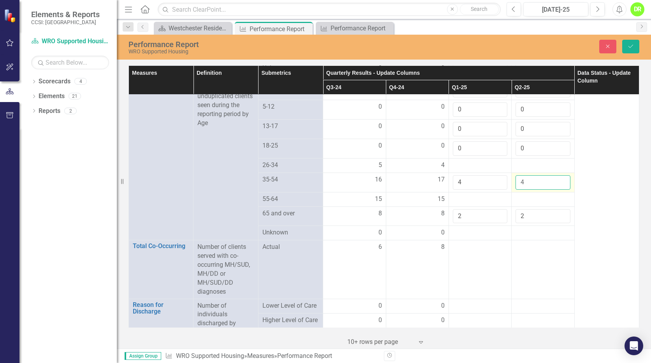
type input "4"
click at [557, 189] on input "4" at bounding box center [542, 182] width 54 height 14
type input "3"
click at [495, 223] on input "3" at bounding box center [480, 216] width 54 height 14
type input "3"
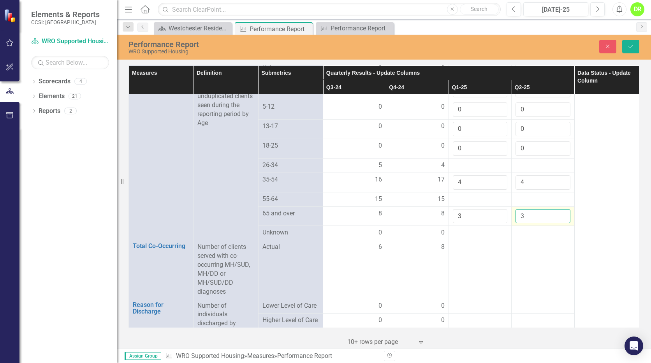
click at [558, 222] on input "3" at bounding box center [542, 216] width 54 height 14
click at [494, 204] on div at bounding box center [480, 199] width 54 height 9
click at [490, 204] on div at bounding box center [480, 199] width 54 height 9
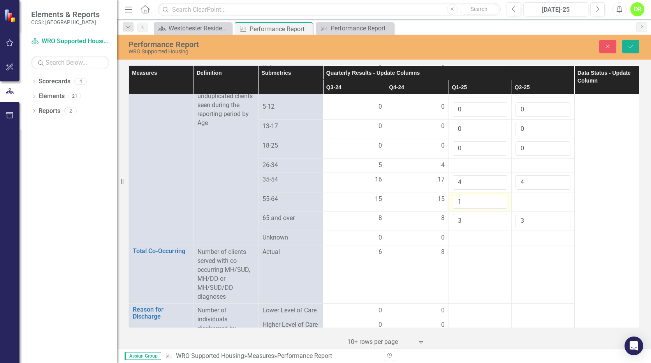
type input "1"
click at [494, 207] on input "1" at bounding box center [480, 202] width 54 height 14
click at [548, 204] on div at bounding box center [542, 199] width 54 height 9
click at [548, 209] on div at bounding box center [542, 202] width 54 height 14
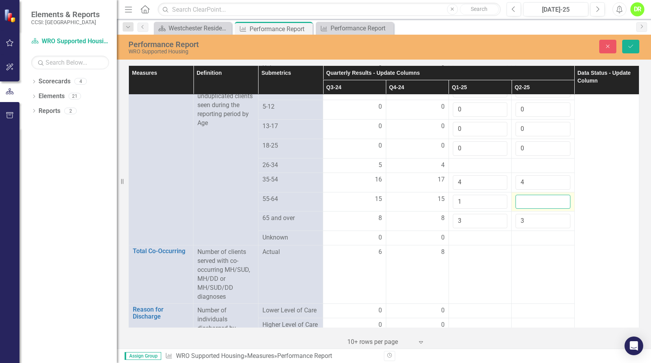
drag, startPoint x: 548, startPoint y: 209, endPoint x: 564, endPoint y: 207, distance: 16.4
click at [549, 209] on input "number" at bounding box center [542, 202] width 54 height 14
type input "1"
click at [557, 208] on input "1" at bounding box center [542, 202] width 54 height 14
type input "5"
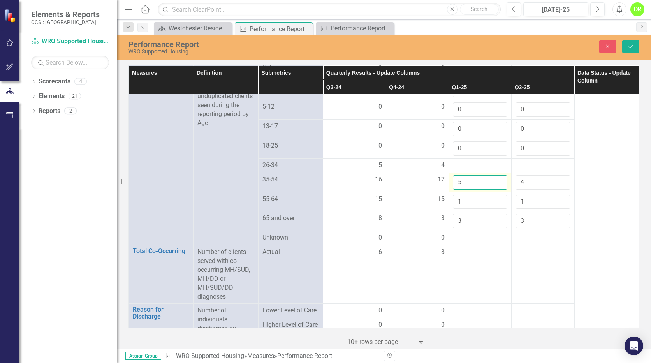
click at [495, 188] on input "5" at bounding box center [480, 182] width 54 height 14
type input "5"
click at [556, 189] on input "5" at bounding box center [542, 182] width 54 height 14
type input "6"
click at [496, 190] on input "6" at bounding box center [480, 182] width 54 height 14
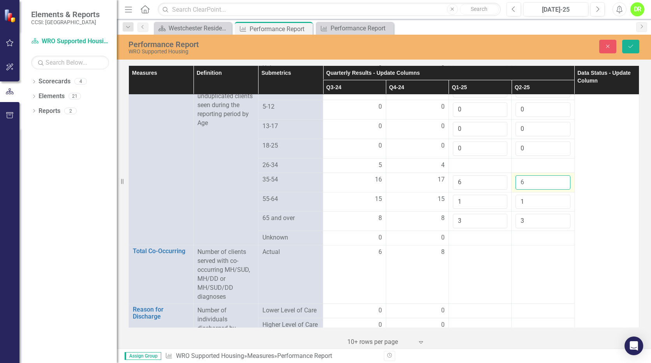
type input "6"
click at [558, 190] on input "6" at bounding box center [542, 182] width 54 height 14
type input "2"
click at [494, 207] on input "2" at bounding box center [480, 202] width 54 height 14
type input "2"
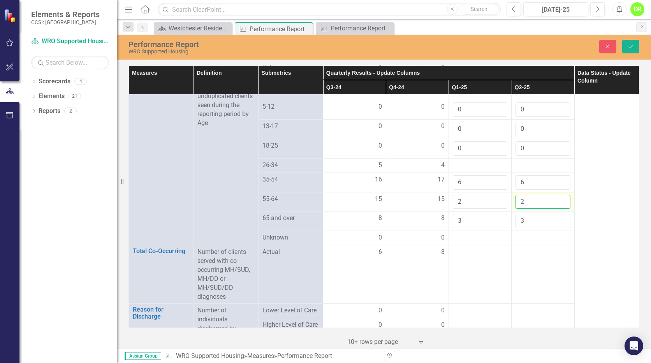
click at [555, 207] on input "2" at bounding box center [542, 202] width 54 height 14
type input "4"
click at [495, 226] on input "4" at bounding box center [480, 221] width 54 height 14
type input "4"
click at [556, 227] on input "4" at bounding box center [542, 221] width 54 height 14
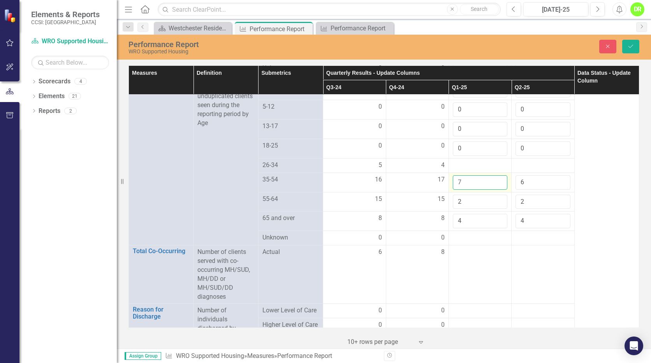
type input "7"
click at [496, 188] on input "7" at bounding box center [480, 182] width 54 height 14
type input "7"
click at [557, 190] on input "7" at bounding box center [542, 182] width 54 height 14
type input "8"
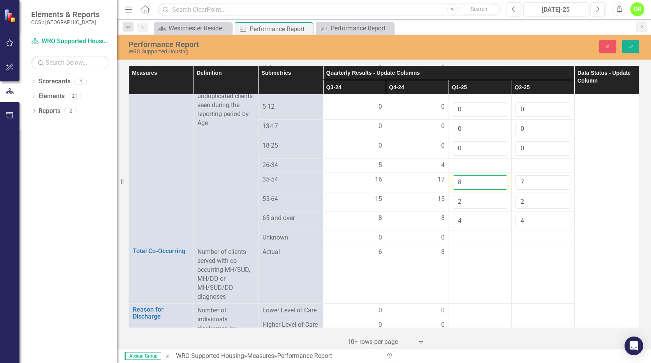
click at [495, 189] on input "8" at bounding box center [480, 182] width 54 height 14
type input "8"
click at [556, 189] on input "8" at bounding box center [542, 182] width 54 height 14
type input "5"
click at [494, 226] on input "5" at bounding box center [480, 221] width 54 height 14
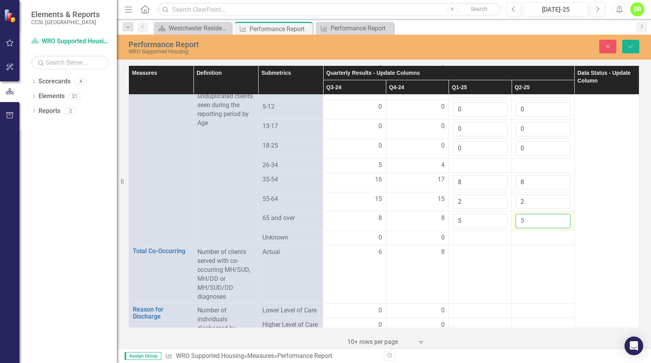
type input "5"
click at [556, 226] on input "5" at bounding box center [542, 221] width 54 height 14
type input "6"
click at [495, 226] on input "6" at bounding box center [480, 221] width 54 height 14
type input "6"
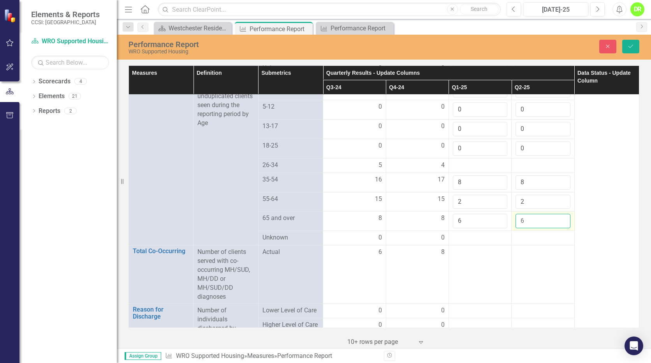
click at [558, 228] on input "6" at bounding box center [542, 221] width 54 height 14
type input "3"
click at [496, 208] on input "3" at bounding box center [480, 202] width 54 height 14
type input "3"
click at [558, 207] on input "3" at bounding box center [542, 202] width 54 height 14
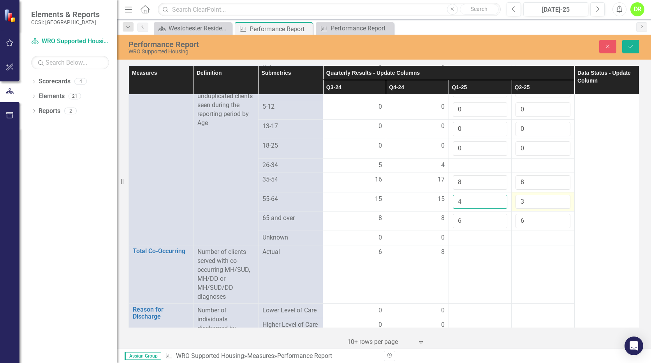
drag, startPoint x: 493, startPoint y: 208, endPoint x: 507, endPoint y: 206, distance: 13.7
type input "4"
click at [493, 208] on input "4" at bounding box center [480, 202] width 54 height 14
type input "4"
click at [556, 208] on input "4" at bounding box center [542, 202] width 54 height 14
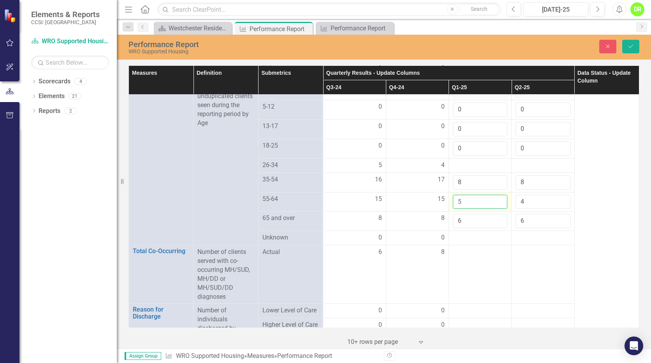
type input "5"
click at [496, 209] on input "5" at bounding box center [480, 202] width 54 height 14
type input "5"
click at [556, 209] on input "5" at bounding box center [542, 202] width 54 height 14
type input "6"
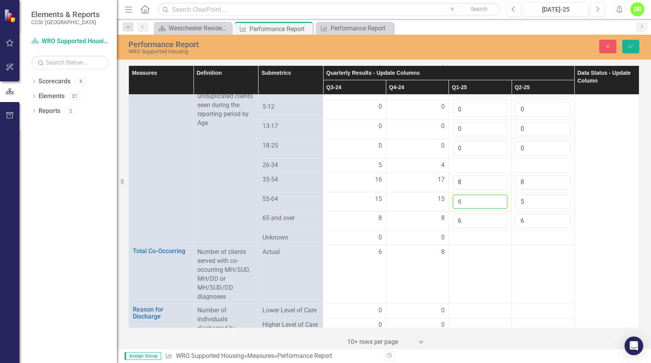
click at [495, 209] on input "6" at bounding box center [480, 202] width 54 height 14
click at [558, 208] on input "6" at bounding box center [542, 202] width 54 height 14
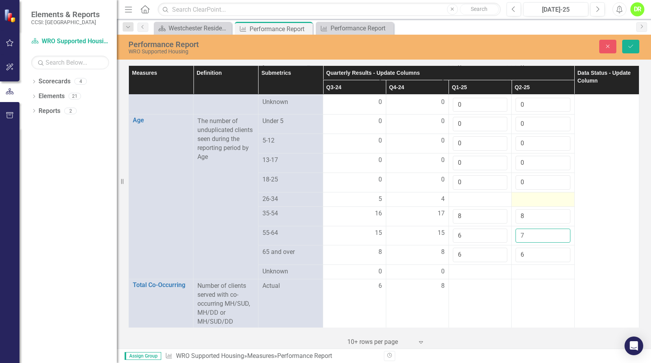
scroll to position [626, 0]
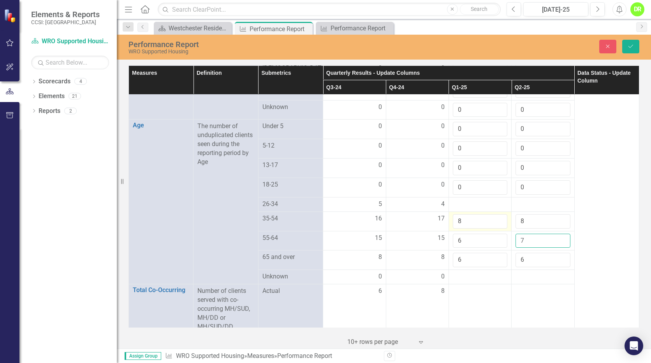
type input "7"
type input "9"
click at [494, 228] on input "9" at bounding box center [480, 221] width 54 height 14
type input "9"
click at [556, 228] on input "9" at bounding box center [542, 221] width 54 height 14
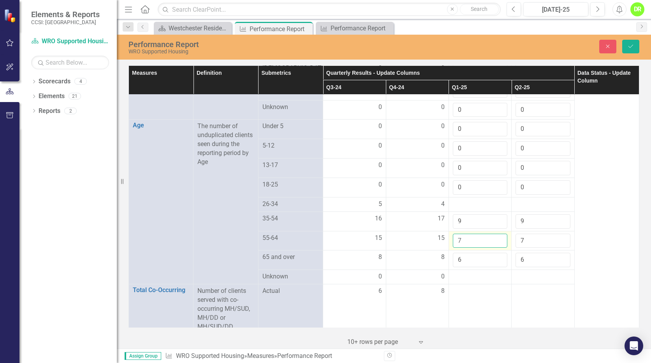
type input "7"
click at [496, 246] on input "7" at bounding box center [480, 240] width 54 height 14
type input "8"
click at [555, 246] on input "8" at bounding box center [542, 240] width 54 height 14
type input "10"
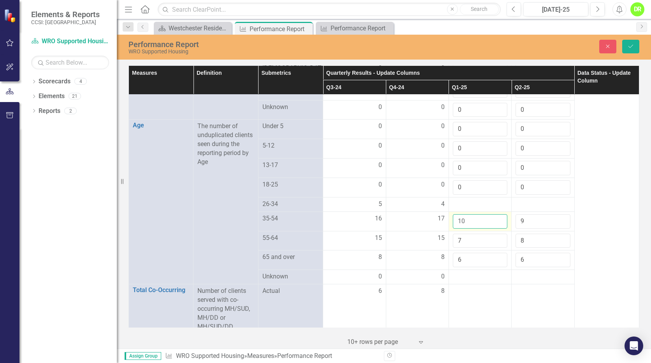
click at [494, 228] on input "10" at bounding box center [480, 221] width 54 height 14
type input "9"
click at [556, 247] on input "9" at bounding box center [542, 240] width 54 height 14
type input "8"
click at [495, 246] on input "8" at bounding box center [480, 240] width 54 height 14
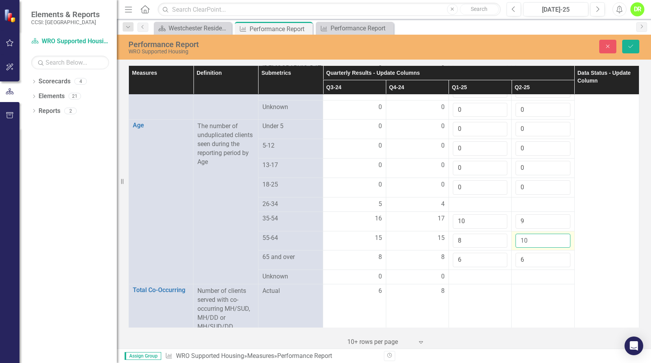
type input "10"
click at [558, 247] on input "10" at bounding box center [542, 240] width 54 height 14
type input "11"
click at [494, 227] on input "11" at bounding box center [480, 221] width 54 height 14
type input "10"
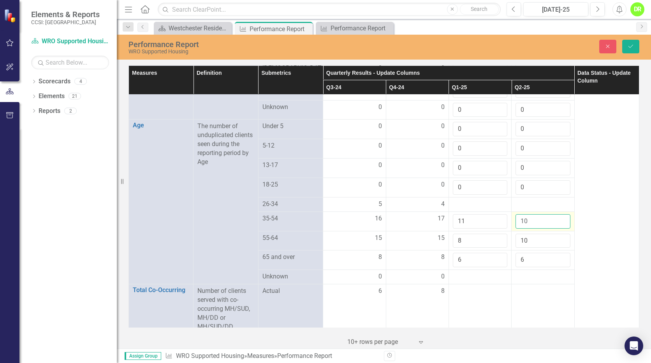
click at [556, 228] on input "10" at bounding box center [542, 221] width 54 height 14
type input "7"
click at [496, 265] on input "7" at bounding box center [480, 260] width 54 height 14
type input "7"
click at [557, 265] on input "7" at bounding box center [542, 260] width 54 height 14
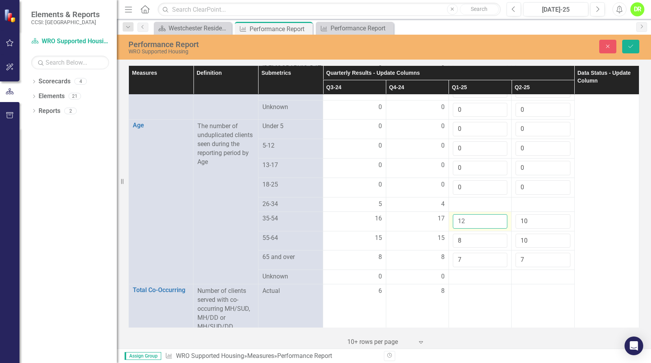
type input "12"
click at [496, 227] on input "12" at bounding box center [480, 221] width 54 height 14
type input "11"
click at [558, 228] on input "11" at bounding box center [542, 221] width 54 height 14
type input "9"
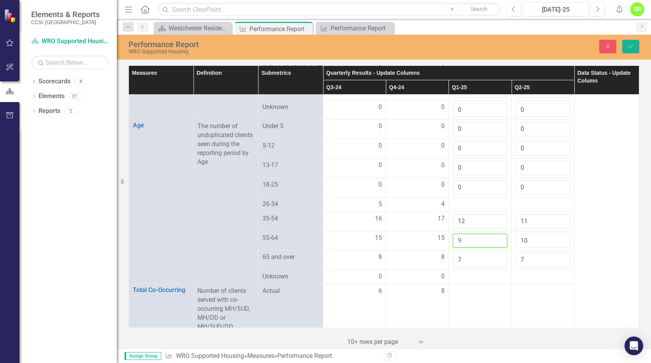
click at [495, 248] on input "9" at bounding box center [480, 240] width 54 height 14
type input "11"
click at [558, 248] on input "11" at bounding box center [542, 240] width 54 height 14
type input "10"
click at [495, 248] on input "10" at bounding box center [480, 240] width 54 height 14
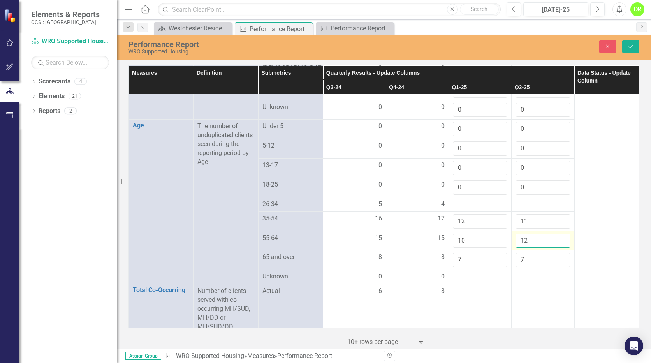
type input "12"
click at [557, 246] on input "12" at bounding box center [542, 240] width 54 height 14
type input "11"
click at [497, 248] on input "11" at bounding box center [480, 240] width 54 height 14
type input "13"
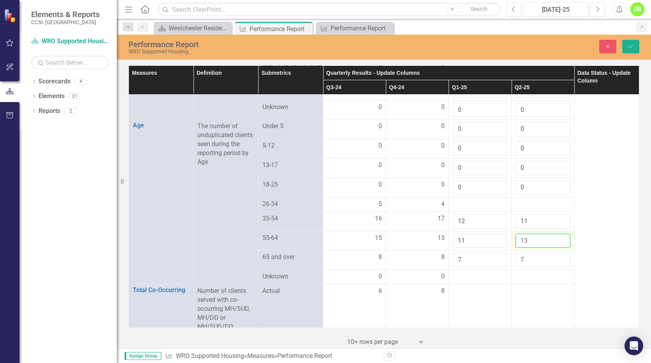
click at [557, 247] on input "13" at bounding box center [542, 240] width 54 height 14
type input "8"
click at [495, 265] on input "8" at bounding box center [480, 260] width 54 height 14
type input "8"
click at [556, 266] on input "8" at bounding box center [542, 260] width 54 height 14
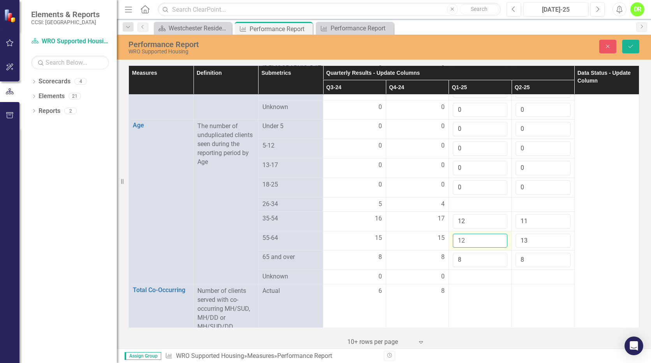
type input "12"
click at [495, 246] on input "12" at bounding box center [480, 240] width 54 height 14
type input "14"
click at [556, 246] on input "14" at bounding box center [542, 240] width 54 height 14
type input "13"
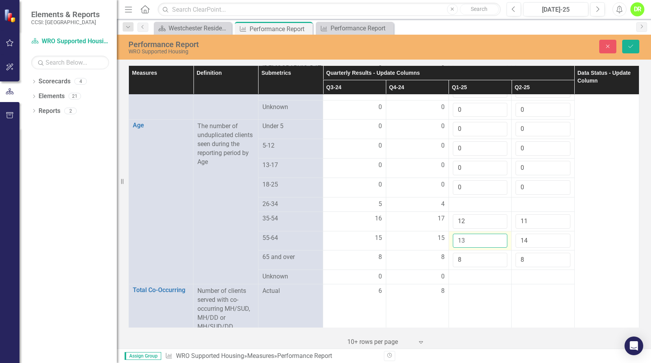
click at [494, 246] on input "13" at bounding box center [480, 240] width 54 height 14
type input "15"
click at [556, 246] on input "15" at bounding box center [542, 240] width 54 height 14
type input "13"
click at [496, 226] on input "13" at bounding box center [480, 221] width 54 height 14
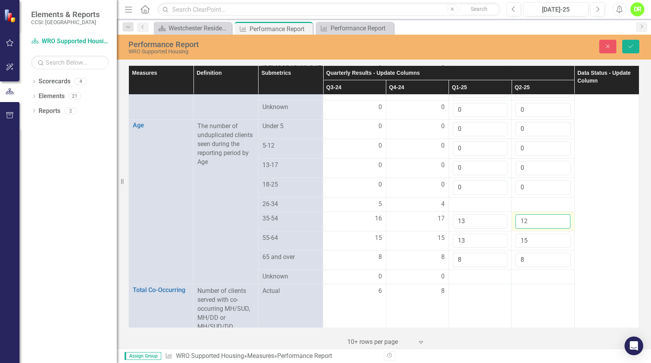
type input "12"
click at [556, 226] on input "12" at bounding box center [542, 221] width 54 height 14
click at [490, 209] on div at bounding box center [480, 204] width 54 height 9
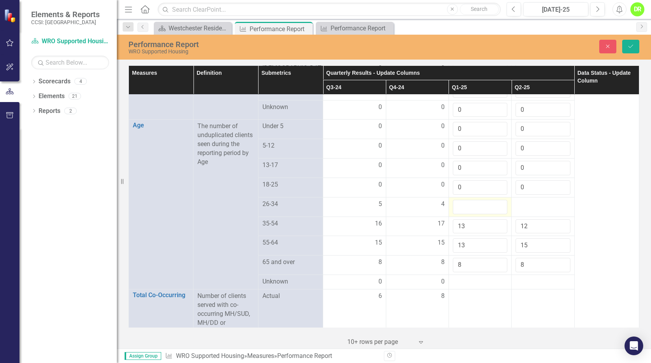
click at [490, 211] on input "number" at bounding box center [480, 207] width 54 height 14
type input "1"
click at [495, 211] on input "1" at bounding box center [480, 207] width 54 height 14
click at [537, 209] on div at bounding box center [542, 204] width 54 height 9
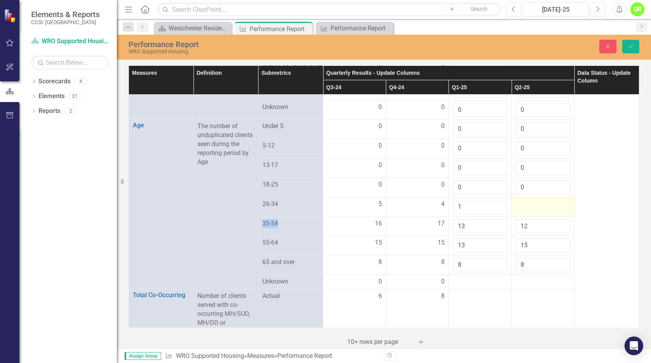
click at [537, 209] on div at bounding box center [542, 204] width 54 height 9
click at [537, 214] on input "number" at bounding box center [542, 207] width 54 height 14
type input "1"
click at [556, 213] on input "1" at bounding box center [542, 207] width 54 height 14
type input "14"
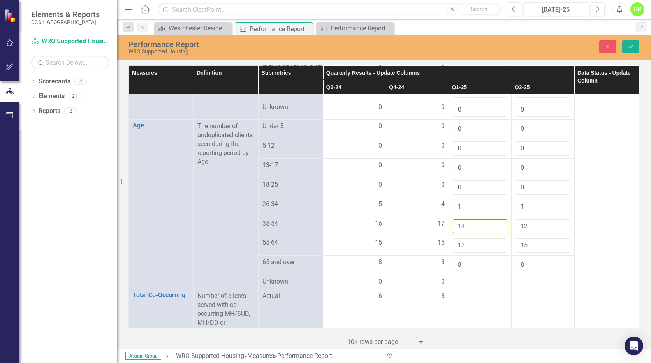
click at [496, 233] on input "14" at bounding box center [480, 226] width 54 height 14
type input "13"
click at [556, 232] on input "13" at bounding box center [542, 226] width 54 height 14
type input "14"
click at [494, 251] on input "14" at bounding box center [480, 245] width 54 height 14
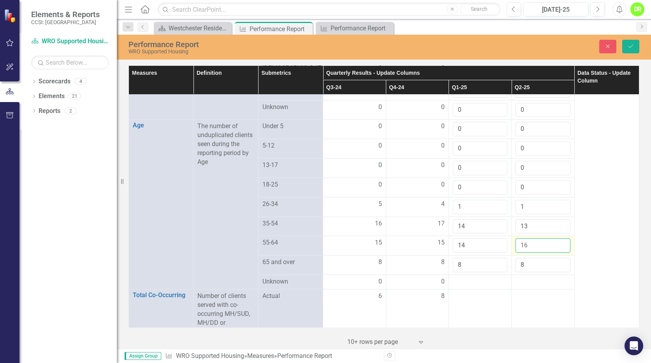
type input "16"
click at [557, 252] on input "16" at bounding box center [542, 245] width 54 height 14
type input "14"
click at [557, 232] on input "14" at bounding box center [542, 226] width 54 height 14
click at [495, 233] on input "15" at bounding box center [480, 226] width 54 height 14
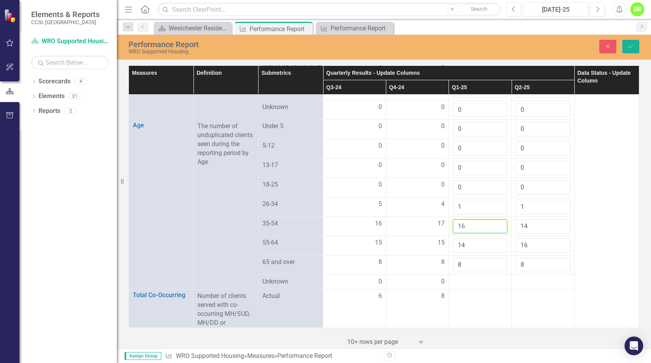
type input "16"
click at [494, 232] on input "16" at bounding box center [480, 226] width 54 height 14
type input "15"
click at [558, 232] on input "15" at bounding box center [542, 226] width 54 height 14
type input "15"
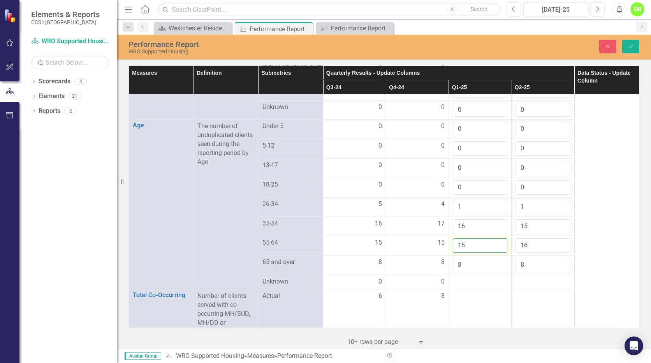
click at [495, 252] on input "15" at bounding box center [480, 245] width 54 height 14
type input "17"
click at [557, 252] on input "17" at bounding box center [542, 245] width 54 height 14
type input "9"
click at [495, 272] on input "9" at bounding box center [480, 265] width 54 height 14
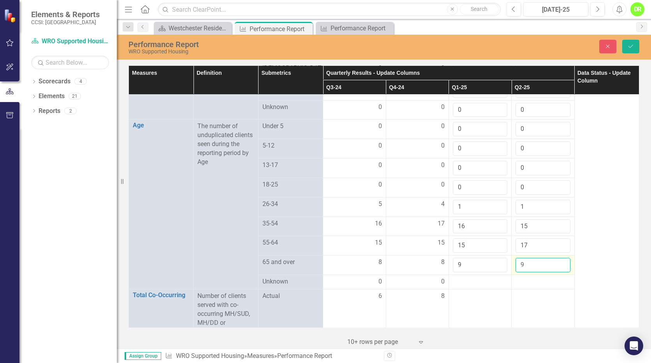
type input "9"
click at [559, 272] on input "9" at bounding box center [542, 265] width 54 height 14
type input "17"
click at [494, 232] on input "17" at bounding box center [480, 226] width 54 height 14
type input "16"
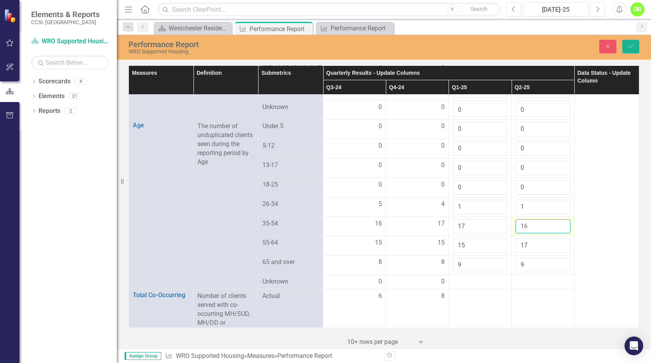
click at [556, 232] on input "16" at bounding box center [542, 226] width 54 height 14
click at [495, 212] on input "2" at bounding box center [480, 207] width 54 height 14
type input "3"
click at [494, 213] on input "3" at bounding box center [480, 207] width 54 height 14
type input "2"
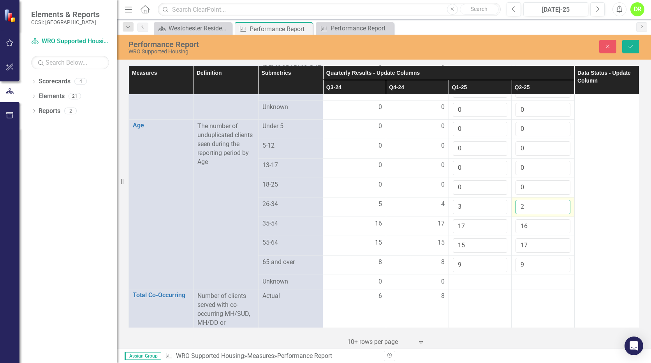
click at [557, 211] on input "2" at bounding box center [542, 207] width 54 height 14
type input "18"
click at [495, 232] on input "18" at bounding box center [480, 226] width 54 height 14
type input "17"
click at [557, 232] on input "17" at bounding box center [542, 226] width 54 height 14
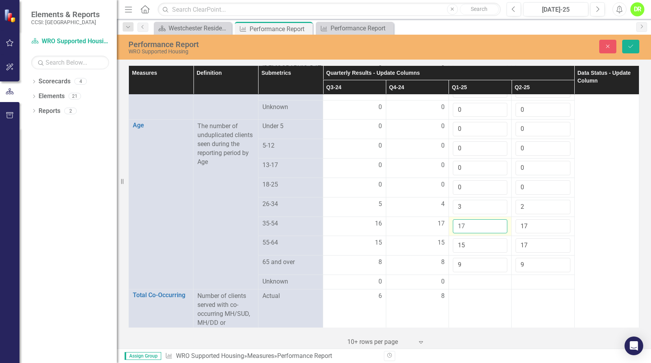
type input "17"
click at [495, 233] on input "17" at bounding box center [480, 226] width 54 height 14
type input "18"
click at [557, 232] on input "18" at bounding box center [542, 226] width 54 height 14
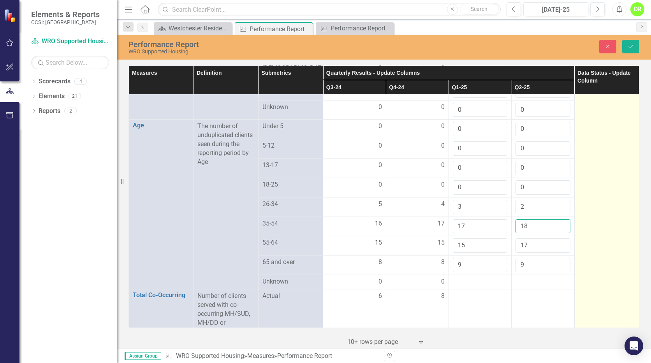
scroll to position [665, 0]
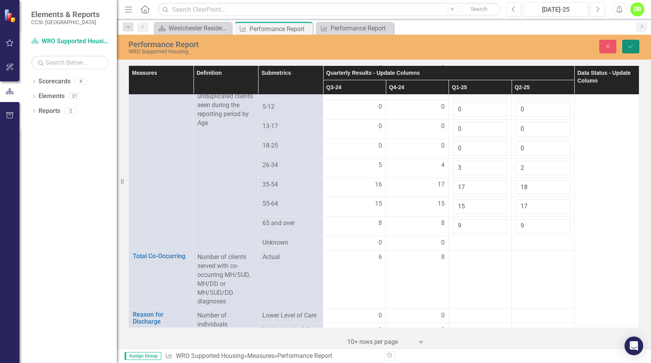
click at [631, 44] on icon "Save" at bounding box center [630, 46] width 7 height 5
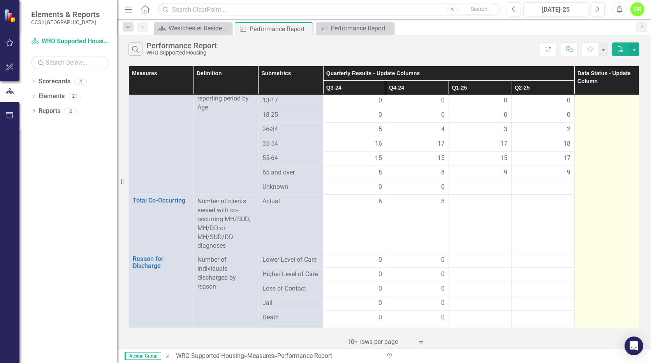
scroll to position [623, 0]
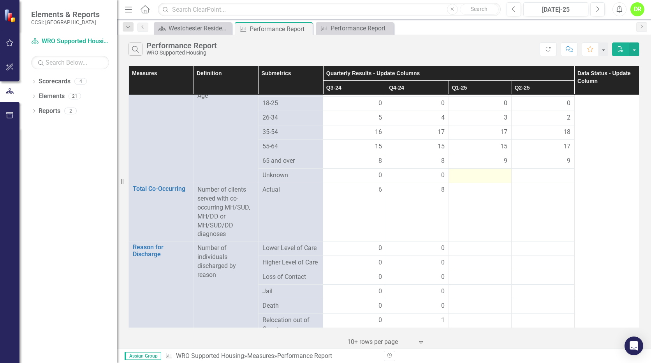
click at [491, 180] on div at bounding box center [480, 175] width 54 height 9
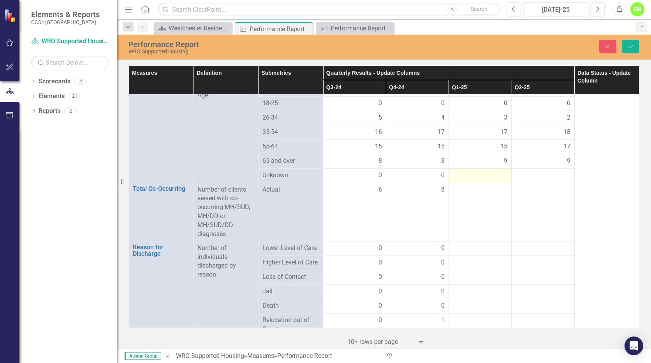
click at [491, 180] on div at bounding box center [480, 175] width 54 height 9
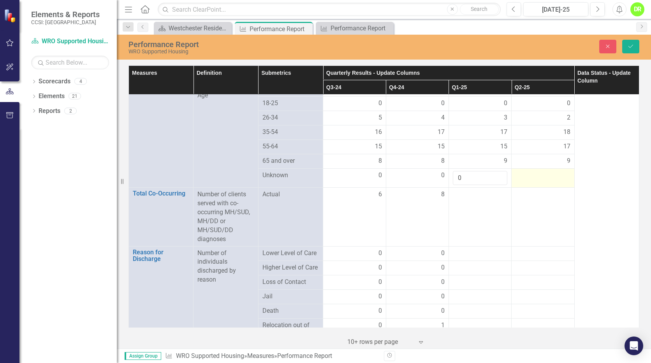
type input "0"
click at [522, 188] on td at bounding box center [542, 177] width 63 height 19
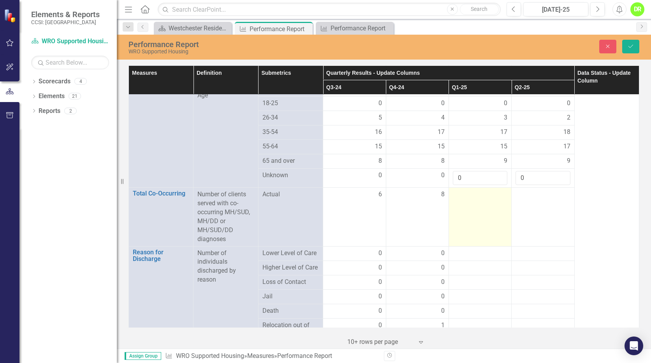
type input "0"
click at [491, 210] on td at bounding box center [479, 217] width 63 height 58
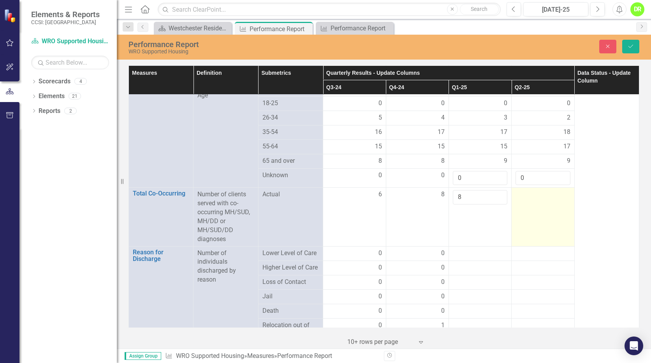
type input "8"
click at [530, 209] on td at bounding box center [542, 217] width 63 height 58
click at [530, 204] on input "number" at bounding box center [542, 197] width 54 height 14
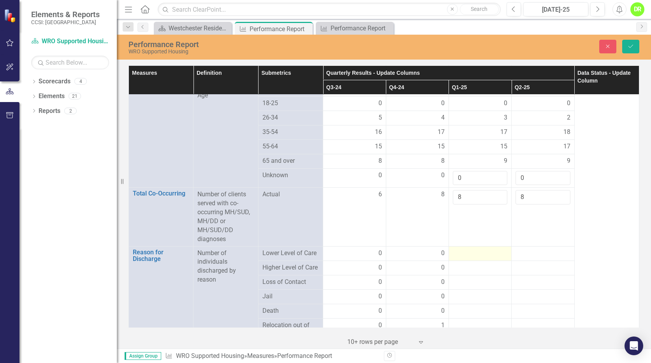
type input "8"
click at [469, 258] on div at bounding box center [480, 253] width 54 height 9
click at [469, 260] on div at bounding box center [480, 256] width 54 height 14
click at [474, 263] on input "number" at bounding box center [480, 256] width 54 height 14
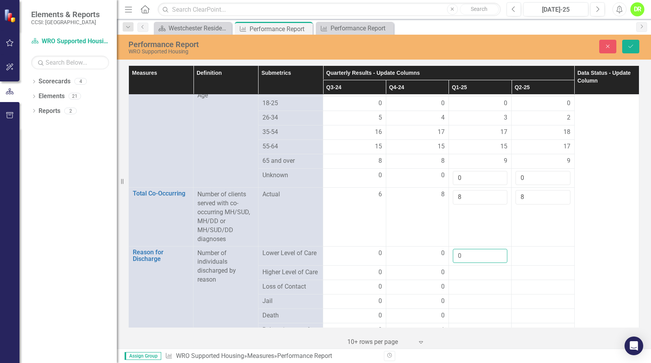
type input "0"
click at [548, 257] on div at bounding box center [542, 253] width 54 height 9
click at [548, 257] on input "number" at bounding box center [542, 256] width 54 height 14
type input "0"
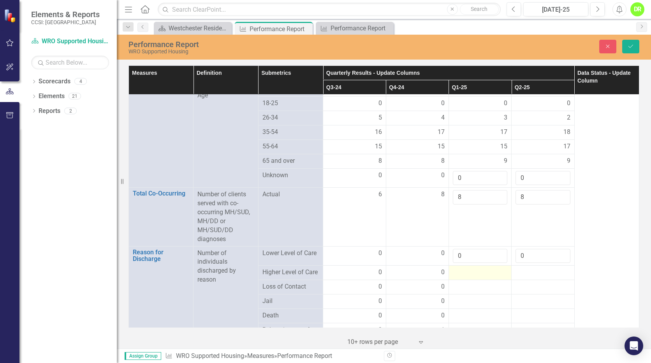
click at [493, 280] on td at bounding box center [479, 272] width 63 height 14
click at [485, 282] on input "number" at bounding box center [480, 275] width 54 height 14
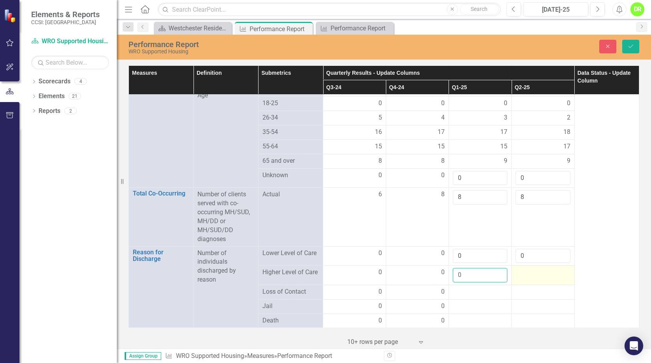
type input "0"
click at [520, 277] on div at bounding box center [542, 272] width 54 height 9
click at [520, 282] on input "number" at bounding box center [542, 275] width 54 height 14
type input "0"
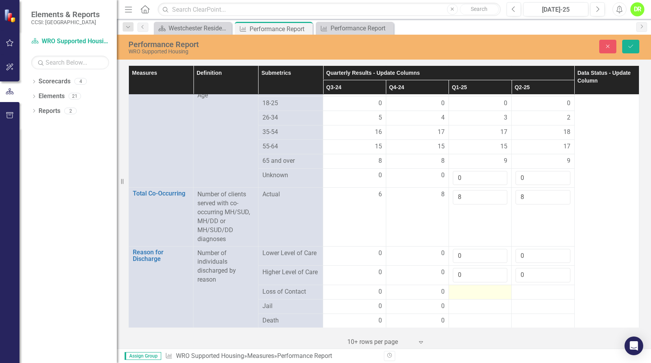
click at [476, 297] on div at bounding box center [480, 291] width 54 height 9
click at [476, 300] on input "number" at bounding box center [480, 294] width 54 height 14
type input "0"
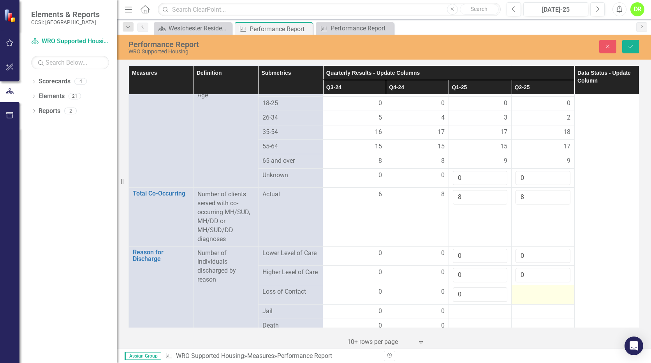
click at [523, 297] on div at bounding box center [542, 291] width 54 height 9
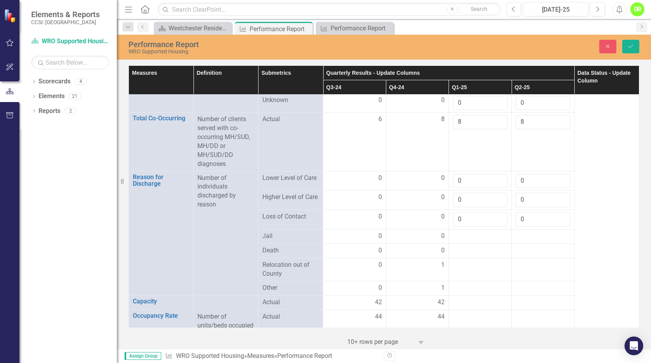
scroll to position [714, 0]
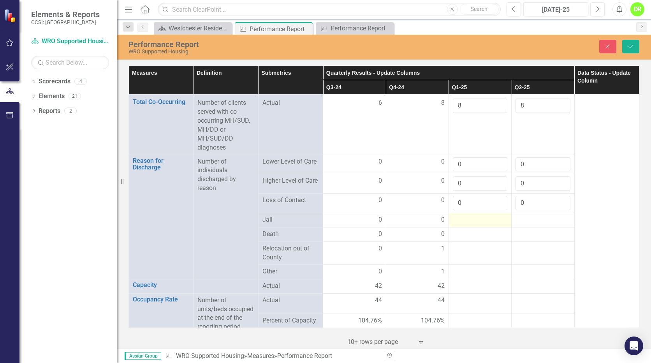
type input "0"
click at [476, 225] on div at bounding box center [480, 219] width 54 height 9
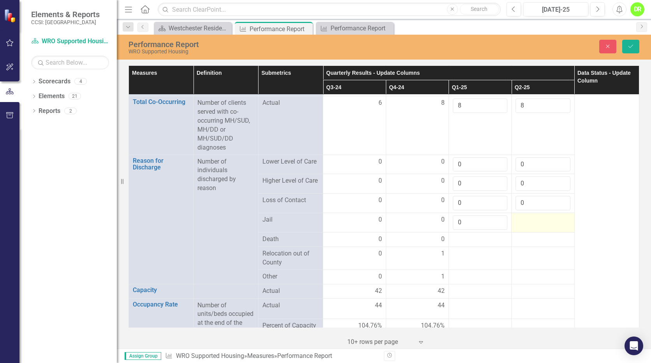
type input "0"
click at [525, 225] on div at bounding box center [542, 219] width 54 height 9
type input "0"
click at [462, 244] on div at bounding box center [480, 239] width 54 height 9
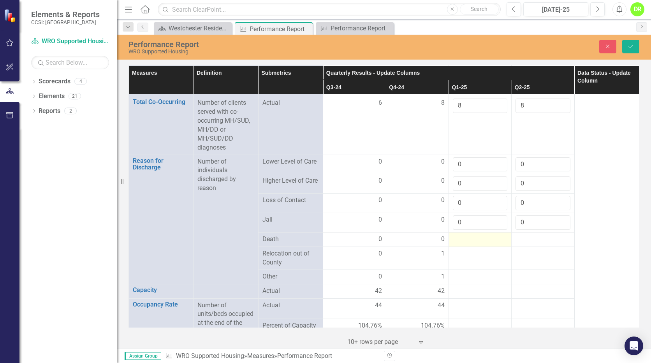
click at [462, 244] on div at bounding box center [480, 239] width 54 height 9
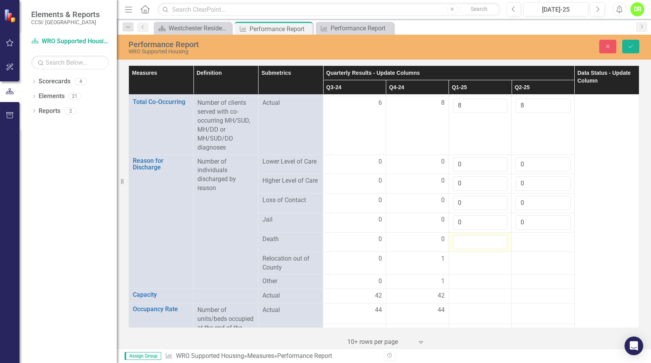
click at [462, 249] on input "number" at bounding box center [480, 242] width 54 height 14
type input "0"
click at [523, 251] on td at bounding box center [542, 241] width 63 height 19
type input "0"
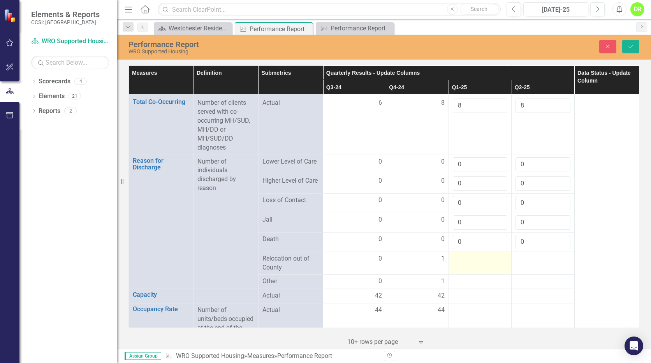
click at [482, 263] on div at bounding box center [480, 258] width 54 height 9
click at [482, 269] on input "number" at bounding box center [480, 261] width 54 height 14
type input "0"
click at [534, 274] on td at bounding box center [542, 262] width 63 height 23
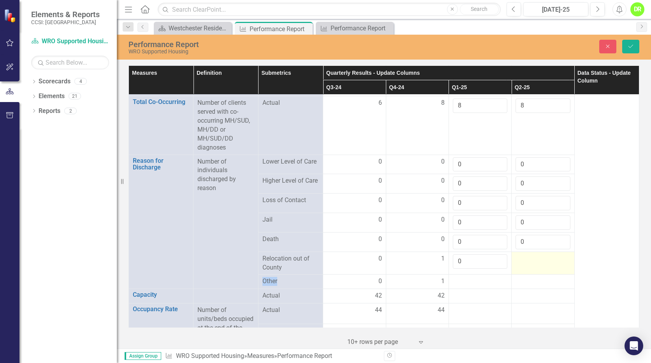
click at [534, 274] on td at bounding box center [542, 262] width 63 height 23
click at [534, 269] on input "number" at bounding box center [542, 261] width 54 height 14
type input "0"
click at [488, 286] on div at bounding box center [480, 281] width 54 height 9
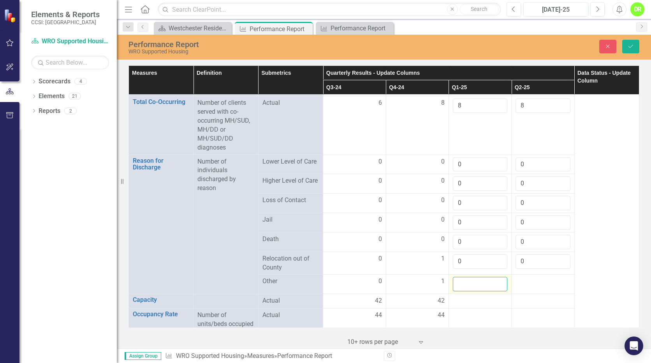
click at [488, 291] on input "number" at bounding box center [480, 284] width 54 height 14
type input "0"
click at [516, 286] on div at bounding box center [542, 281] width 54 height 9
click at [516, 290] on input "number" at bounding box center [542, 284] width 54 height 14
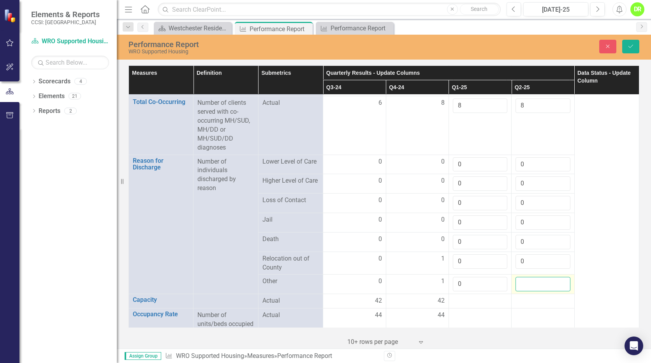
click at [516, 290] on input "number" at bounding box center [542, 284] width 54 height 14
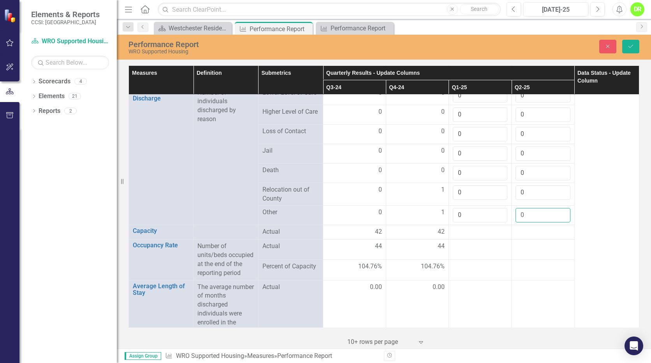
scroll to position [800, 0]
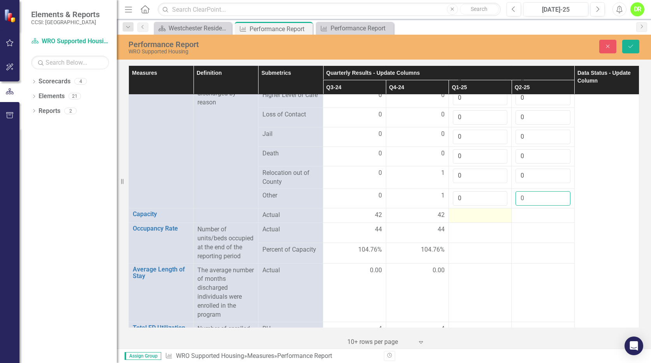
type input "0"
click at [472, 220] on div at bounding box center [480, 215] width 54 height 9
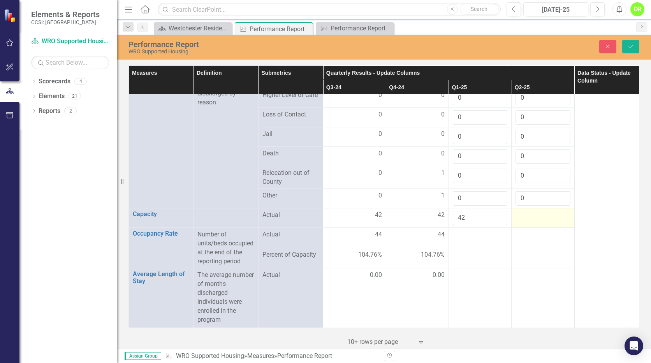
type input "42"
click at [521, 220] on div at bounding box center [542, 215] width 54 height 9
click at [521, 225] on input "number" at bounding box center [542, 218] width 54 height 14
type input "42"
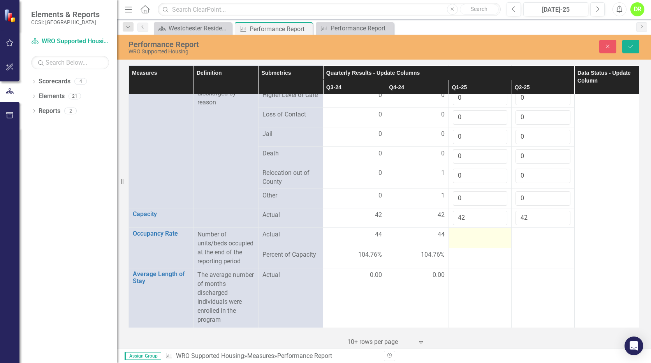
click at [482, 239] on div at bounding box center [480, 234] width 54 height 9
click at [482, 244] on input "number" at bounding box center [480, 237] width 54 height 14
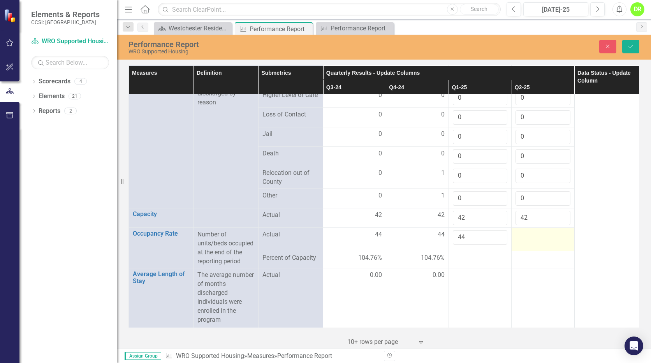
type input "44"
click at [520, 239] on div at bounding box center [542, 234] width 54 height 9
type input "45"
click at [628, 40] on button "Save" at bounding box center [630, 47] width 17 height 14
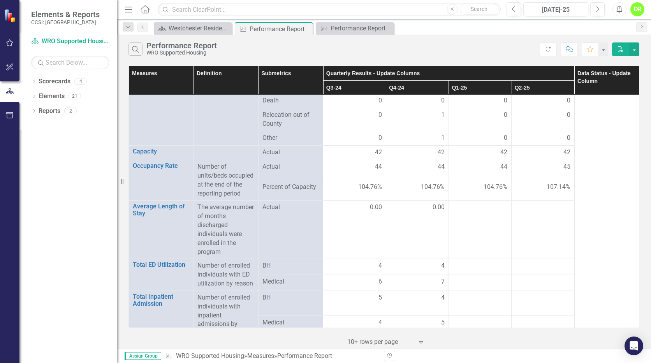
scroll to position [857, 0]
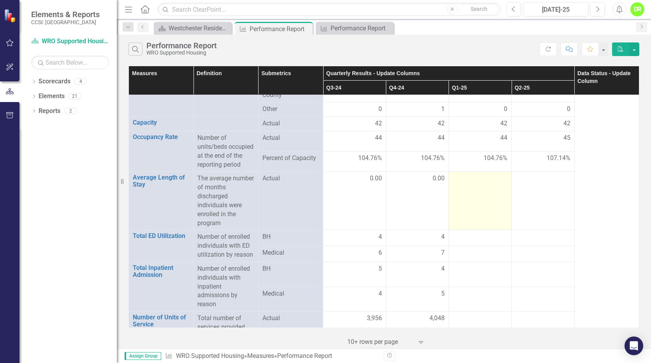
click at [481, 183] on div at bounding box center [480, 178] width 54 height 9
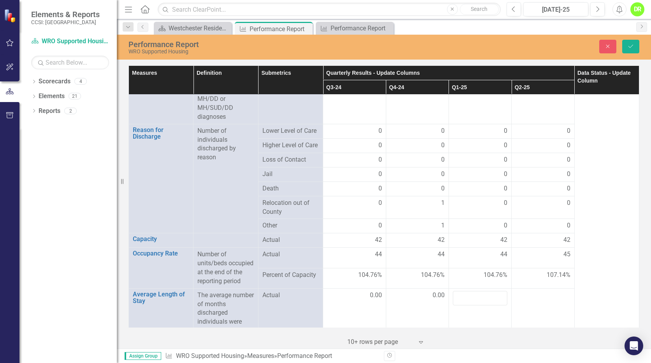
scroll to position [818, 0]
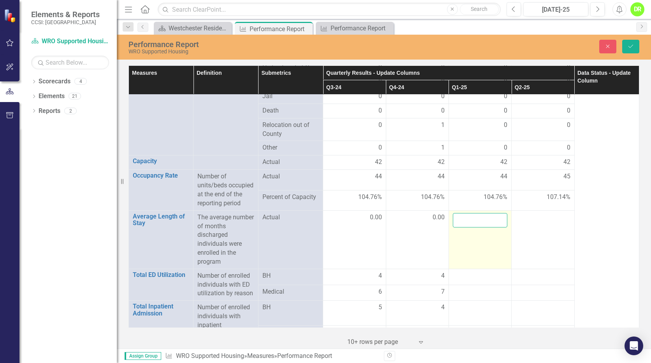
click at [477, 227] on input "number" at bounding box center [480, 220] width 54 height 14
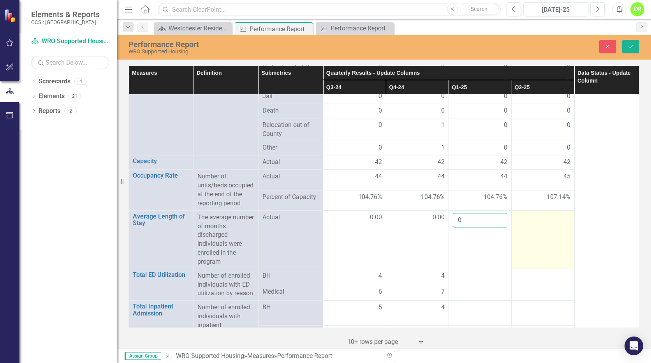
type input "0"
click at [525, 222] on div at bounding box center [542, 217] width 54 height 9
click at [525, 227] on input "number" at bounding box center [542, 220] width 54 height 14
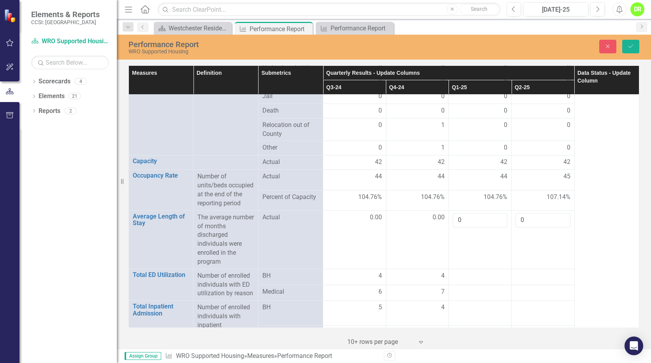
type input "0"
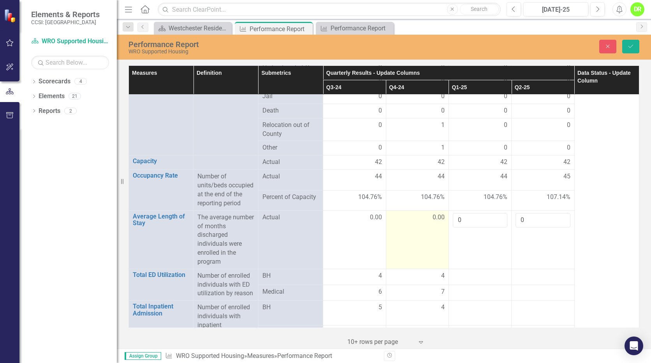
click at [432, 222] on span "0.00" at bounding box center [438, 217] width 12 height 9
click at [431, 227] on input "1" at bounding box center [417, 220] width 54 height 14
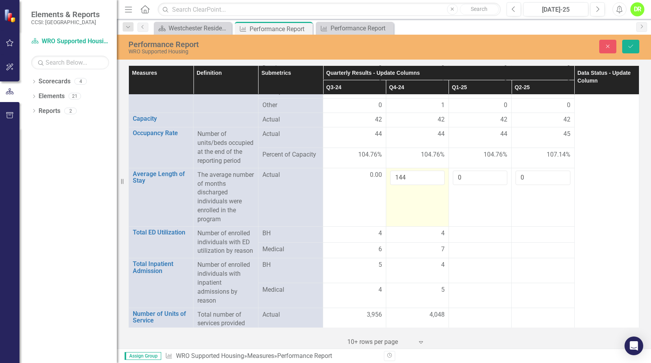
scroll to position [865, 0]
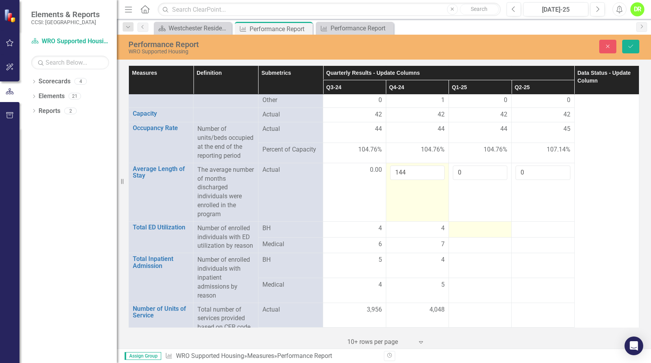
type input "144"
click at [471, 233] on div at bounding box center [480, 228] width 54 height 9
click at [494, 238] on input "1" at bounding box center [480, 231] width 54 height 14
click at [494, 238] on input "2" at bounding box center [480, 231] width 54 height 14
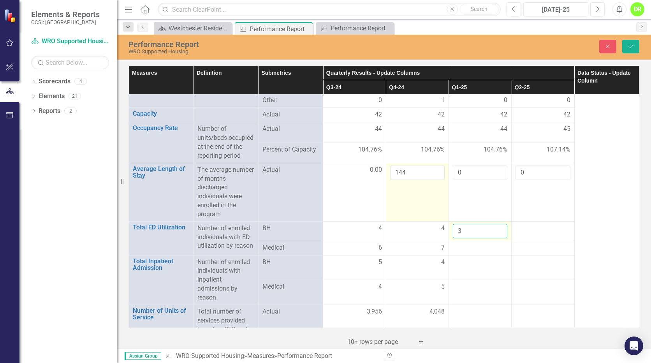
click at [494, 238] on input "3" at bounding box center [480, 231] width 54 height 14
click at [494, 238] on input "4" at bounding box center [480, 231] width 54 height 14
click at [494, 238] on input "5" at bounding box center [480, 231] width 54 height 14
click at [494, 238] on input "6" at bounding box center [480, 231] width 54 height 14
type input "7"
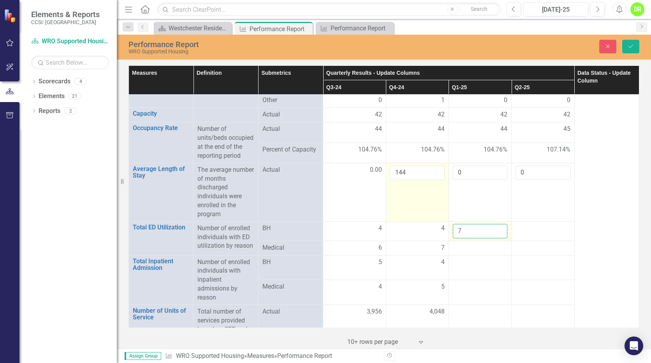
click at [494, 238] on input "7" at bounding box center [480, 231] width 54 height 14
click at [477, 253] on div at bounding box center [480, 247] width 54 height 9
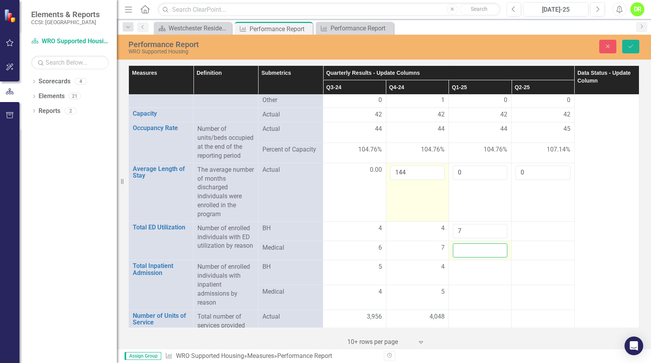
click at [477, 258] on input "number" at bounding box center [480, 250] width 54 height 14
click at [495, 258] on input "1" at bounding box center [480, 250] width 54 height 14
type input "2"
click at [495, 258] on input "2" at bounding box center [480, 250] width 54 height 14
click at [528, 240] on td at bounding box center [542, 230] width 63 height 19
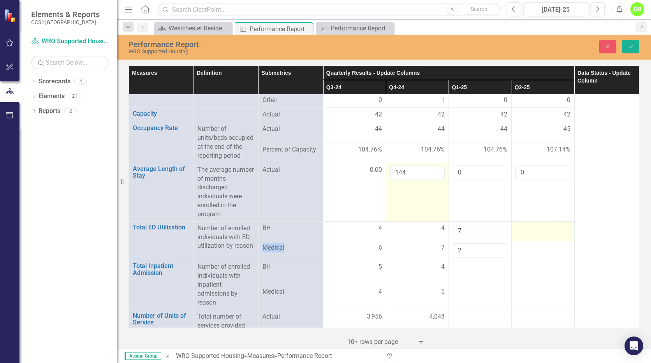
click at [528, 240] on td at bounding box center [542, 230] width 63 height 19
click at [528, 238] on input "number" at bounding box center [542, 231] width 54 height 14
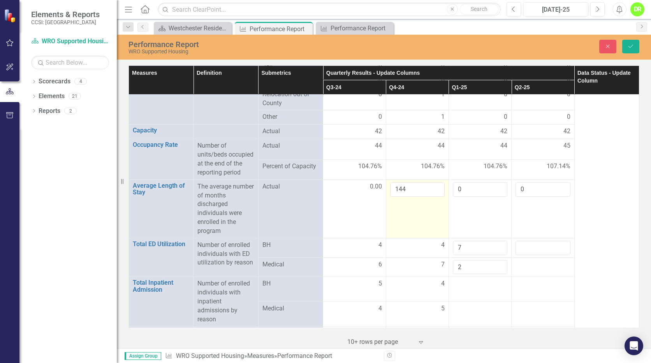
scroll to position [876, 0]
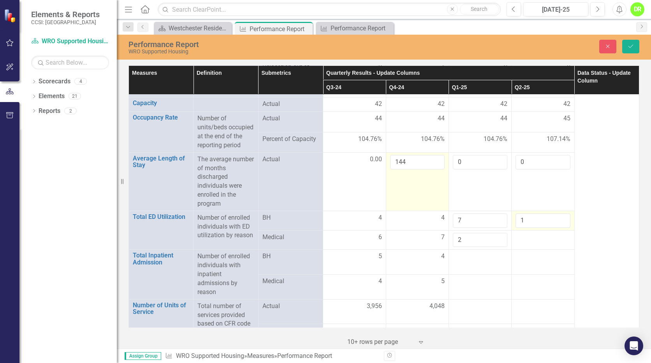
click at [557, 228] on input "1" at bounding box center [542, 220] width 54 height 14
click at [557, 228] on input "2" at bounding box center [542, 220] width 54 height 14
click at [557, 228] on input "3" at bounding box center [542, 220] width 54 height 14
click at [557, 228] on input "4" at bounding box center [542, 220] width 54 height 14
click at [557, 228] on input "5" at bounding box center [542, 220] width 54 height 14
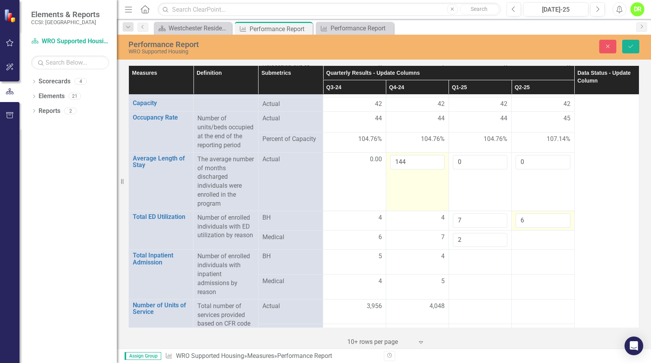
type input "6"
click at [557, 228] on input "6" at bounding box center [542, 220] width 54 height 14
click at [546, 242] on div at bounding box center [542, 237] width 54 height 9
click at [546, 247] on input "number" at bounding box center [542, 240] width 54 height 14
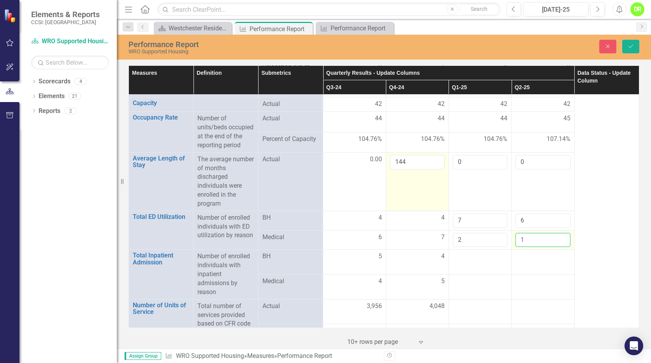
click at [556, 247] on input "1" at bounding box center [542, 240] width 54 height 14
click at [556, 247] on input "2" at bounding box center [542, 240] width 54 height 14
type input "3"
click at [556, 247] on input "3" at bounding box center [542, 240] width 54 height 14
click at [465, 261] on div at bounding box center [480, 256] width 54 height 9
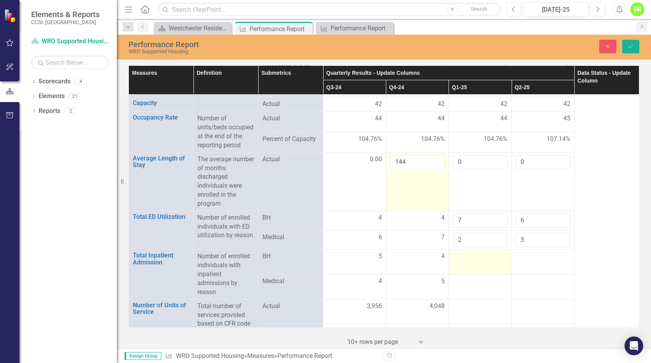
click at [465, 261] on div at bounding box center [480, 256] width 54 height 9
click at [465, 266] on input "number" at bounding box center [480, 259] width 54 height 14
click at [495, 266] on input "1" at bounding box center [480, 259] width 54 height 14
click at [495, 266] on input "2" at bounding box center [480, 259] width 54 height 14
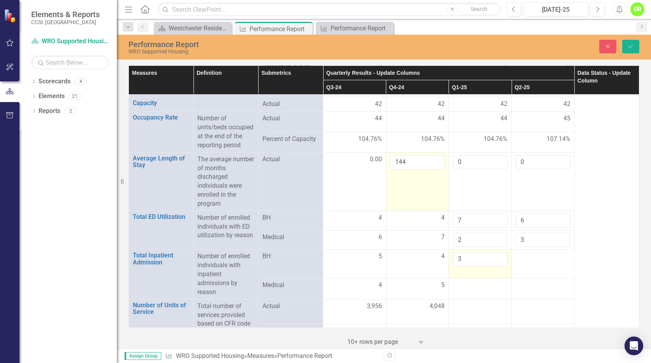
click at [495, 266] on input "3" at bounding box center [480, 259] width 54 height 14
click at [495, 266] on input "4" at bounding box center [480, 259] width 54 height 14
click at [495, 266] on input "5" at bounding box center [480, 259] width 54 height 14
type input "6"
click at [495, 266] on input "6" at bounding box center [480, 259] width 54 height 14
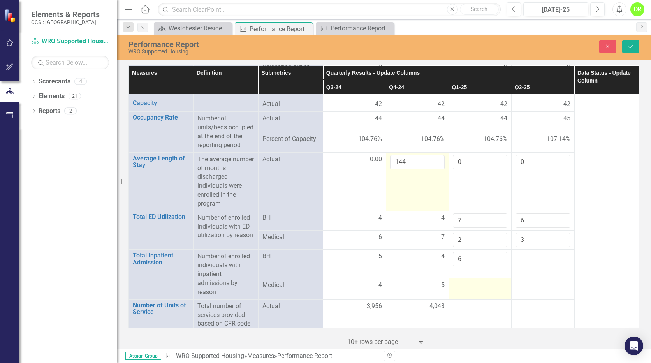
click at [478, 290] on div at bounding box center [480, 285] width 54 height 9
click at [478, 291] on input "number" at bounding box center [480, 284] width 54 height 14
click at [493, 291] on input "1" at bounding box center [480, 284] width 54 height 14
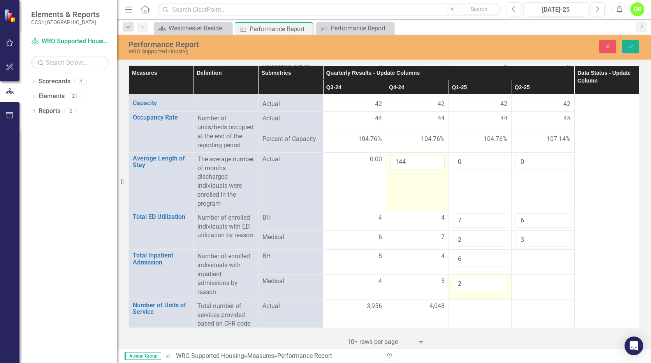
click at [493, 291] on input "2" at bounding box center [480, 284] width 54 height 14
type input "3"
click at [493, 291] on input "3" at bounding box center [480, 284] width 54 height 14
click at [544, 274] on td at bounding box center [542, 261] width 63 height 25
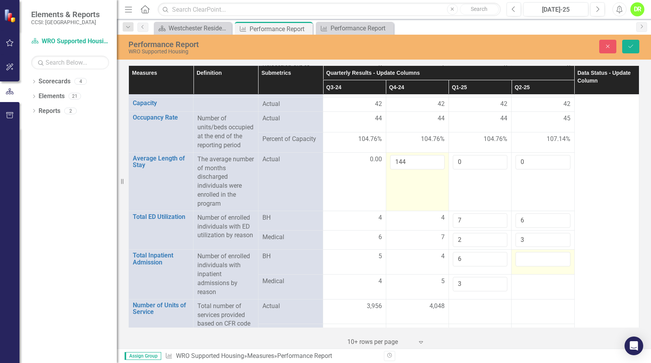
click at [544, 266] on input "number" at bounding box center [542, 259] width 54 height 14
click at [556, 266] on input "1" at bounding box center [542, 259] width 54 height 14
click at [556, 266] on input "2" at bounding box center [542, 259] width 54 height 14
click at [556, 266] on input "3" at bounding box center [542, 259] width 54 height 14
click at [556, 266] on input "4" at bounding box center [542, 259] width 54 height 14
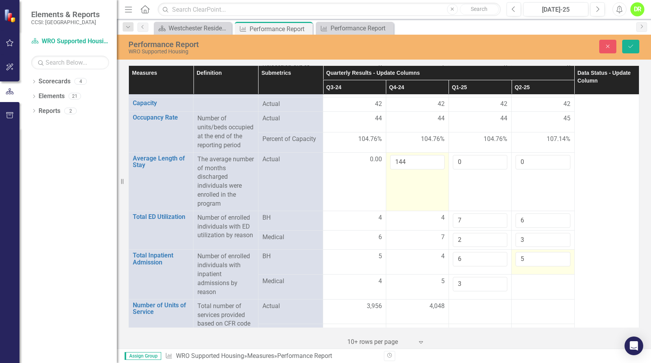
click at [556, 266] on input "5" at bounding box center [542, 259] width 54 height 14
click at [556, 266] on input "6" at bounding box center [542, 259] width 54 height 14
click at [556, 266] on input "7" at bounding box center [542, 259] width 54 height 14
click at [556, 266] on input "8" at bounding box center [542, 259] width 54 height 14
type input "9"
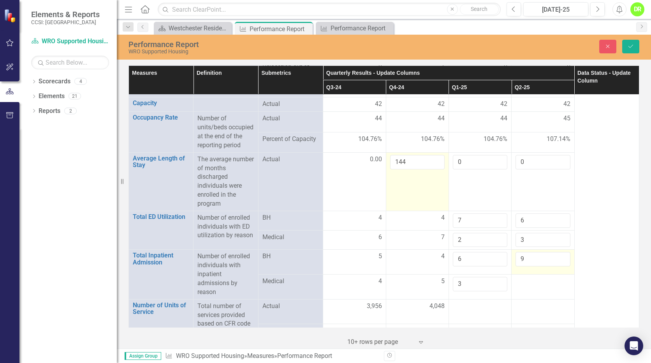
click at [556, 266] on input "9" at bounding box center [542, 259] width 54 height 14
click at [548, 286] on div at bounding box center [542, 281] width 54 height 9
click at [555, 291] on input "1" at bounding box center [542, 284] width 54 height 14
click at [555, 291] on input "2" at bounding box center [542, 284] width 54 height 14
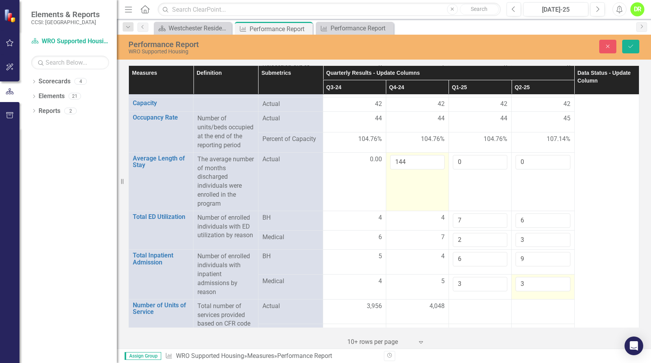
click at [555, 291] on input "3" at bounding box center [542, 284] width 54 height 14
type input "4"
click at [555, 291] on input "4" at bounding box center [542, 284] width 54 height 14
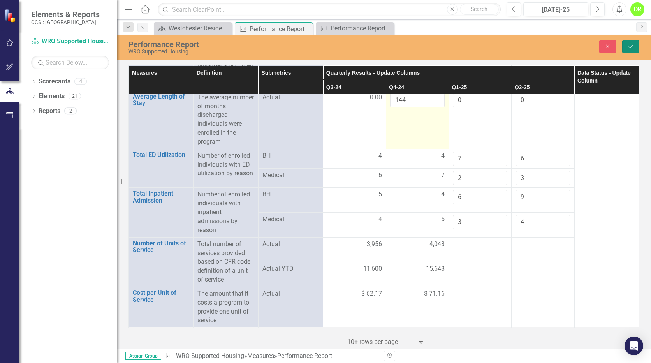
click at [628, 45] on icon "Save" at bounding box center [630, 46] width 7 height 5
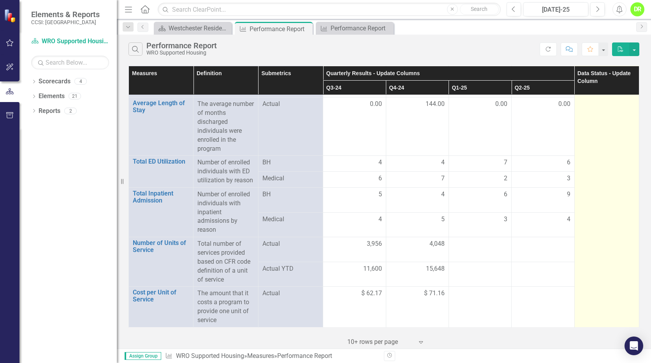
scroll to position [948, 0]
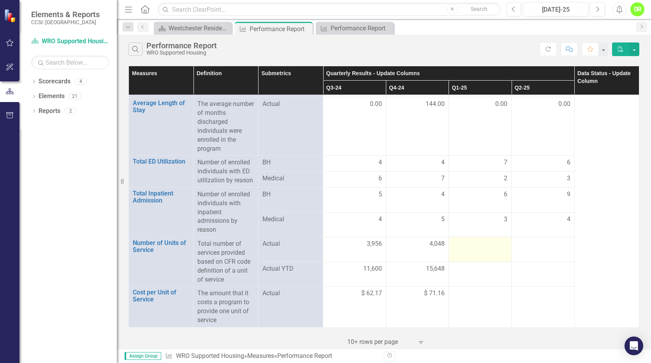
click at [487, 247] on div at bounding box center [480, 243] width 54 height 9
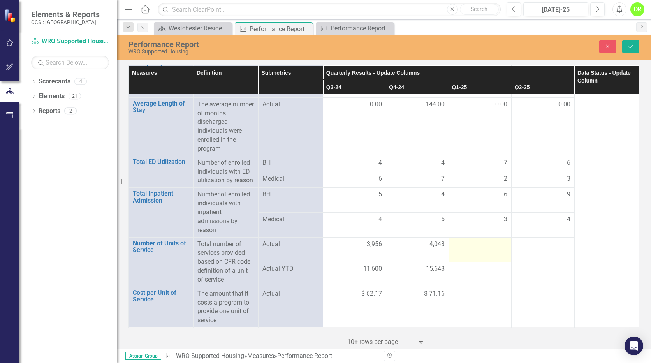
scroll to position [948, 0]
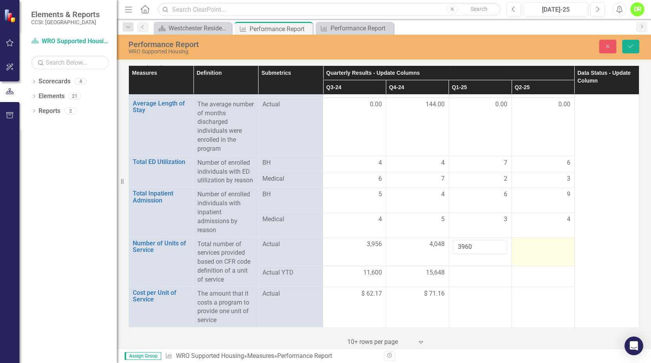
type input "3960"
click at [535, 249] on div at bounding box center [542, 244] width 54 height 9
click at [529, 249] on input "number" at bounding box center [542, 247] width 54 height 14
type input "4095"
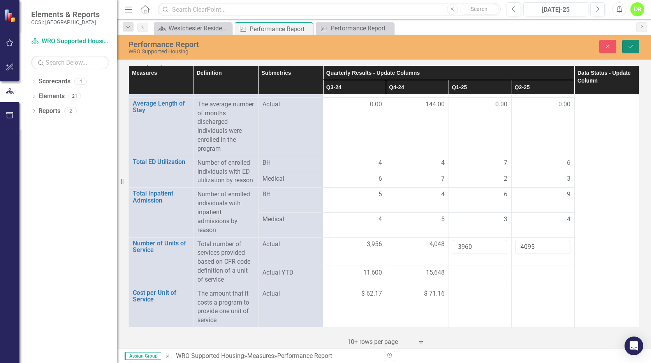
click at [630, 47] on icon "Save" at bounding box center [630, 46] width 7 height 5
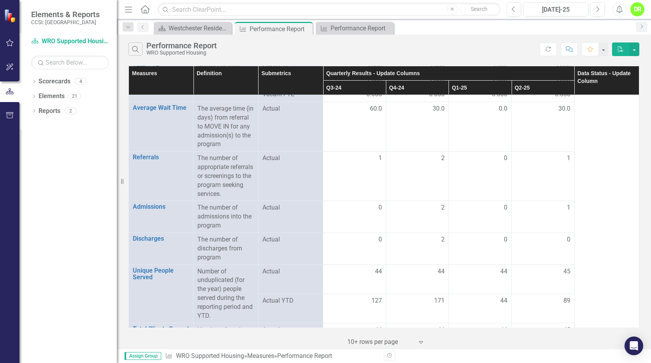
scroll to position [0, 0]
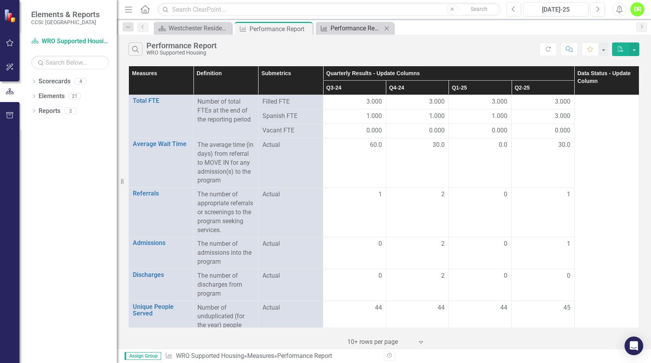
click at [372, 32] on div "Performance Report" at bounding box center [355, 28] width 51 height 10
click at [193, 27] on div "Westchester Residential Opportunities Landing Page" at bounding box center [194, 28] width 51 height 10
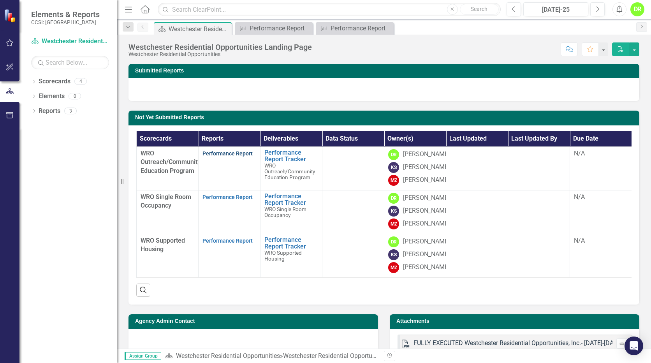
click at [232, 154] on link "Performance Report" at bounding box center [227, 153] width 50 height 6
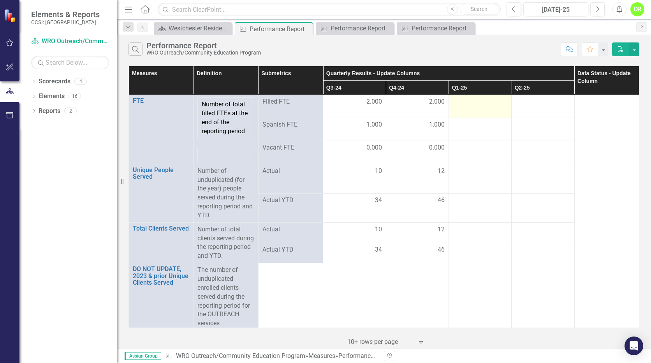
click at [473, 105] on div at bounding box center [480, 101] width 54 height 9
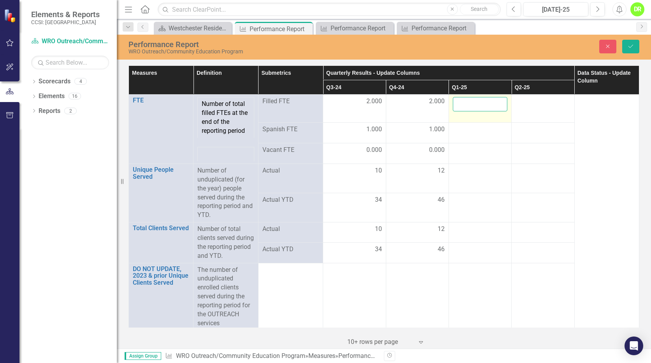
click at [473, 105] on input "number" at bounding box center [480, 104] width 54 height 14
type input "2"
click at [527, 103] on div at bounding box center [542, 101] width 54 height 9
click at [527, 103] on input "number" at bounding box center [542, 104] width 54 height 14
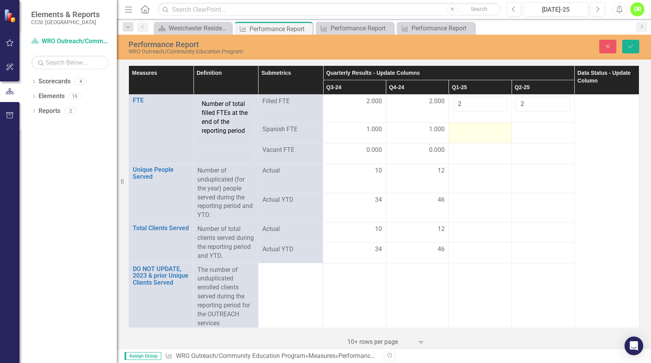
type input "2"
click at [483, 133] on div at bounding box center [480, 129] width 54 height 9
click at [483, 133] on input "number" at bounding box center [480, 129] width 54 height 14
type input "1"
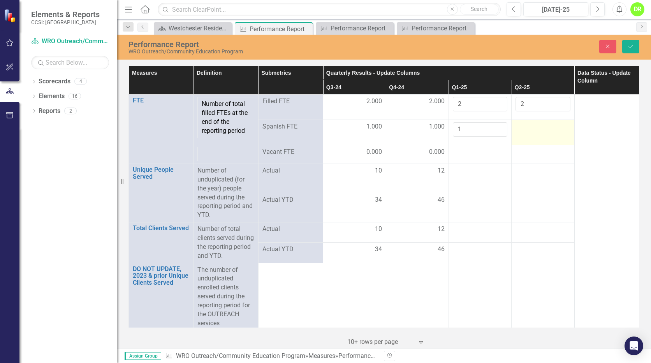
click at [516, 125] on div at bounding box center [542, 126] width 54 height 9
click at [516, 125] on input "number" at bounding box center [542, 129] width 54 height 14
type input "1"
click at [475, 155] on div at bounding box center [480, 151] width 54 height 9
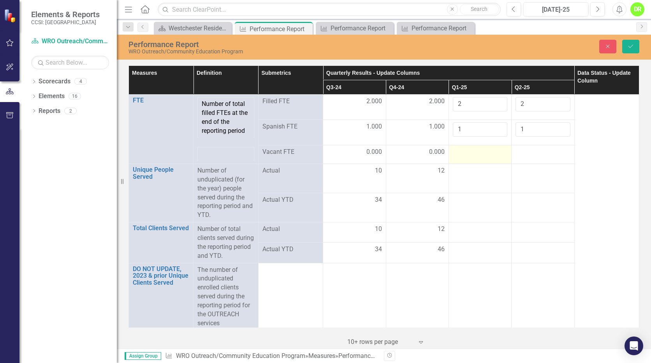
click at [475, 155] on div at bounding box center [480, 151] width 54 height 9
click at [475, 155] on input "number" at bounding box center [480, 150] width 54 height 14
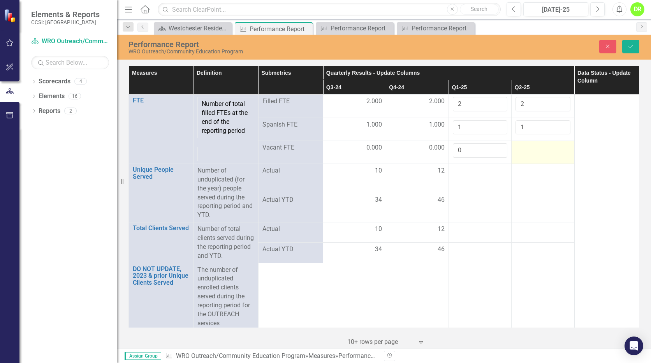
type input "0"
click at [532, 150] on div at bounding box center [542, 147] width 54 height 9
click at [530, 150] on div at bounding box center [542, 147] width 54 height 9
click at [530, 150] on input "number" at bounding box center [542, 150] width 54 height 14
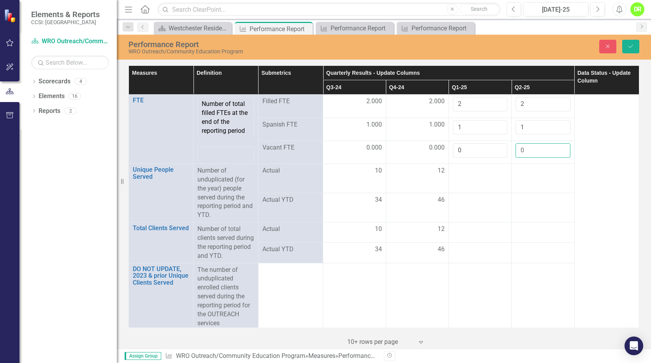
type input "0"
click at [472, 182] on td at bounding box center [479, 178] width 63 height 29
click at [472, 182] on td at bounding box center [479, 180] width 63 height 33
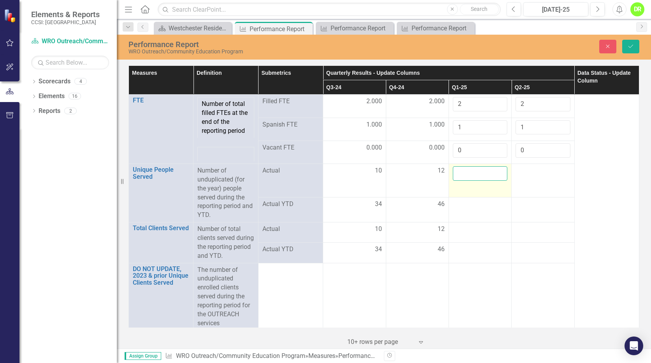
click at [472, 174] on input "number" at bounding box center [480, 173] width 54 height 14
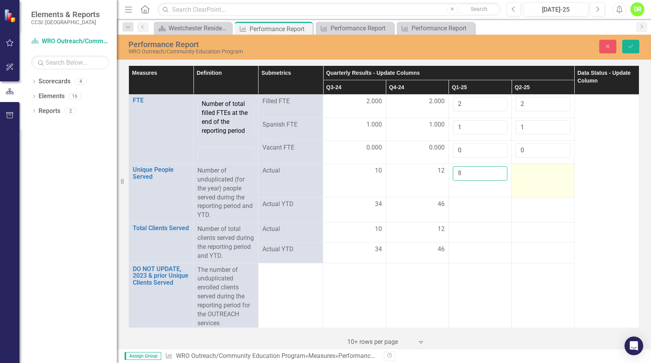
type input "8"
click at [541, 169] on div at bounding box center [542, 170] width 54 height 9
type input "6"
click at [520, 206] on div at bounding box center [542, 204] width 54 height 9
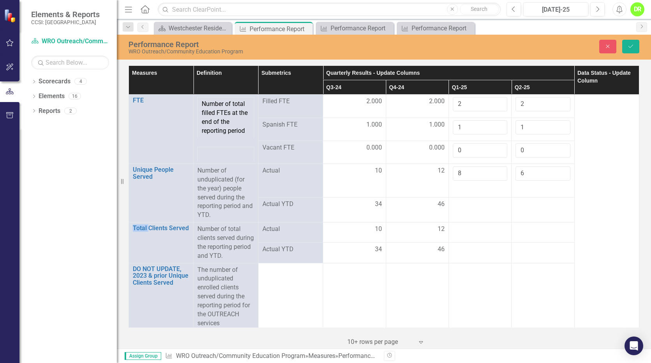
click at [520, 206] on div at bounding box center [542, 204] width 54 height 9
drag, startPoint x: 520, startPoint y: 206, endPoint x: 521, endPoint y: 232, distance: 26.5
click at [521, 232] on div at bounding box center [542, 229] width 54 height 9
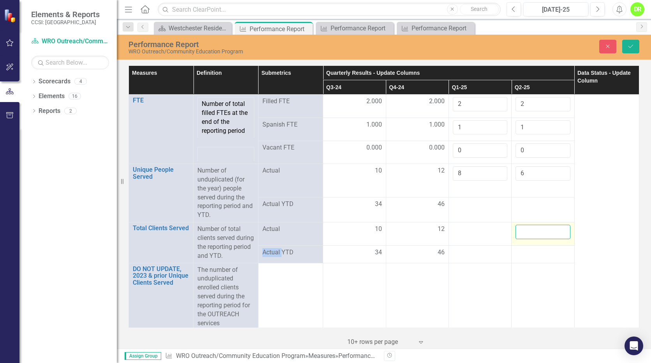
click at [521, 232] on input "number" at bounding box center [542, 232] width 54 height 14
click at [478, 231] on div at bounding box center [480, 229] width 54 height 9
click at [478, 231] on input "number" at bounding box center [480, 232] width 54 height 14
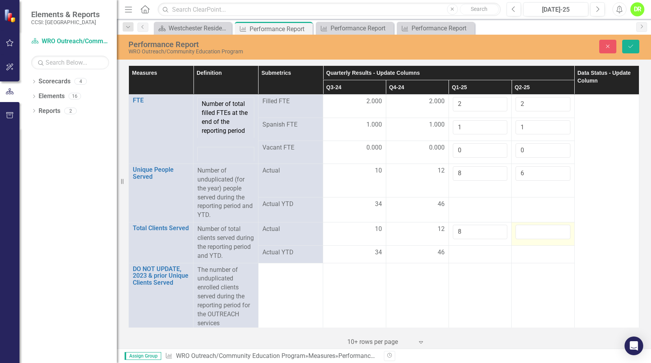
type input "8"
click at [529, 236] on input "number" at bounding box center [542, 232] width 54 height 14
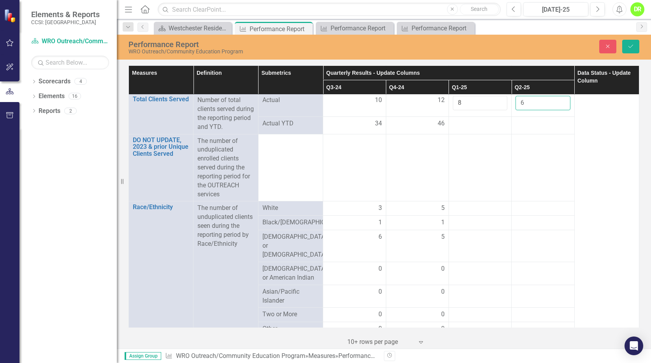
scroll to position [191, 0]
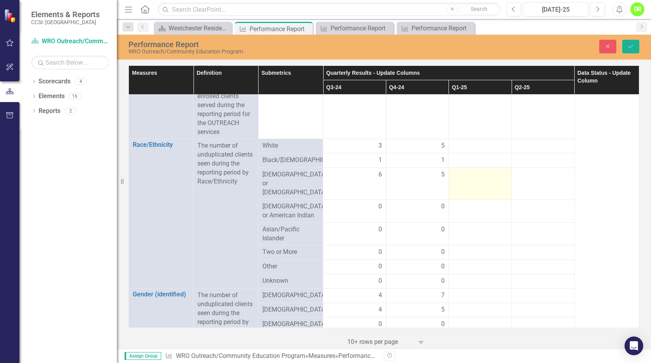
type input "6"
click at [477, 179] on div at bounding box center [480, 174] width 54 height 9
type input "3"
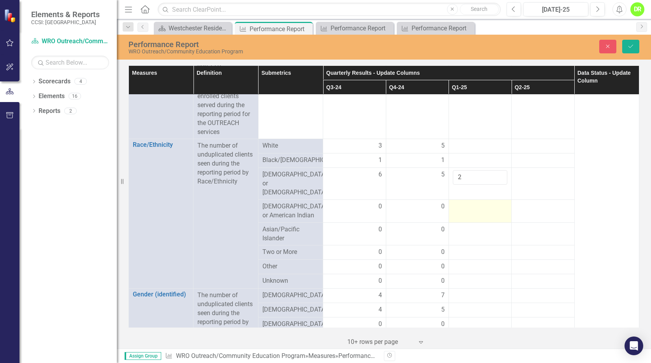
type input "2"
click at [467, 206] on div at bounding box center [480, 206] width 54 height 9
type input "0"
click at [462, 230] on td at bounding box center [479, 233] width 63 height 23
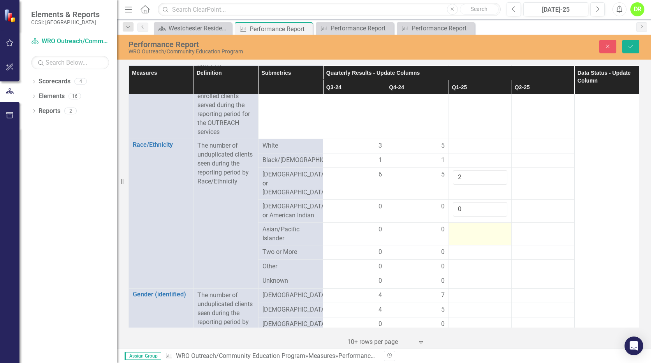
click at [462, 230] on div at bounding box center [480, 229] width 54 height 9
type input "0"
click at [477, 144] on div at bounding box center [480, 145] width 54 height 9
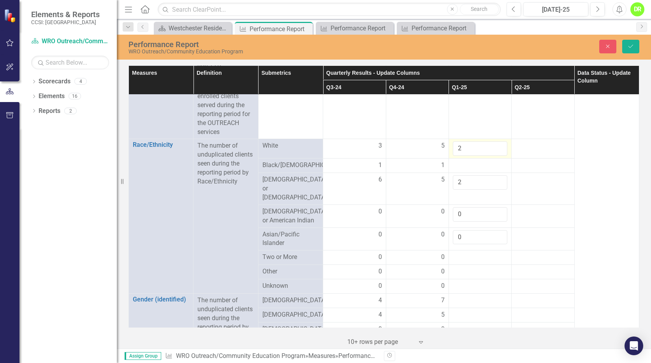
type input "2"
click at [493, 147] on input "2" at bounding box center [480, 148] width 54 height 14
click at [477, 162] on div at bounding box center [480, 165] width 54 height 9
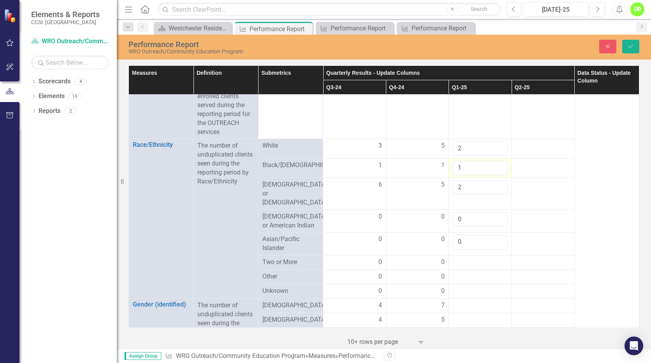
type input "1"
click at [495, 165] on input "1" at bounding box center [480, 168] width 54 height 14
click at [494, 147] on input "3" at bounding box center [480, 148] width 54 height 14
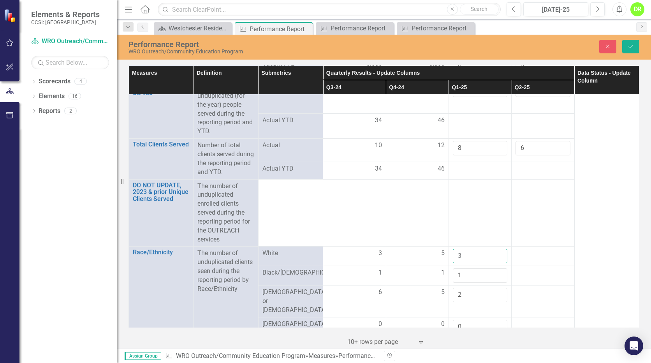
scroll to position [132, 0]
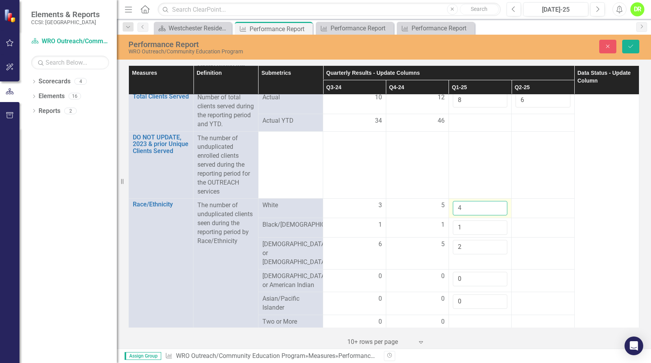
type input "4"
click at [494, 205] on input "4" at bounding box center [480, 208] width 54 height 14
click at [536, 205] on div at bounding box center [542, 205] width 54 height 9
click at [536, 205] on input "number" at bounding box center [542, 208] width 54 height 14
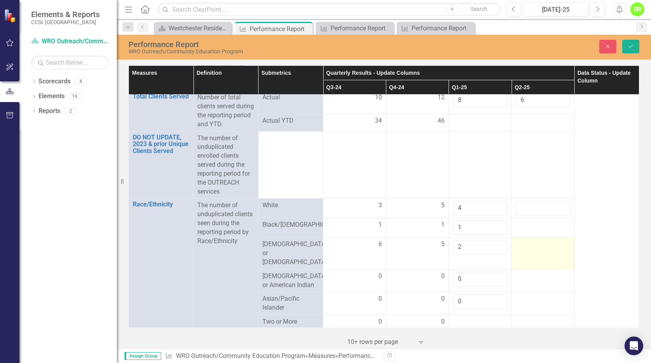
click at [528, 249] on div at bounding box center [542, 244] width 54 height 9
click at [557, 249] on input "1" at bounding box center [542, 247] width 54 height 14
click at [557, 249] on input "2" at bounding box center [542, 247] width 54 height 14
click at [557, 249] on input "3" at bounding box center [542, 247] width 54 height 14
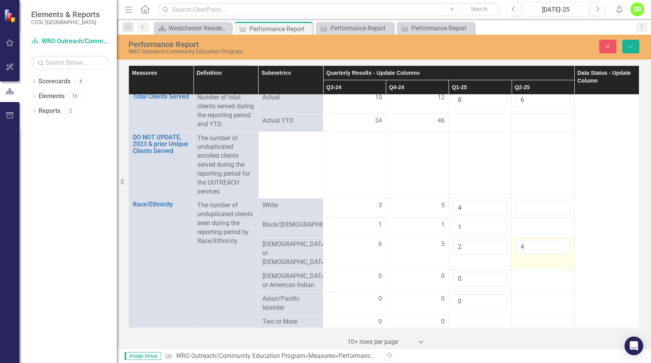
click at [557, 249] on input "4" at bounding box center [542, 247] width 54 height 14
type input "3"
click at [556, 253] on input "3" at bounding box center [542, 247] width 54 height 14
click at [543, 202] on input "number" at bounding box center [542, 208] width 54 height 14
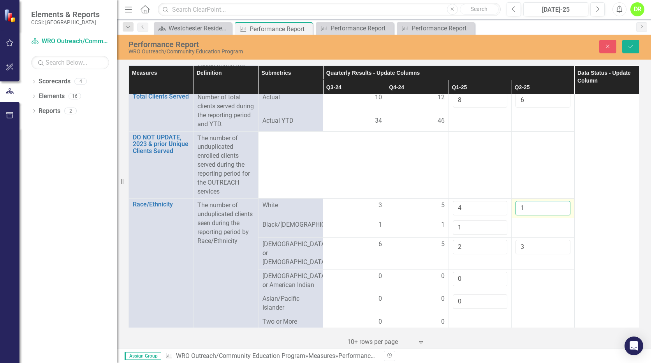
click at [556, 205] on input "1" at bounding box center [542, 208] width 54 height 14
click at [556, 205] on input "2" at bounding box center [542, 208] width 54 height 14
click at [556, 205] on input "3" at bounding box center [542, 208] width 54 height 14
click at [556, 211] on input "2" at bounding box center [542, 208] width 54 height 14
click at [556, 211] on input "1" at bounding box center [542, 208] width 54 height 14
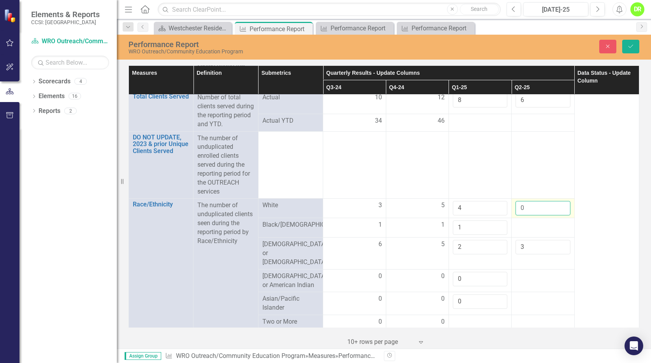
click at [556, 211] on input "0" at bounding box center [542, 208] width 54 height 14
click at [555, 205] on input "1" at bounding box center [542, 208] width 54 height 14
click at [555, 205] on input "2" at bounding box center [542, 208] width 54 height 14
type input "3"
click at [555, 204] on input "3" at bounding box center [542, 208] width 54 height 14
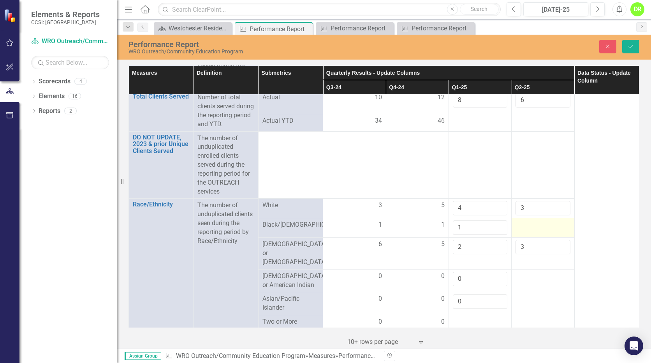
click at [541, 220] on div at bounding box center [542, 224] width 54 height 9
drag, startPoint x: 541, startPoint y: 220, endPoint x: 530, endPoint y: 225, distance: 11.3
click at [530, 225] on input "number" at bounding box center [542, 227] width 54 height 14
type input "0"
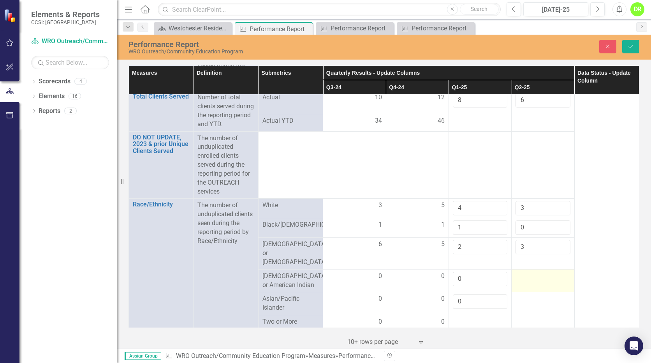
click at [531, 272] on div at bounding box center [542, 276] width 54 height 9
type input "0"
click at [527, 294] on div at bounding box center [542, 298] width 54 height 9
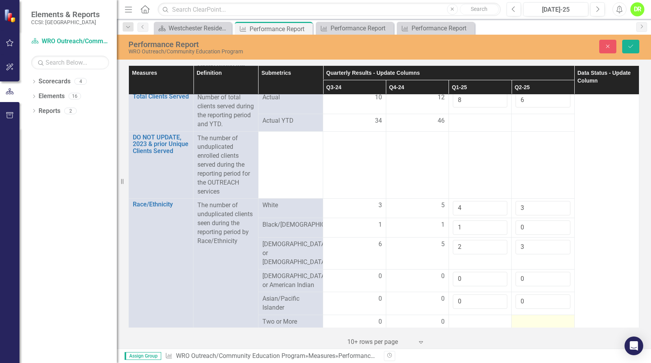
type input "0"
click at [521, 317] on div at bounding box center [542, 321] width 54 height 9
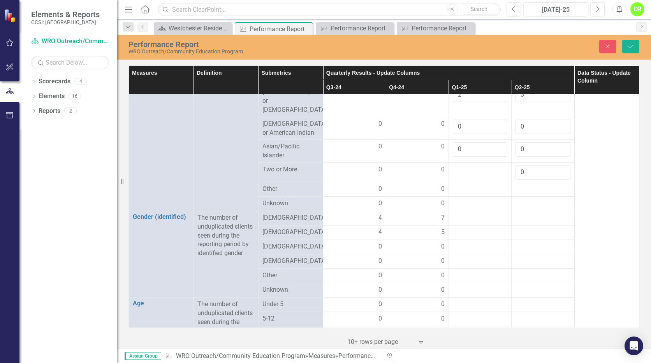
scroll to position [292, 0]
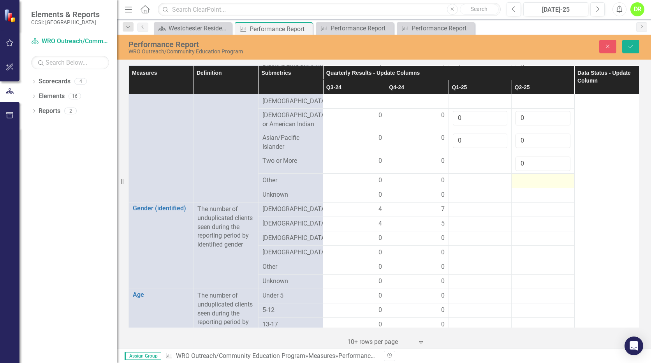
type input "0"
click at [530, 176] on div at bounding box center [542, 180] width 54 height 9
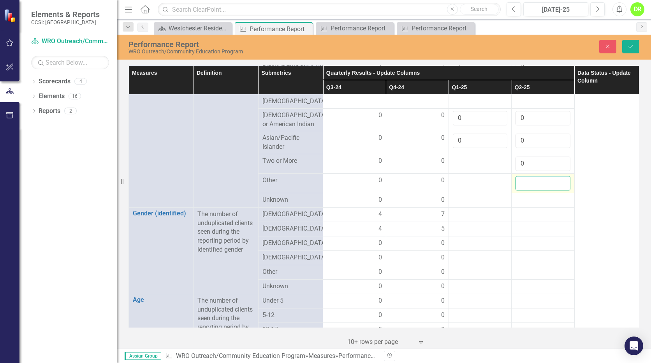
click at [530, 176] on input "number" at bounding box center [542, 183] width 54 height 14
type input "0"
click at [534, 195] on div at bounding box center [542, 199] width 54 height 9
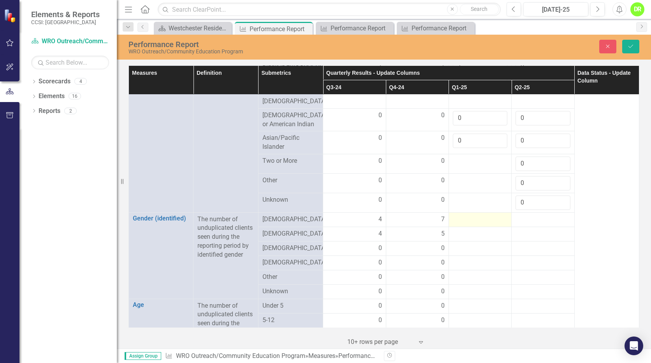
type input "0"
click at [484, 215] on div at bounding box center [480, 219] width 54 height 9
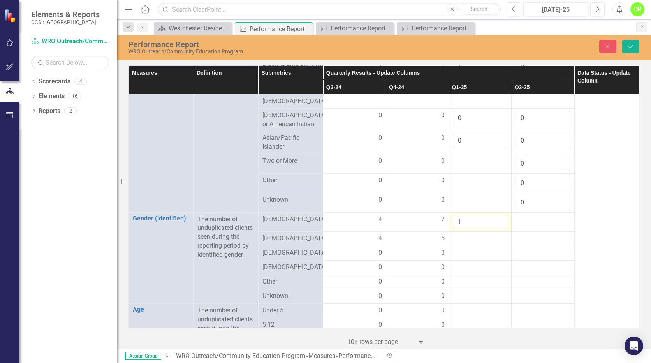
click at [496, 215] on input "1" at bounding box center [480, 222] width 54 height 14
click at [496, 215] on input "2" at bounding box center [480, 222] width 54 height 14
click at [496, 215] on input "3" at bounding box center [480, 222] width 54 height 14
click at [496, 215] on input "4" at bounding box center [480, 222] width 54 height 14
type input "3"
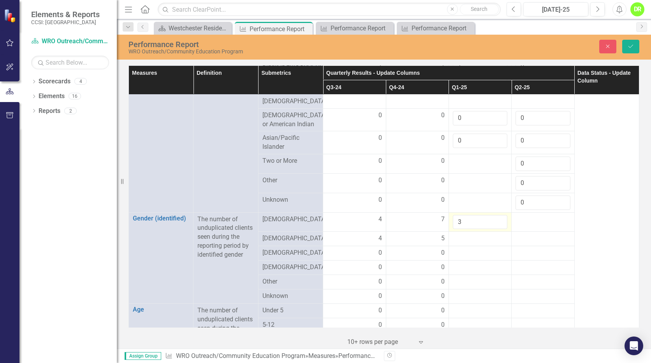
click at [495, 217] on input "3" at bounding box center [480, 222] width 54 height 14
click at [490, 234] on div at bounding box center [480, 238] width 54 height 9
click at [496, 234] on input "1" at bounding box center [480, 241] width 54 height 14
click at [495, 234] on input "2" at bounding box center [480, 241] width 54 height 14
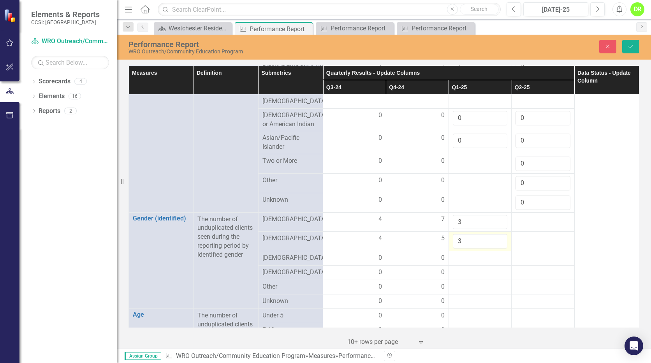
click at [495, 234] on input "3" at bounding box center [480, 241] width 54 height 14
click at [495, 234] on input "4" at bounding box center [480, 241] width 54 height 14
type input "5"
click at [495, 234] on input "5" at bounding box center [480, 241] width 54 height 14
click at [517, 215] on div at bounding box center [542, 219] width 54 height 9
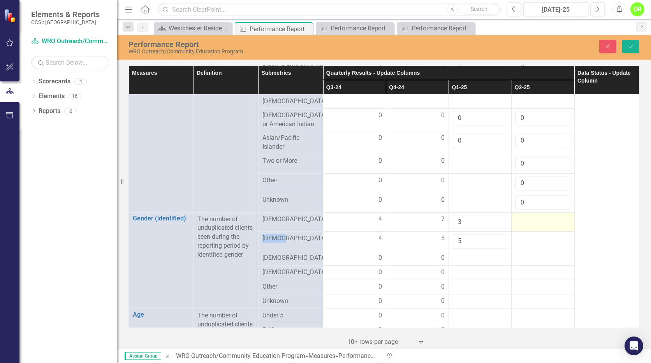
click at [517, 215] on div at bounding box center [542, 219] width 54 height 9
type input "4"
click at [529, 238] on td at bounding box center [542, 241] width 63 height 19
click at [558, 234] on input "1" at bounding box center [542, 241] width 54 height 14
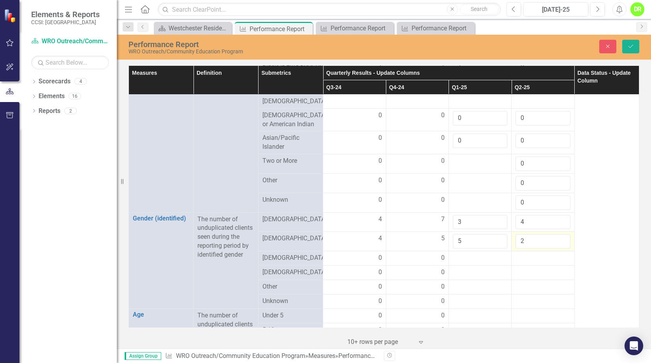
type input "2"
click at [558, 234] on input "2" at bounding box center [542, 241] width 54 height 14
click at [477, 253] on div at bounding box center [480, 257] width 54 height 9
click at [477, 253] on input "number" at bounding box center [480, 260] width 54 height 14
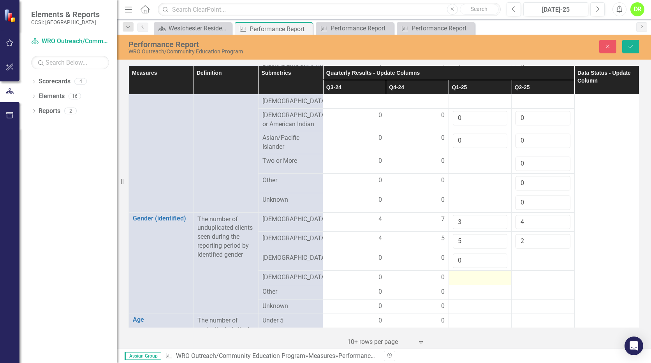
type input "0"
click at [467, 273] on div at bounding box center [480, 277] width 54 height 9
click at [467, 273] on input "number" at bounding box center [480, 280] width 54 height 14
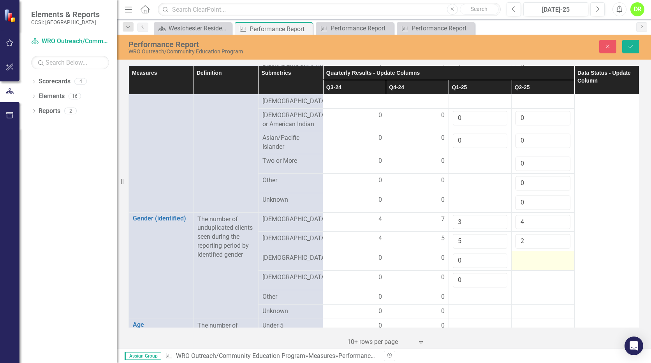
type input "0"
click at [522, 253] on div at bounding box center [542, 257] width 54 height 9
type input "0"
click at [525, 273] on div at bounding box center [542, 277] width 54 height 9
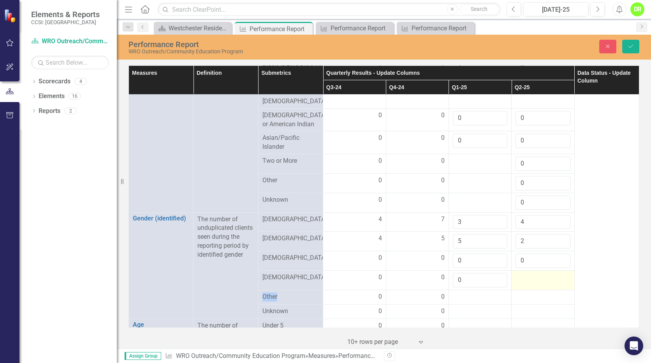
click at [524, 273] on div at bounding box center [542, 277] width 54 height 9
click at [524, 273] on input "number" at bounding box center [542, 280] width 54 height 14
type input "0"
click at [468, 292] on div at bounding box center [480, 296] width 54 height 9
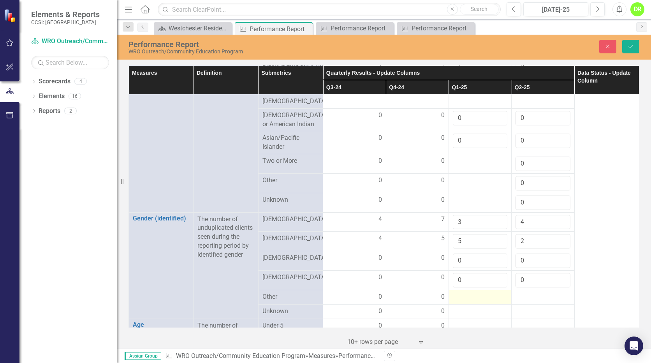
click at [468, 292] on div at bounding box center [480, 296] width 54 height 9
click at [477, 293] on input "number" at bounding box center [480, 299] width 54 height 14
type input "0"
click at [515, 292] on div at bounding box center [542, 296] width 54 height 9
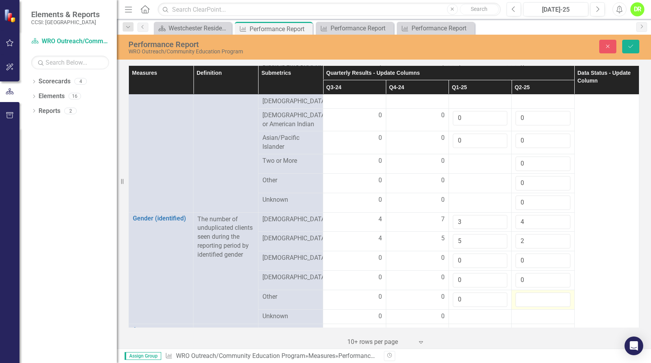
click at [515, 292] on input "number" at bounding box center [542, 299] width 54 height 14
type input "0"
click at [471, 312] on div at bounding box center [480, 316] width 54 height 9
type input "0"
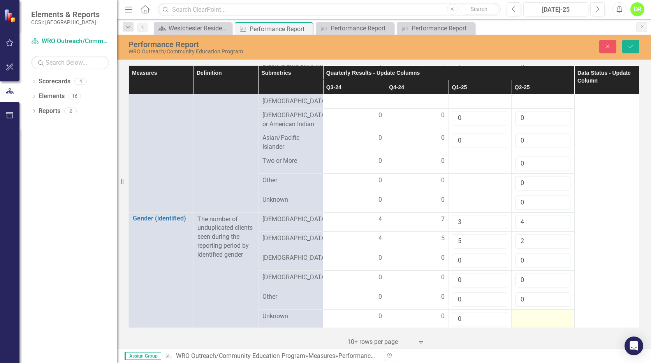
click at [529, 312] on div at bounding box center [542, 316] width 54 height 9
click at [529, 312] on div at bounding box center [542, 319] width 54 height 14
click at [529, 312] on input "number" at bounding box center [542, 319] width 54 height 14
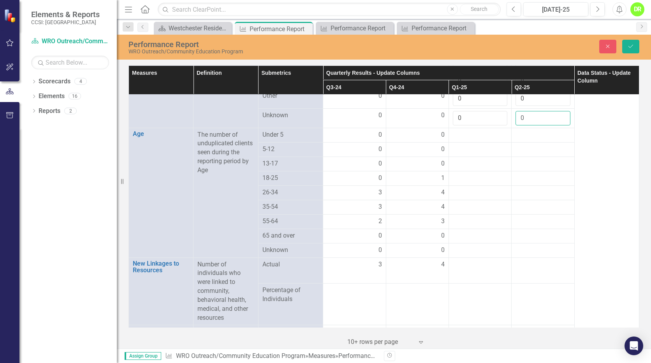
scroll to position [472, 0]
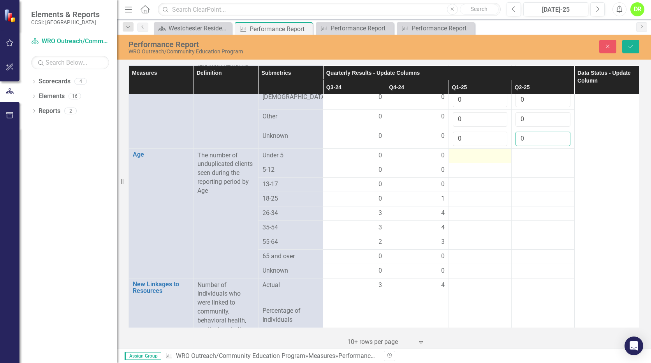
type input "0"
click at [462, 153] on td at bounding box center [479, 155] width 63 height 14
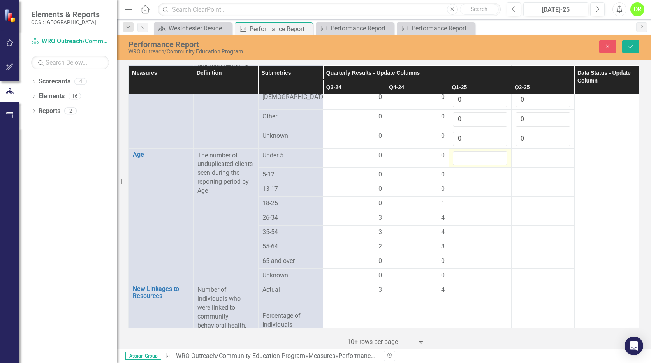
click at [462, 153] on input "number" at bounding box center [480, 158] width 54 height 14
type input "0"
click at [457, 170] on div at bounding box center [480, 174] width 54 height 9
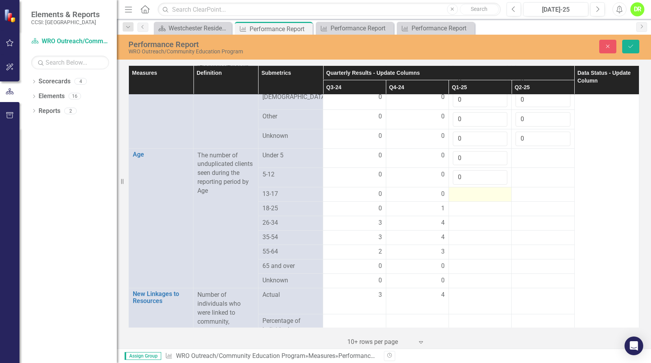
type input "0"
click at [459, 190] on div at bounding box center [480, 194] width 54 height 9
click at [458, 190] on div at bounding box center [480, 194] width 54 height 9
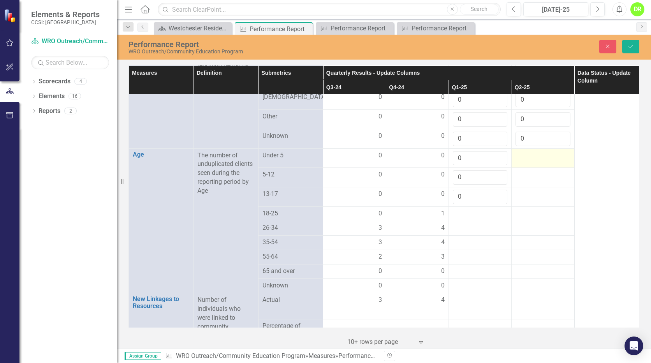
type input "0"
click at [531, 151] on div at bounding box center [542, 155] width 54 height 9
click at [531, 151] on input "number" at bounding box center [542, 158] width 54 height 14
type input "0"
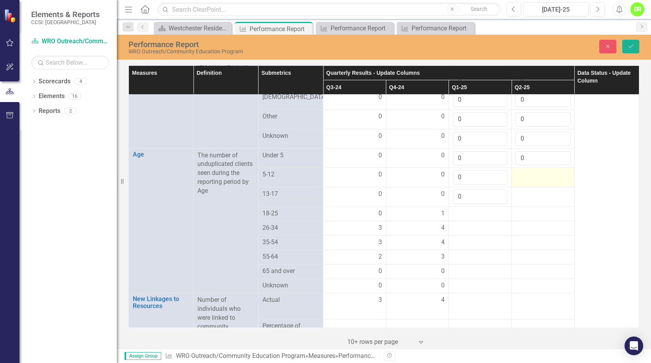
click at [525, 170] on div at bounding box center [542, 174] width 54 height 9
click at [525, 170] on input "number" at bounding box center [542, 177] width 54 height 14
type input "0"
click at [521, 190] on div at bounding box center [542, 194] width 54 height 9
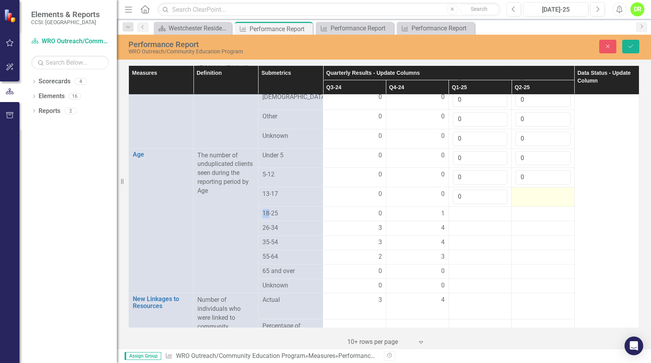
click at [521, 190] on div at bounding box center [542, 194] width 54 height 9
click at [520, 190] on input "number" at bounding box center [542, 197] width 54 height 14
type input "0"
click at [471, 281] on div at bounding box center [480, 285] width 54 height 9
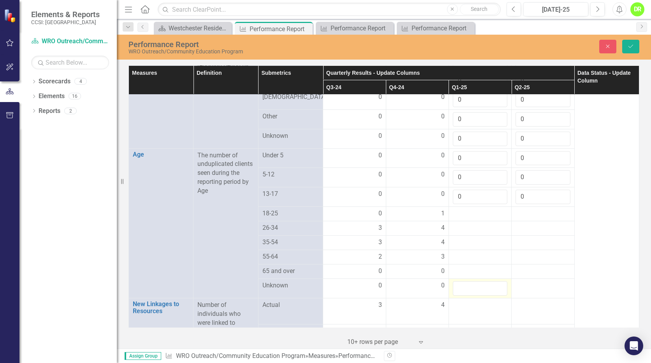
click at [471, 281] on input "number" at bounding box center [480, 288] width 54 height 14
type input "0"
click at [527, 281] on div at bounding box center [542, 285] width 54 height 9
click at [527, 281] on input "number" at bounding box center [542, 288] width 54 height 14
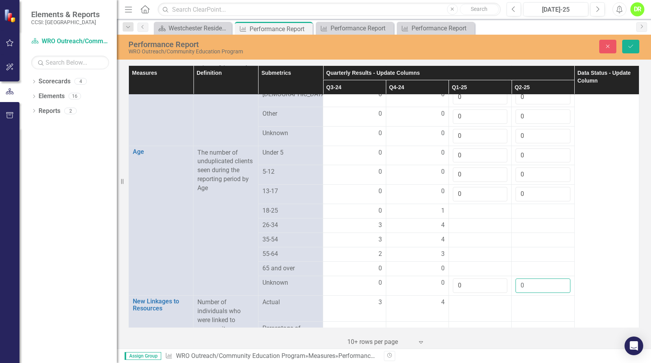
scroll to position [474, 0]
type input "0"
click at [518, 237] on div at bounding box center [542, 241] width 54 height 9
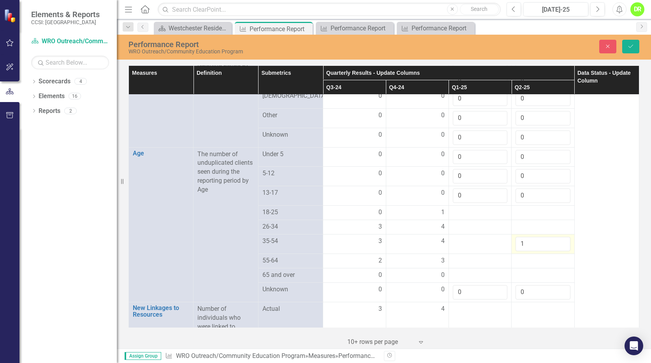
type input "1"
click at [556, 237] on input "1" at bounding box center [542, 244] width 54 height 14
click at [502, 222] on div at bounding box center [480, 226] width 54 height 9
click at [495, 222] on input "1" at bounding box center [480, 229] width 54 height 14
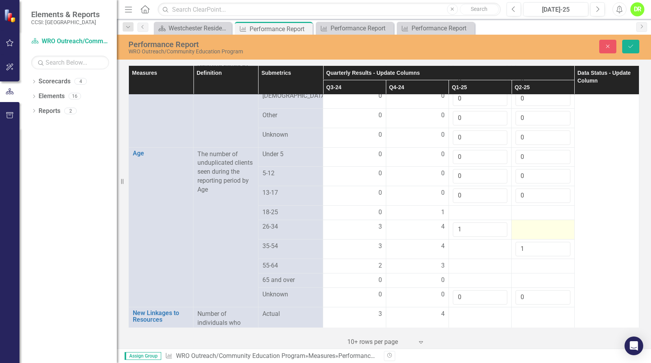
click at [544, 222] on div at bounding box center [542, 226] width 54 height 9
click at [544, 222] on input "number" at bounding box center [542, 229] width 54 height 14
click at [556, 222] on input "1" at bounding box center [542, 229] width 54 height 14
click at [488, 242] on div at bounding box center [480, 246] width 54 height 9
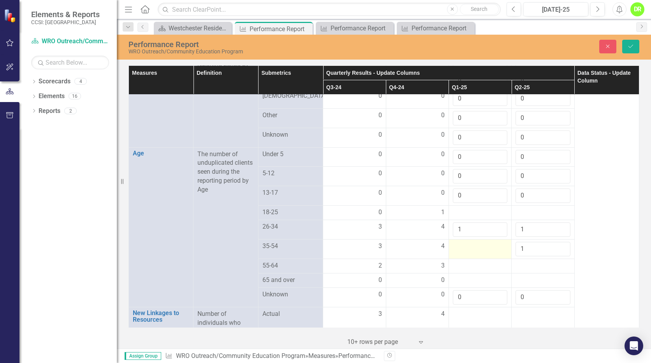
click at [488, 242] on div at bounding box center [480, 246] width 54 height 9
click at [488, 242] on input "number" at bounding box center [480, 249] width 54 height 14
click at [494, 242] on input "1" at bounding box center [480, 249] width 54 height 14
click at [495, 242] on input "2" at bounding box center [480, 249] width 54 height 14
click at [558, 242] on input "2" at bounding box center [542, 249] width 54 height 14
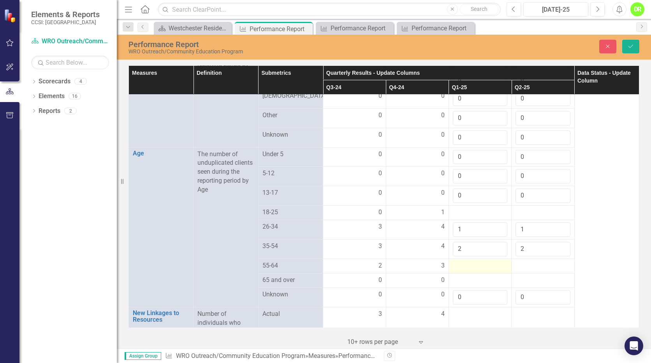
click at [484, 261] on div at bounding box center [480, 265] width 54 height 9
click at [484, 261] on input "number" at bounding box center [480, 268] width 54 height 14
click at [495, 261] on input "1" at bounding box center [480, 268] width 54 height 14
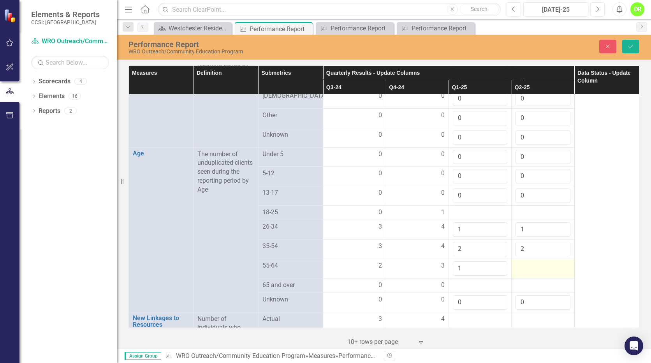
click at [555, 261] on div at bounding box center [542, 265] width 54 height 9
click at [555, 261] on input "1" at bounding box center [542, 268] width 54 height 14
click at [494, 242] on input "3" at bounding box center [480, 249] width 54 height 14
click at [495, 261] on input "2" at bounding box center [480, 268] width 54 height 14
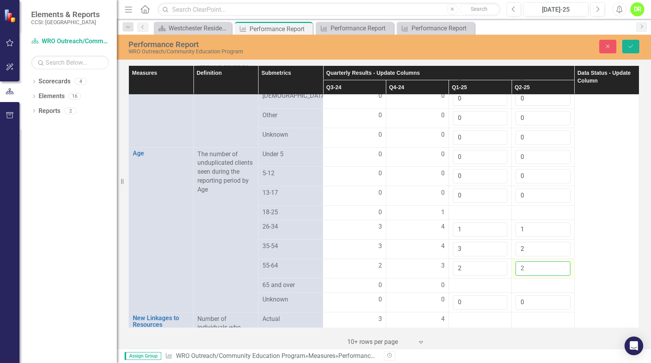
click at [557, 261] on input "2" at bounding box center [542, 268] width 54 height 14
drag, startPoint x: 496, startPoint y: 219, endPoint x: 504, endPoint y: 216, distance: 9.0
click at [495, 222] on input "2" at bounding box center [480, 229] width 54 height 14
click at [556, 222] on input "2" at bounding box center [542, 229] width 54 height 14
click at [496, 242] on input "4" at bounding box center [480, 249] width 54 height 14
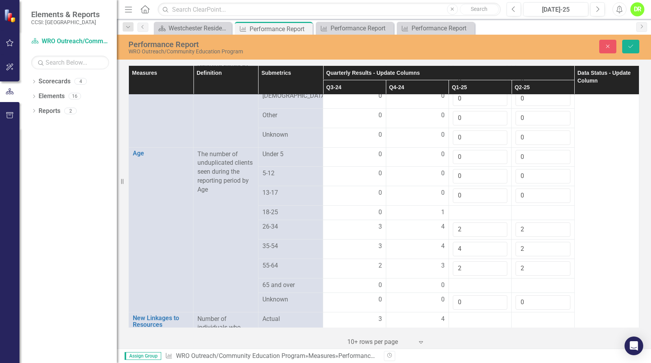
drag, startPoint x: 639, startPoint y: 207, endPoint x: 637, endPoint y: 223, distance: 15.7
click at [637, 223] on div "Measures Definition Submetrics Quarterly Results - Update Columns Data Status -…" at bounding box center [384, 205] width 534 height 285
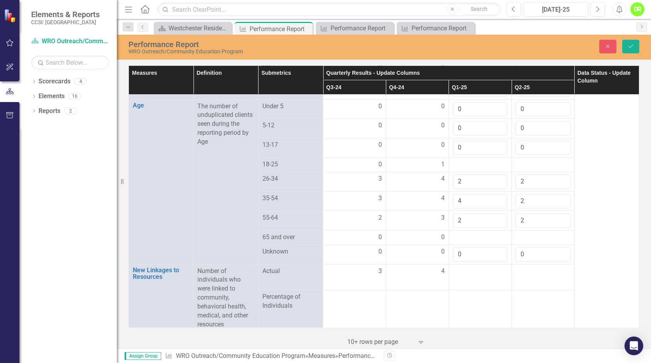
scroll to position [564, 0]
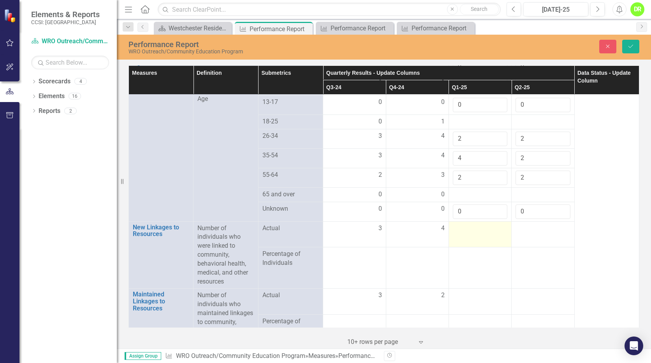
click at [489, 224] on div at bounding box center [480, 228] width 54 height 9
click at [489, 224] on input "number" at bounding box center [480, 231] width 54 height 14
click at [495, 224] on input "1" at bounding box center [480, 231] width 54 height 14
click at [495, 224] on input "2" at bounding box center [480, 231] width 54 height 14
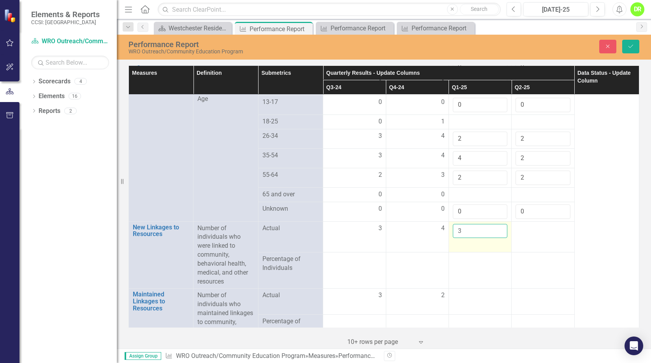
click at [495, 224] on input "3" at bounding box center [480, 231] width 54 height 14
click at [495, 224] on input "4" at bounding box center [480, 231] width 54 height 14
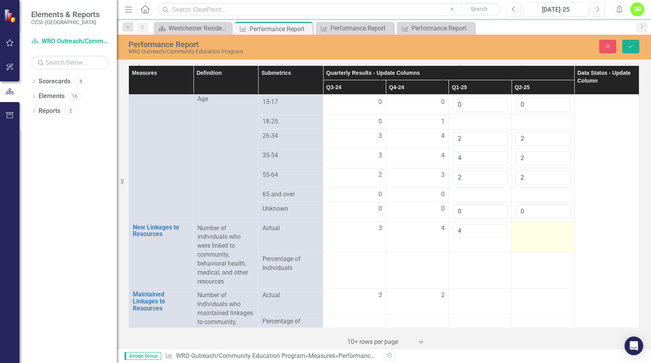
click at [531, 224] on div at bounding box center [542, 228] width 54 height 9
click at [531, 224] on input "number" at bounding box center [542, 231] width 54 height 14
click at [557, 224] on input "1" at bounding box center [542, 231] width 54 height 14
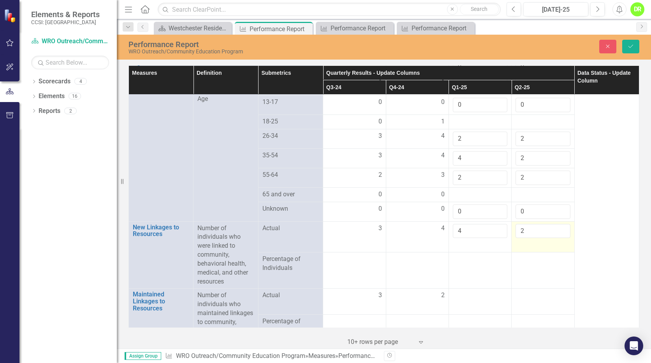
click at [557, 224] on input "2" at bounding box center [542, 231] width 54 height 14
click at [557, 224] on input "3" at bounding box center [542, 231] width 54 height 14
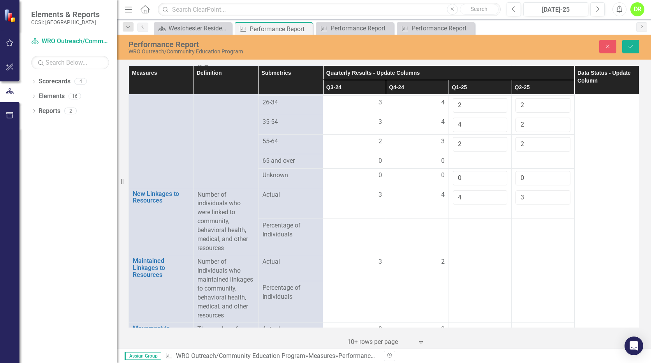
scroll to position [615, 0]
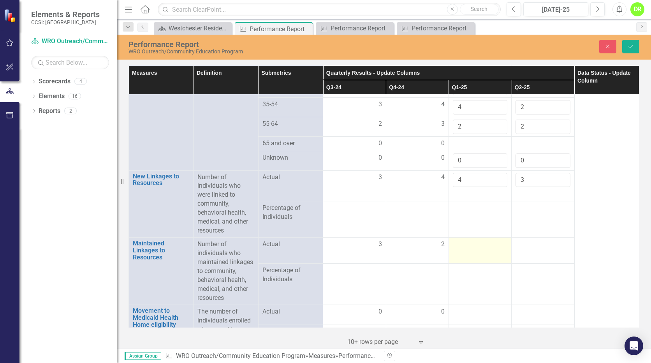
click at [481, 240] on div at bounding box center [480, 244] width 54 height 9
click at [496, 240] on input "1" at bounding box center [480, 247] width 54 height 14
click at [496, 240] on input "2" at bounding box center [480, 247] width 54 height 14
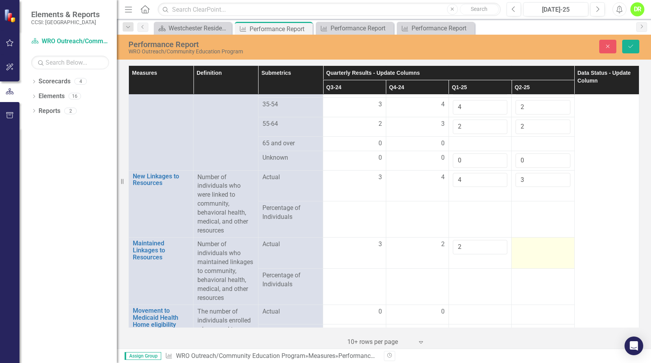
click at [533, 240] on div at bounding box center [542, 244] width 54 height 9
click at [558, 240] on input "1" at bounding box center [542, 247] width 54 height 14
click at [555, 240] on input "2" at bounding box center [542, 247] width 54 height 14
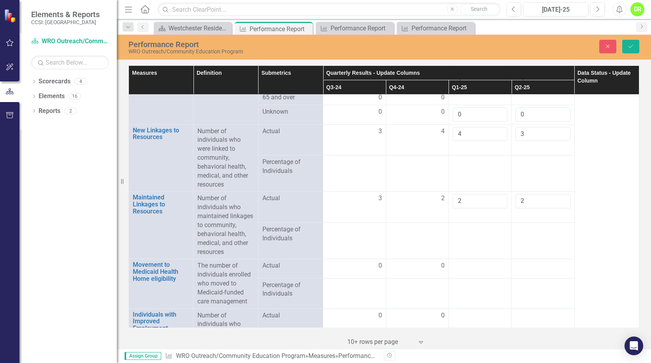
scroll to position [700, 0]
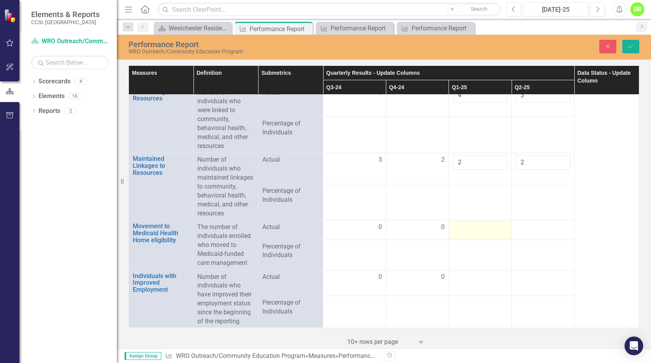
click at [482, 224] on td at bounding box center [479, 229] width 63 height 19
click at [496, 223] on input "1" at bounding box center [480, 230] width 54 height 14
click at [495, 224] on input "0" at bounding box center [480, 230] width 54 height 14
click at [556, 223] on div at bounding box center [542, 227] width 54 height 9
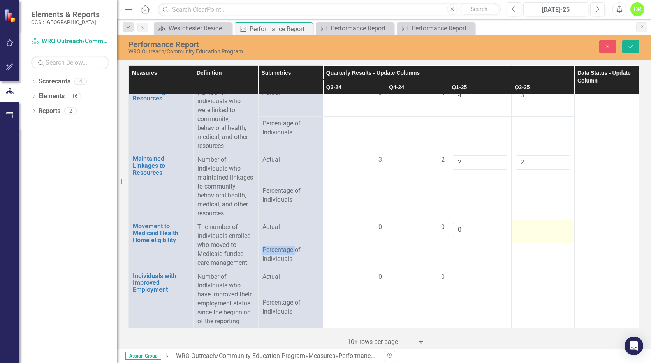
click at [556, 223] on div at bounding box center [542, 227] width 54 height 9
click at [556, 223] on input "number" at bounding box center [542, 230] width 54 height 14
click at [558, 223] on input "1" at bounding box center [542, 230] width 54 height 14
click at [558, 223] on input "0" at bounding box center [542, 230] width 54 height 14
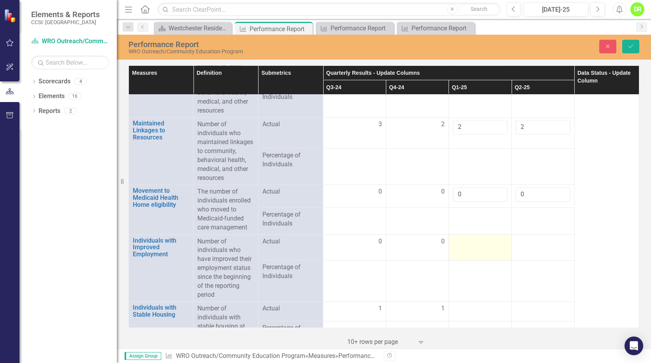
click at [476, 237] on div at bounding box center [480, 241] width 54 height 9
click at [495, 237] on input "1" at bounding box center [480, 244] width 54 height 14
click at [495, 237] on input "0" at bounding box center [480, 244] width 54 height 14
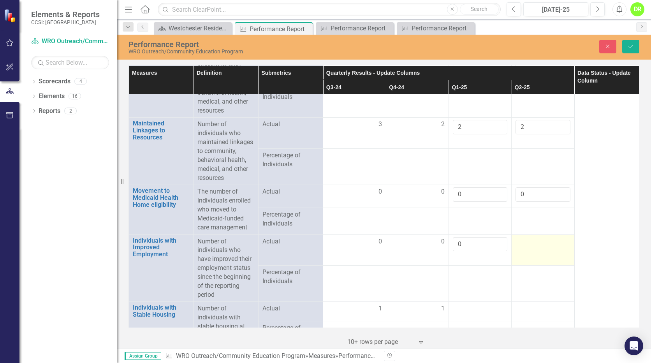
click at [537, 237] on div at bounding box center [542, 241] width 54 height 9
click at [537, 237] on input "number" at bounding box center [542, 244] width 54 height 14
click at [556, 237] on input "1" at bounding box center [542, 244] width 54 height 14
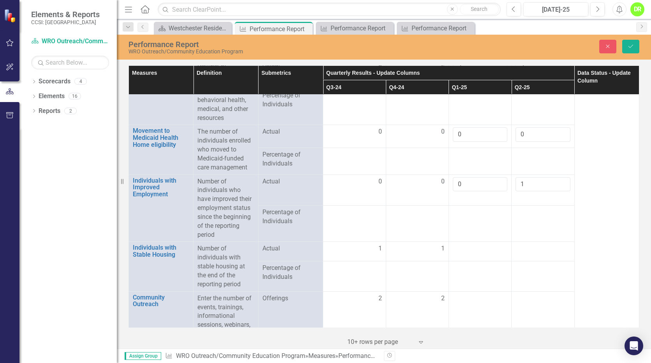
scroll to position [814, 0]
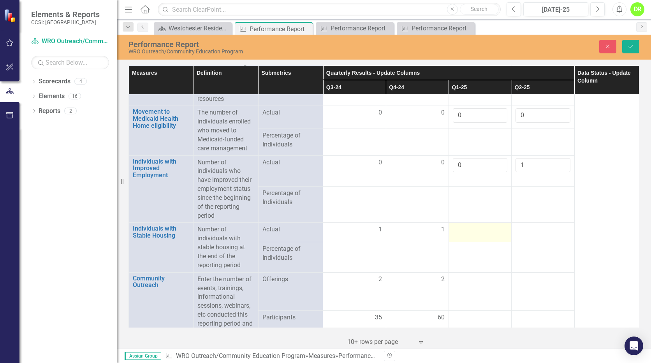
click at [498, 225] on div at bounding box center [480, 229] width 54 height 9
click at [495, 225] on input "1" at bounding box center [480, 232] width 54 height 14
click at [494, 226] on input "0" at bounding box center [480, 232] width 54 height 14
click at [563, 225] on div at bounding box center [542, 229] width 54 height 9
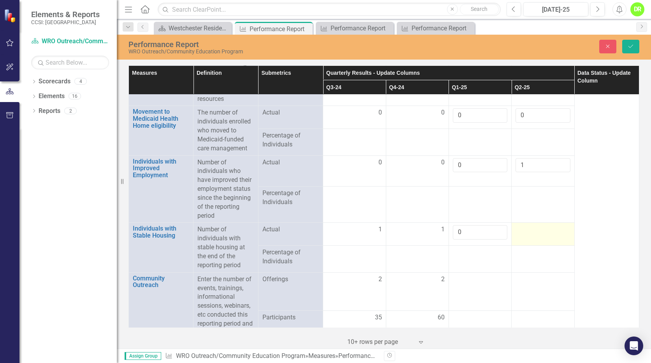
click at [552, 225] on div at bounding box center [542, 229] width 54 height 9
click at [552, 225] on input "number" at bounding box center [542, 232] width 54 height 14
click at [557, 225] on input "1" at bounding box center [542, 232] width 54 height 14
click at [557, 225] on input "0" at bounding box center [542, 232] width 54 height 14
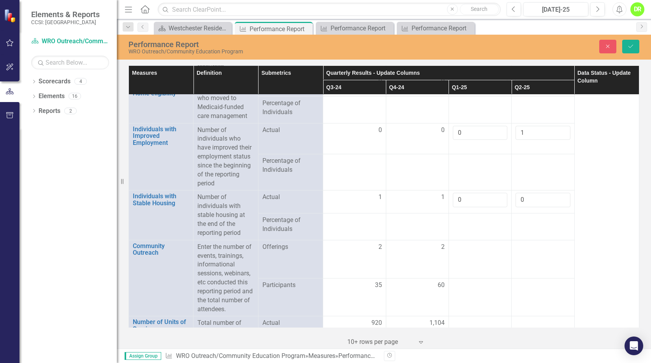
scroll to position [874, 0]
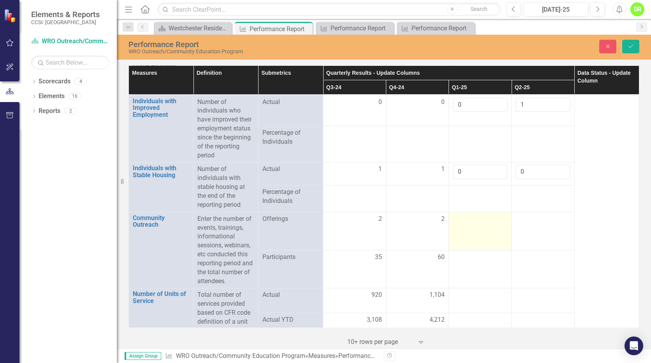
click at [492, 214] on div at bounding box center [480, 218] width 54 height 9
click at [495, 214] on input "0" at bounding box center [480, 221] width 54 height 14
click at [495, 214] on input "1" at bounding box center [480, 221] width 54 height 14
click at [495, 214] on input "2" at bounding box center [480, 221] width 54 height 14
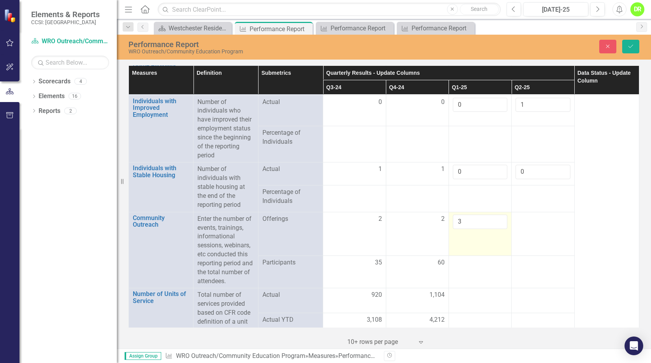
click at [495, 214] on input "3" at bounding box center [480, 221] width 54 height 14
click at [495, 214] on input "4" at bounding box center [480, 221] width 54 height 14
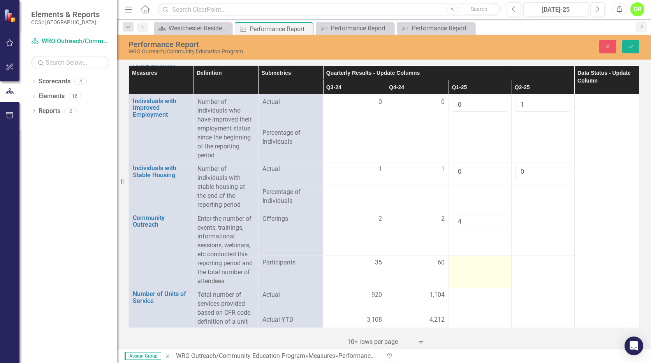
click at [468, 260] on div at bounding box center [480, 262] width 54 height 9
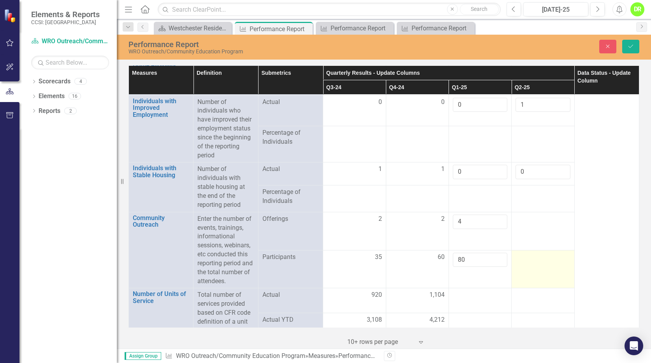
click at [540, 253] on div at bounding box center [542, 257] width 54 height 9
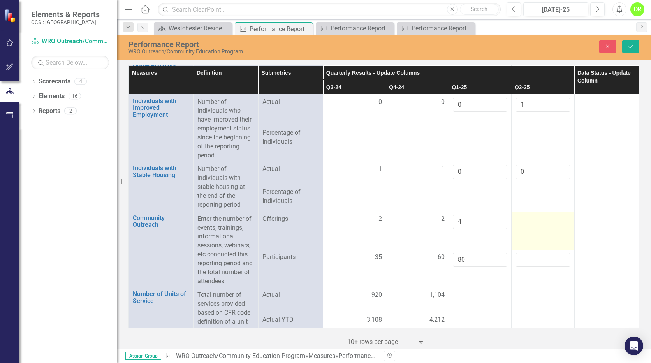
click at [535, 214] on div at bounding box center [542, 218] width 54 height 9
click at [534, 214] on input "number" at bounding box center [542, 221] width 54 height 14
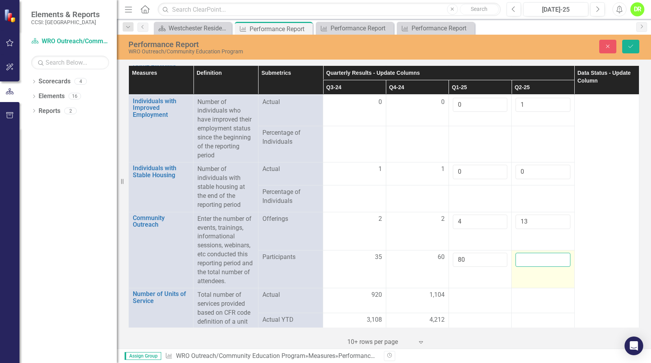
click at [519, 255] on input "number" at bounding box center [542, 260] width 54 height 14
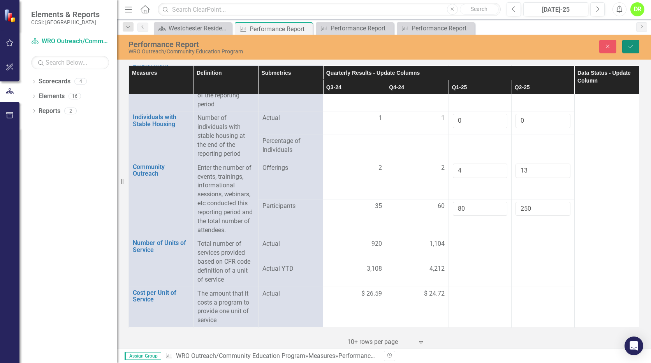
click at [633, 47] on icon "Save" at bounding box center [630, 46] width 7 height 5
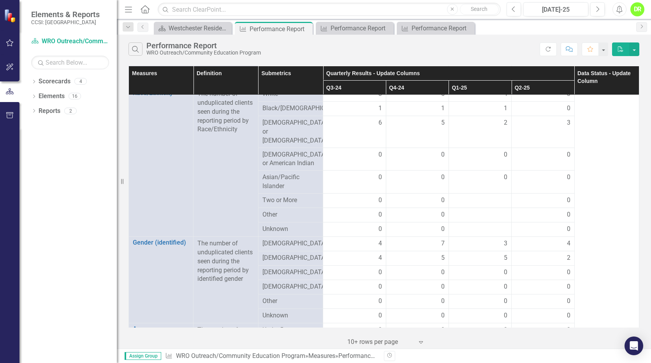
scroll to position [230, 0]
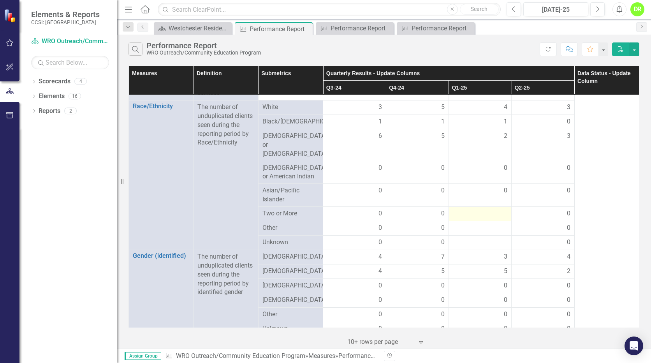
click at [485, 209] on div at bounding box center [480, 213] width 54 height 9
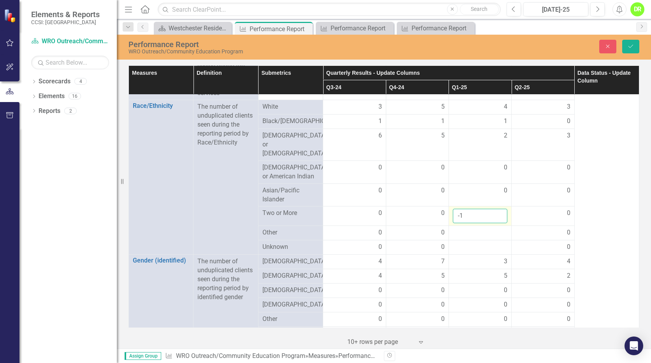
click at [493, 210] on input "-1" at bounding box center [480, 216] width 54 height 14
click at [496, 209] on input "0" at bounding box center [480, 216] width 54 height 14
click at [490, 228] on div at bounding box center [480, 232] width 54 height 9
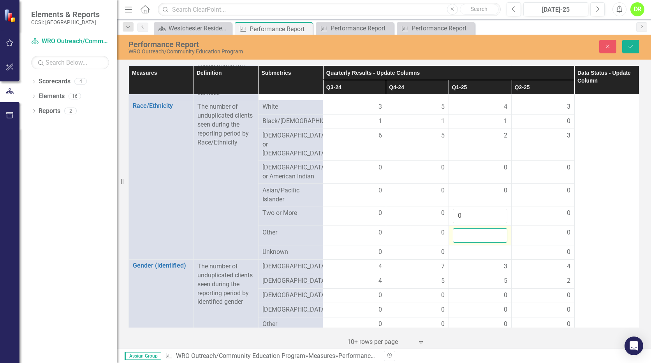
click at [490, 228] on input "number" at bounding box center [480, 235] width 54 height 14
click at [493, 228] on input "1" at bounding box center [480, 235] width 54 height 14
click at [498, 228] on input "1" at bounding box center [480, 235] width 54 height 14
click at [496, 228] on input "0" at bounding box center [480, 235] width 54 height 14
click at [486, 247] on div at bounding box center [480, 251] width 54 height 9
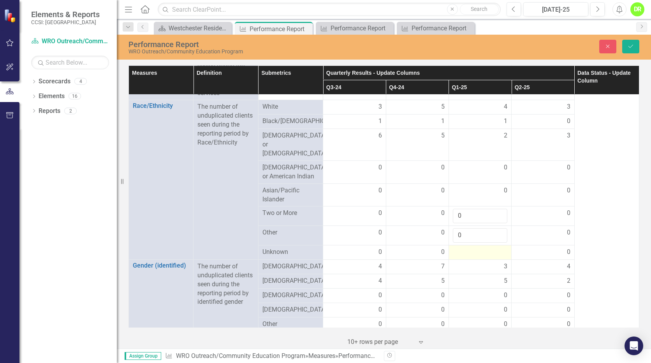
click at [486, 247] on div at bounding box center [480, 251] width 54 height 9
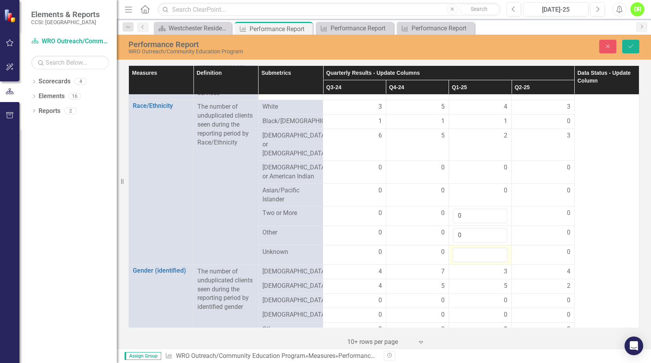
click at [486, 247] on input "number" at bounding box center [480, 254] width 54 height 14
click at [493, 247] on input "1" at bounding box center [480, 254] width 54 height 14
click at [494, 247] on input "0" at bounding box center [480, 254] width 54 height 14
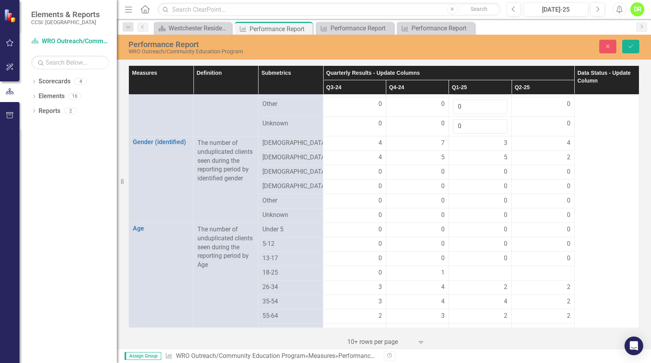
scroll to position [397, 0]
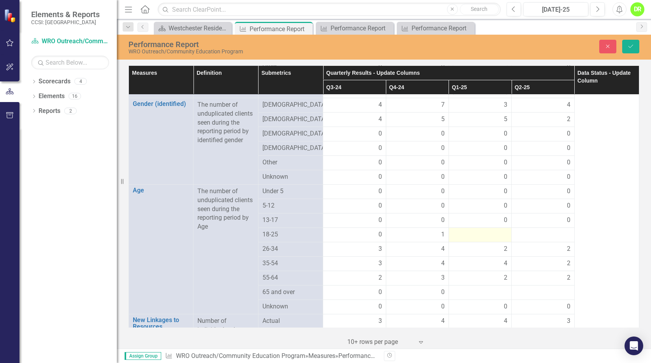
click at [493, 230] on div at bounding box center [480, 234] width 54 height 9
click at [497, 230] on input "0" at bounding box center [480, 237] width 54 height 14
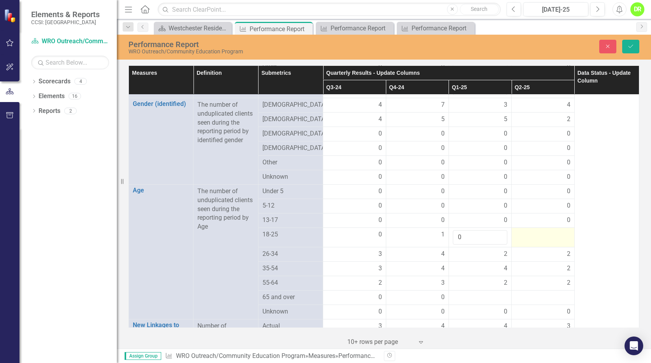
click at [530, 230] on div at bounding box center [542, 234] width 54 height 9
click at [560, 230] on input "1" at bounding box center [542, 237] width 54 height 14
click at [557, 230] on input "0" at bounding box center [542, 237] width 54 height 14
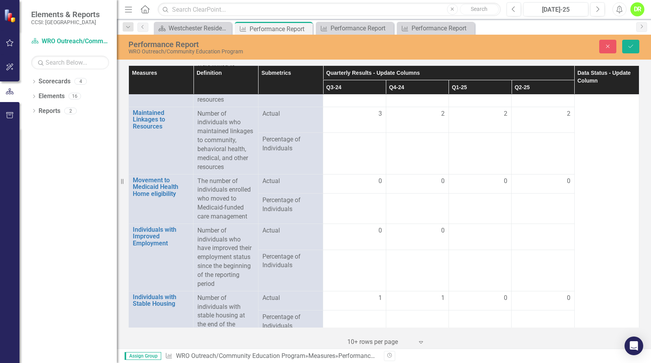
scroll to position [696, 0]
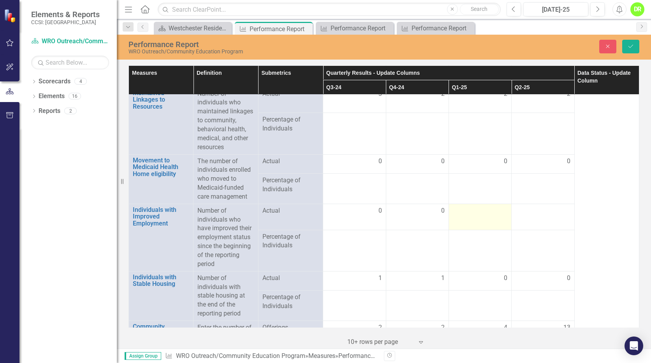
click at [479, 207] on td at bounding box center [479, 217] width 63 height 26
click at [479, 207] on input "number" at bounding box center [480, 213] width 54 height 14
click at [495, 206] on input "1" at bounding box center [480, 213] width 54 height 14
click at [495, 206] on input "2" at bounding box center [480, 213] width 54 height 14
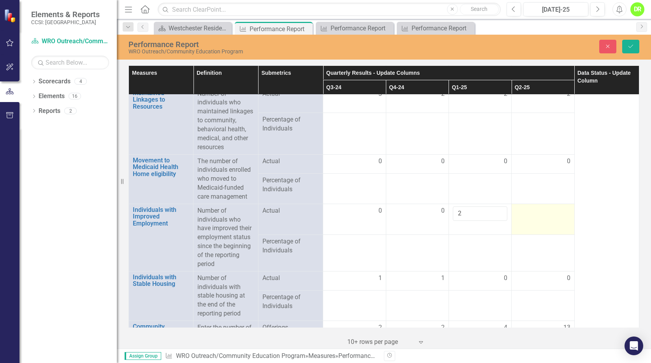
click at [530, 206] on div at bounding box center [542, 210] width 54 height 9
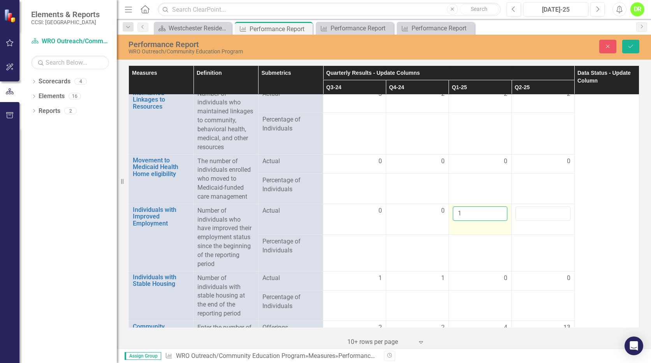
click at [496, 209] on input "1" at bounding box center [480, 213] width 54 height 14
click at [496, 209] on input "0" at bounding box center [480, 213] width 54 height 14
click at [553, 206] on input "number" at bounding box center [542, 213] width 54 height 14
click at [558, 206] on input "1" at bounding box center [542, 213] width 54 height 14
click at [557, 207] on input "0" at bounding box center [542, 213] width 54 height 14
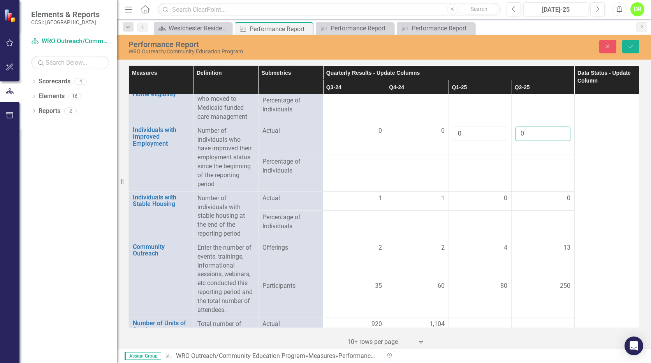
scroll to position [855, 0]
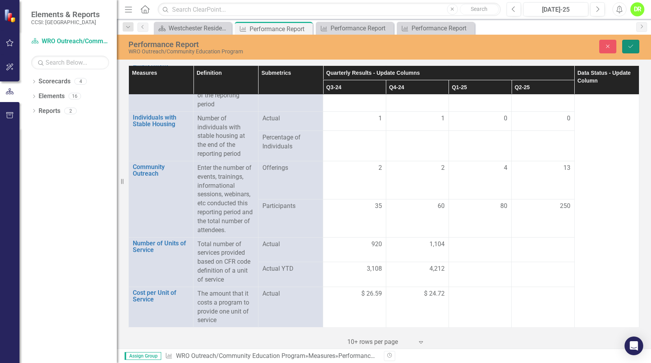
click at [628, 47] on icon "Save" at bounding box center [630, 46] width 7 height 5
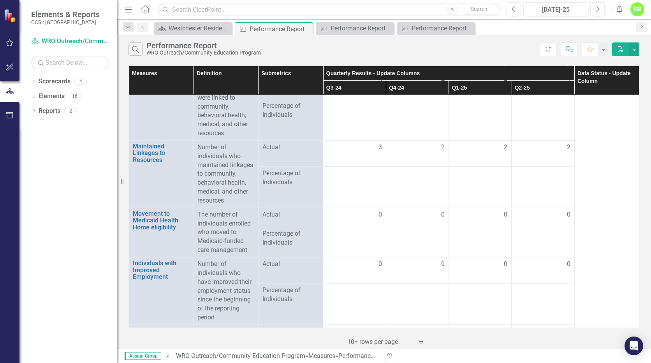
scroll to position [835, 0]
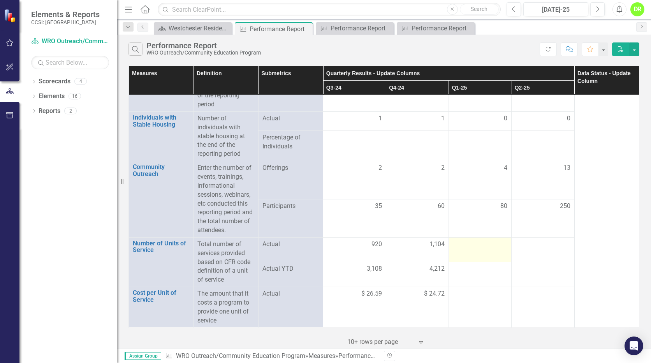
click at [477, 241] on div at bounding box center [480, 244] width 54 height 9
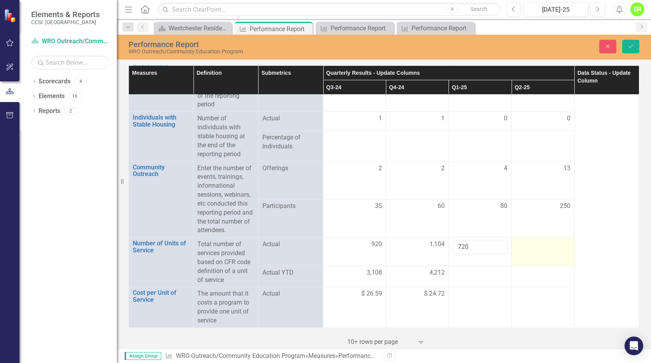
click at [516, 247] on div at bounding box center [542, 244] width 54 height 9
click at [516, 247] on input "number" at bounding box center [542, 247] width 54 height 14
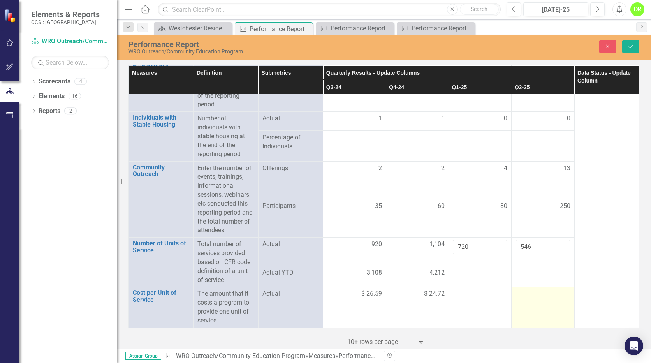
click at [535, 299] on td at bounding box center [542, 307] width 63 height 40
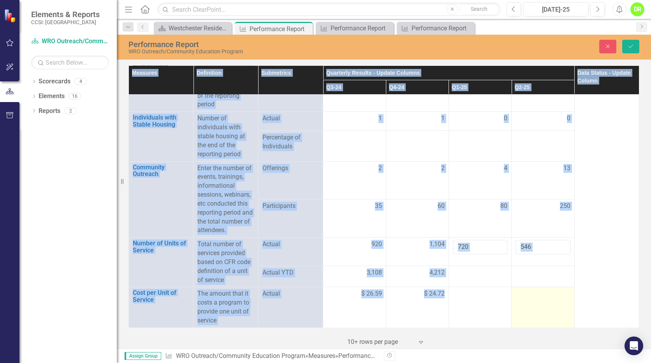
click at [535, 299] on td at bounding box center [542, 307] width 63 height 40
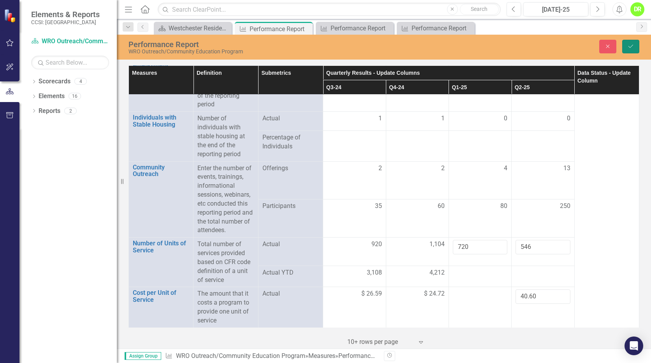
click at [635, 45] on button "Save" at bounding box center [630, 47] width 17 height 14
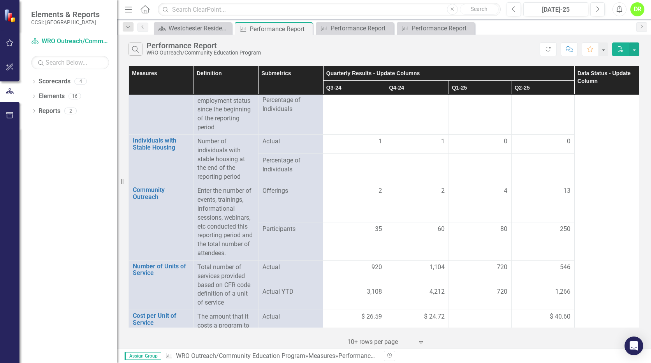
scroll to position [835, 0]
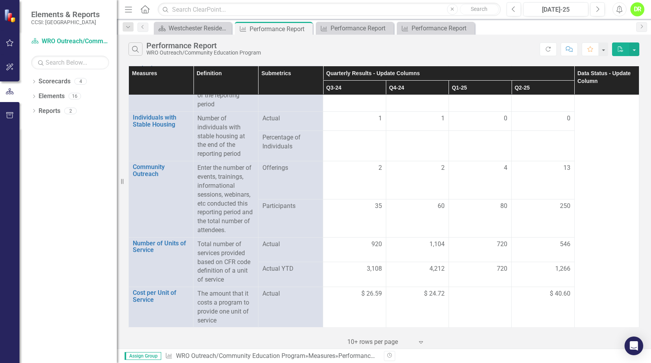
click at [640, 10] on div "DR" at bounding box center [637, 9] width 14 height 14
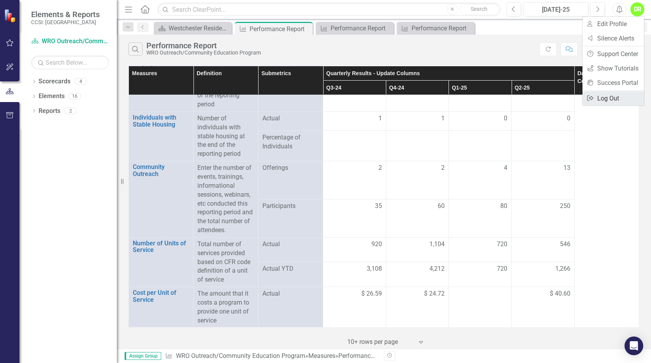
click at [618, 100] on link "Logout Log Out" at bounding box center [612, 98] width 61 height 14
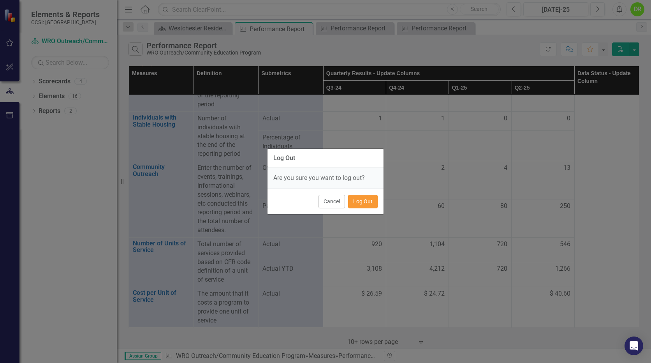
click at [367, 202] on button "Log Out" at bounding box center [363, 202] width 30 height 14
